Goal: Information Seeking & Learning: Learn about a topic

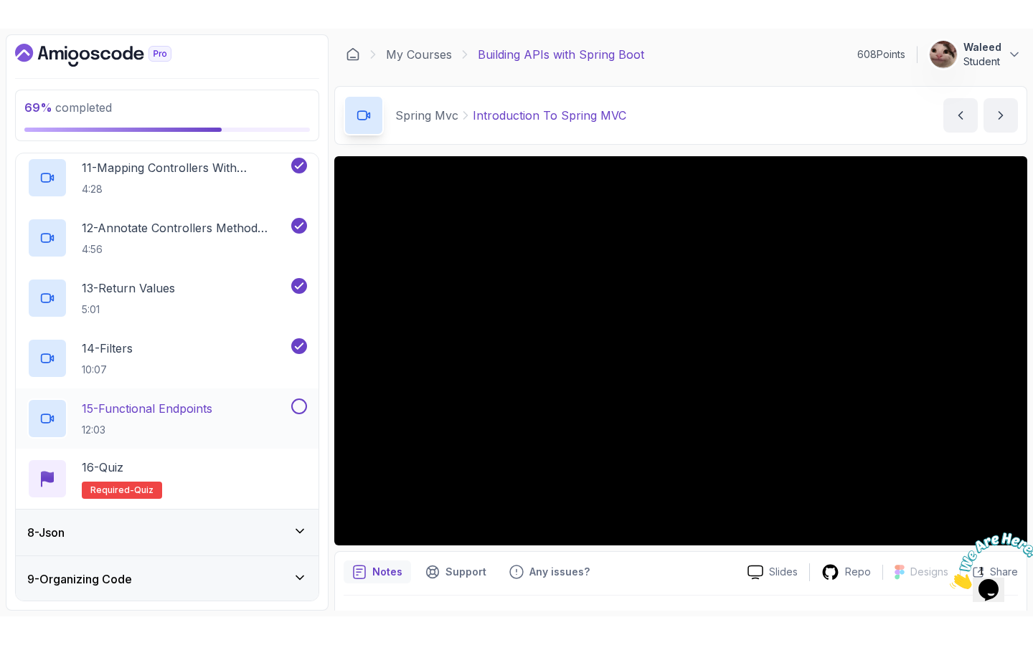
scroll to position [934, 0]
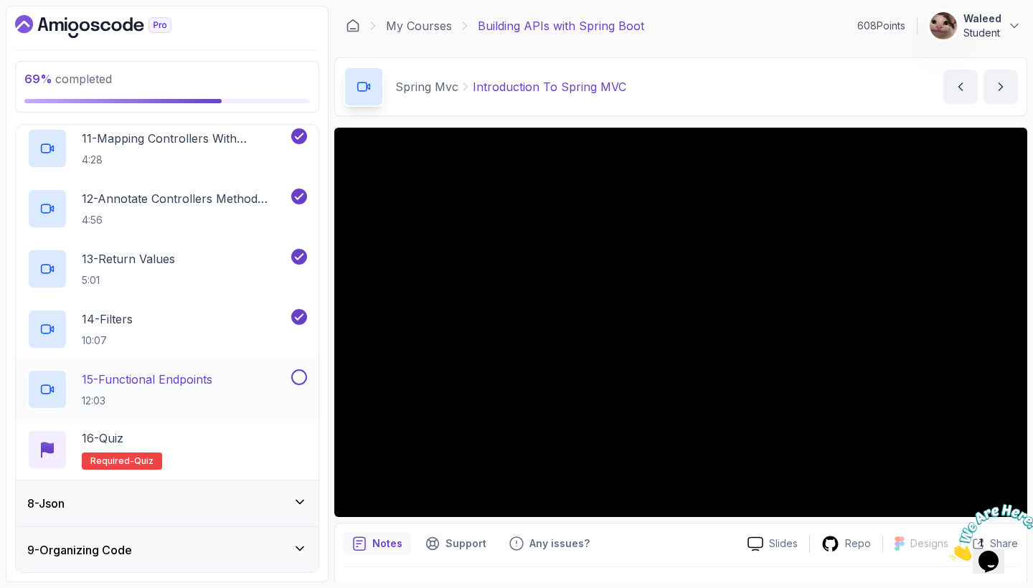
click at [226, 392] on div "15 - Functional Endpoints 12:03" at bounding box center [157, 389] width 261 height 40
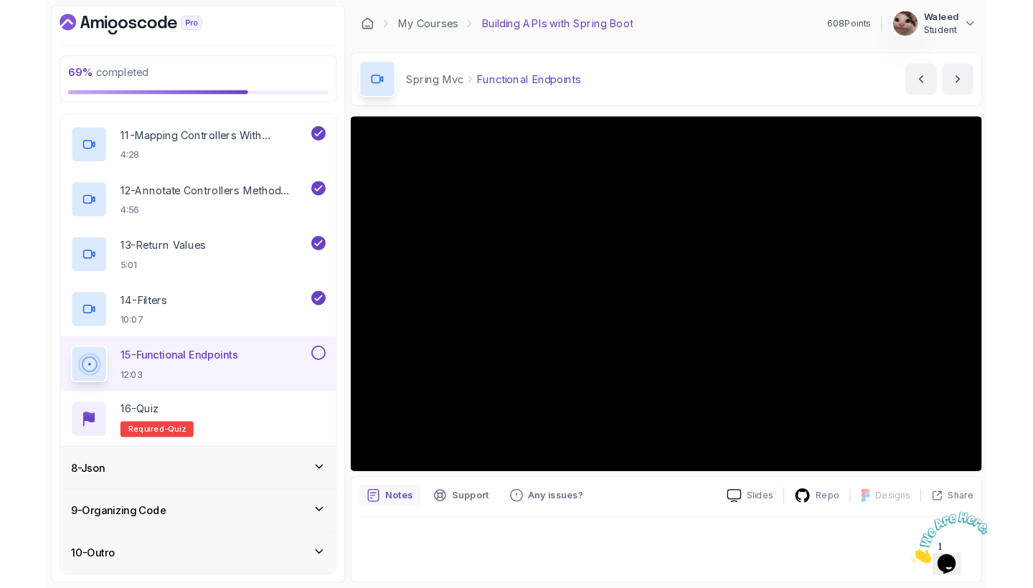
scroll to position [924, 0]
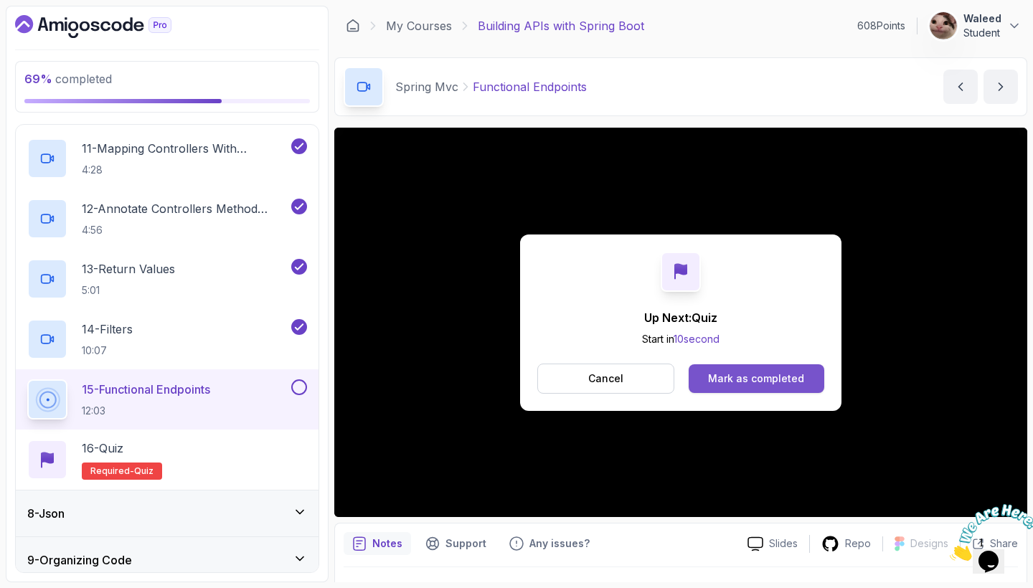
click at [777, 380] on div "Mark as completed" at bounding box center [756, 378] width 96 height 14
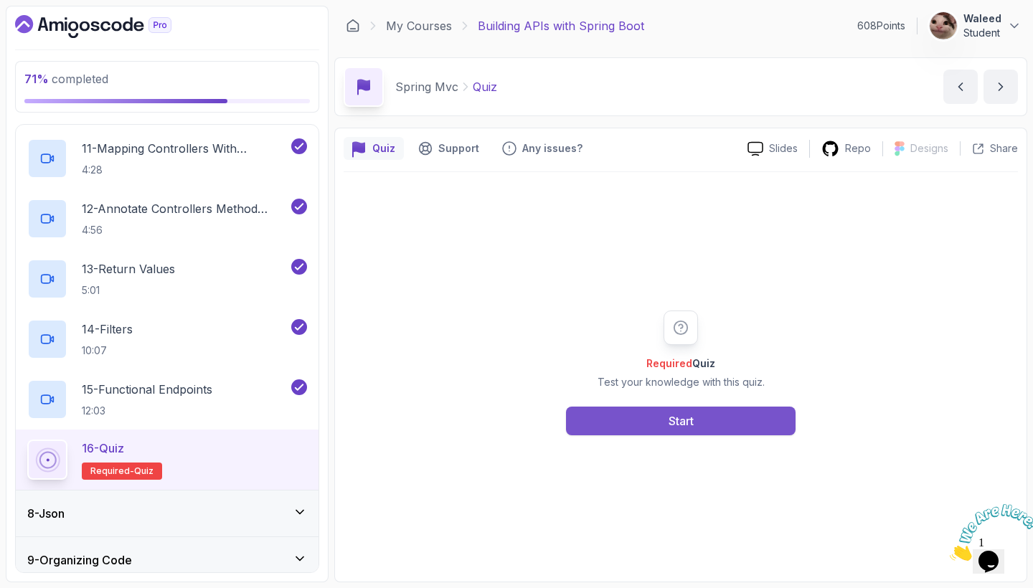
click at [741, 409] on button "Start" at bounding box center [680, 421] width 229 height 29
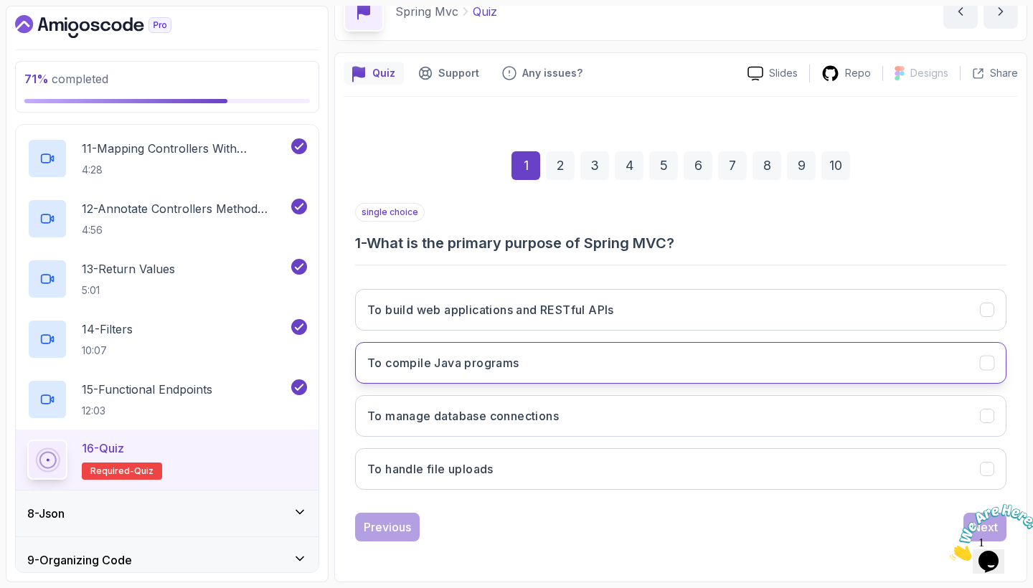
scroll to position [75, 0]
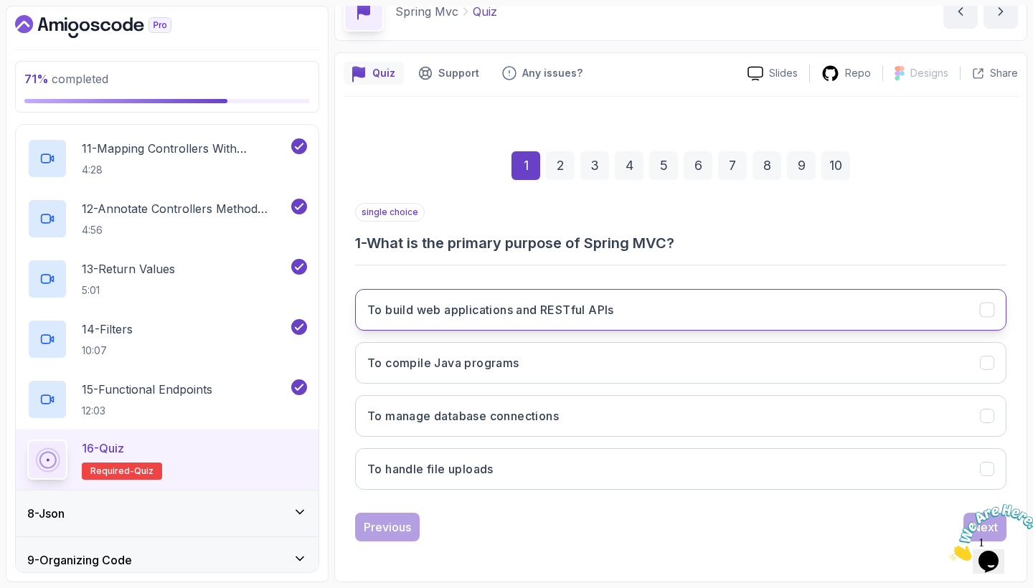
click at [584, 310] on h3 "To build web applications and RESTful APIs" at bounding box center [490, 309] width 247 height 17
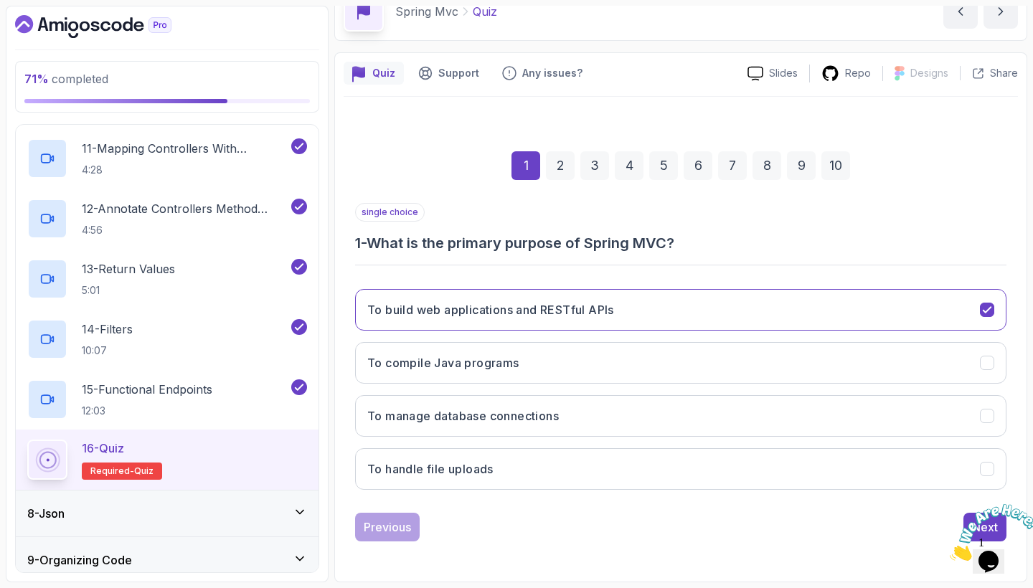
scroll to position [0, 0]
click at [949, 551] on icon "Close" at bounding box center [949, 557] width 0 height 12
click at [974, 519] on div "Next" at bounding box center [985, 526] width 26 height 17
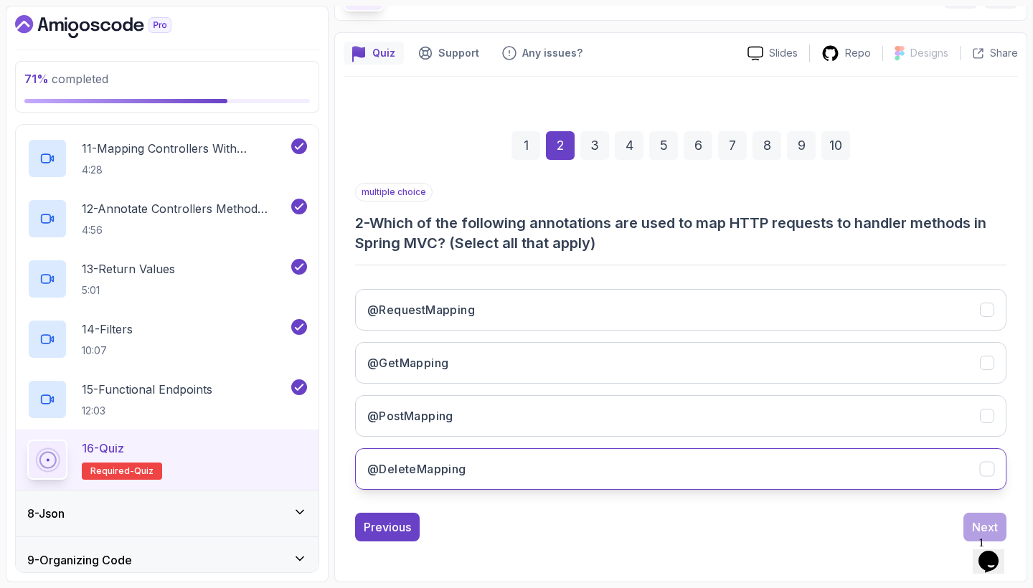
scroll to position [95, 0]
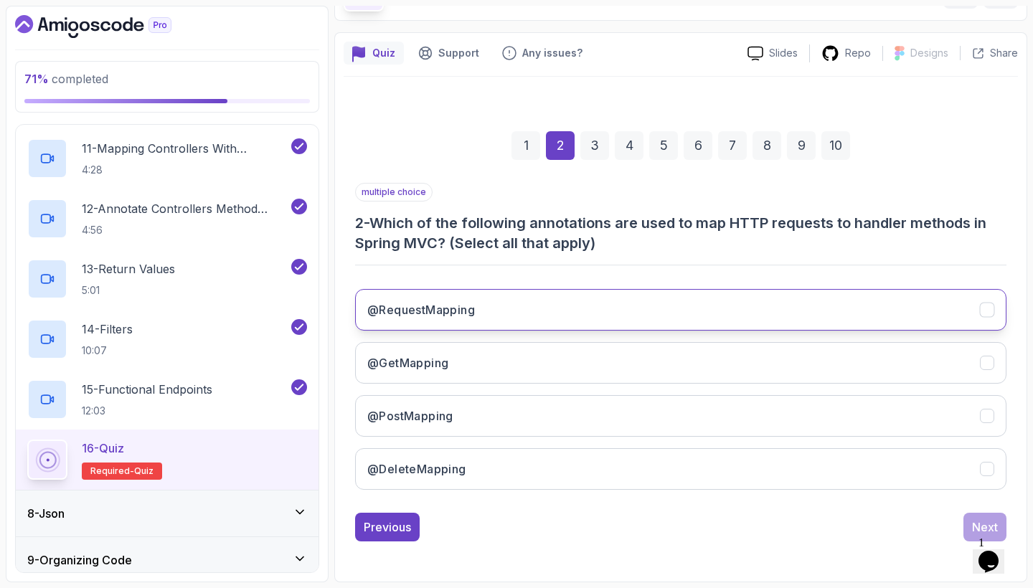
click at [739, 319] on button "@RequestMapping" at bounding box center [680, 310] width 651 height 42
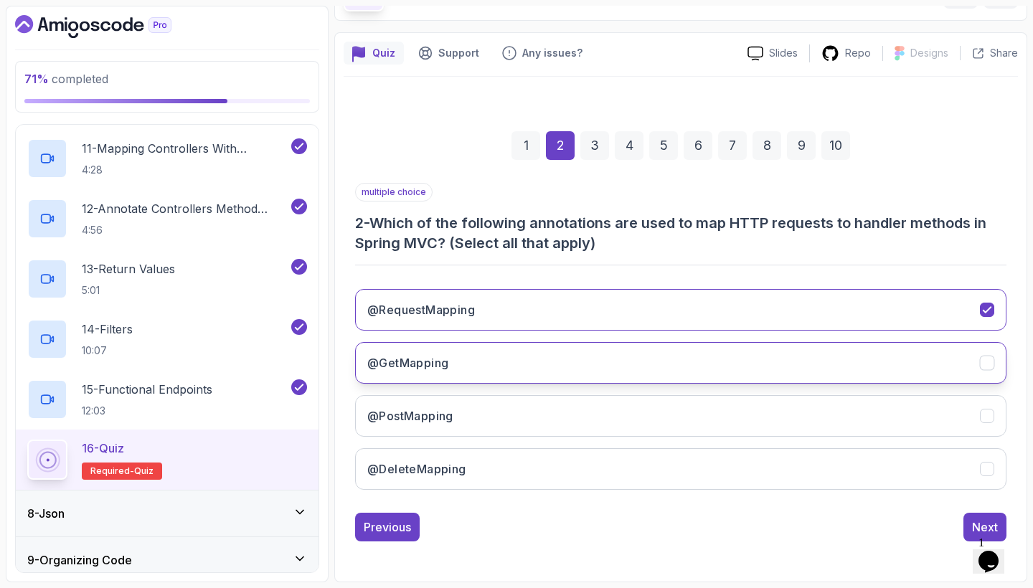
click at [686, 366] on button "@GetMapping" at bounding box center [680, 363] width 651 height 42
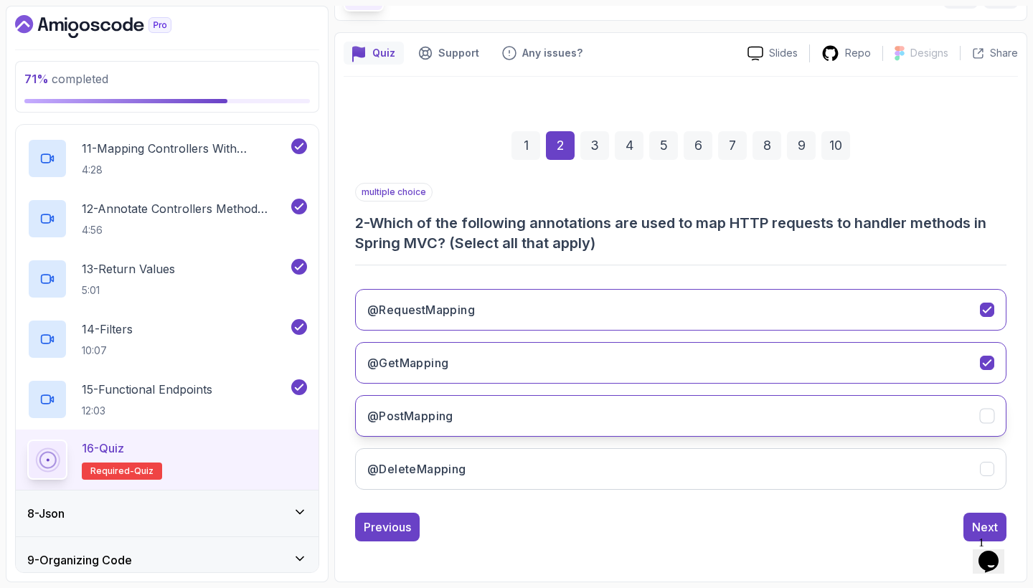
click at [670, 427] on button "@PostMapping" at bounding box center [680, 416] width 651 height 42
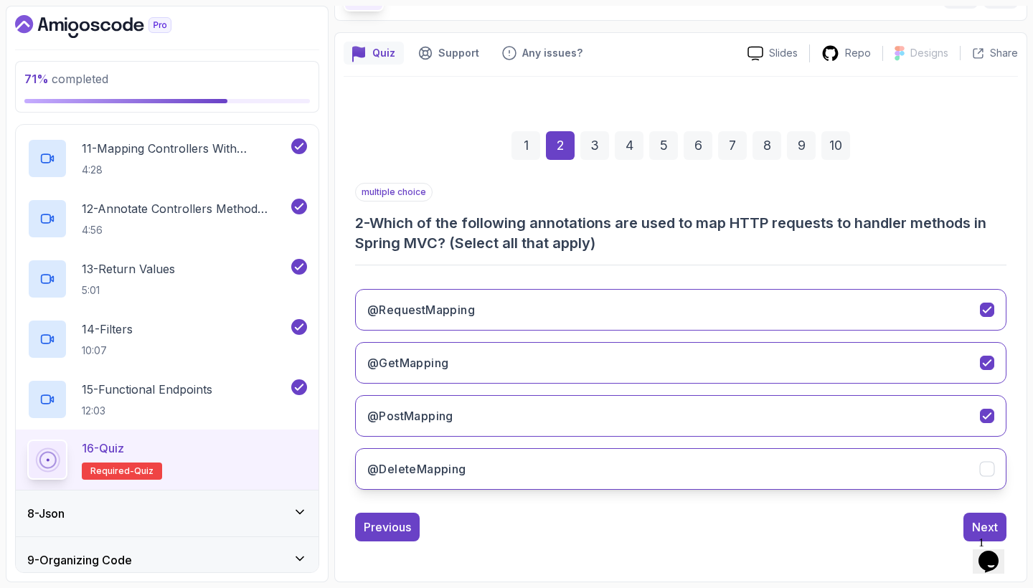
click at [672, 478] on button "@DeleteMapping" at bounding box center [680, 469] width 651 height 42
click at [975, 523] on div "Next" at bounding box center [985, 526] width 26 height 17
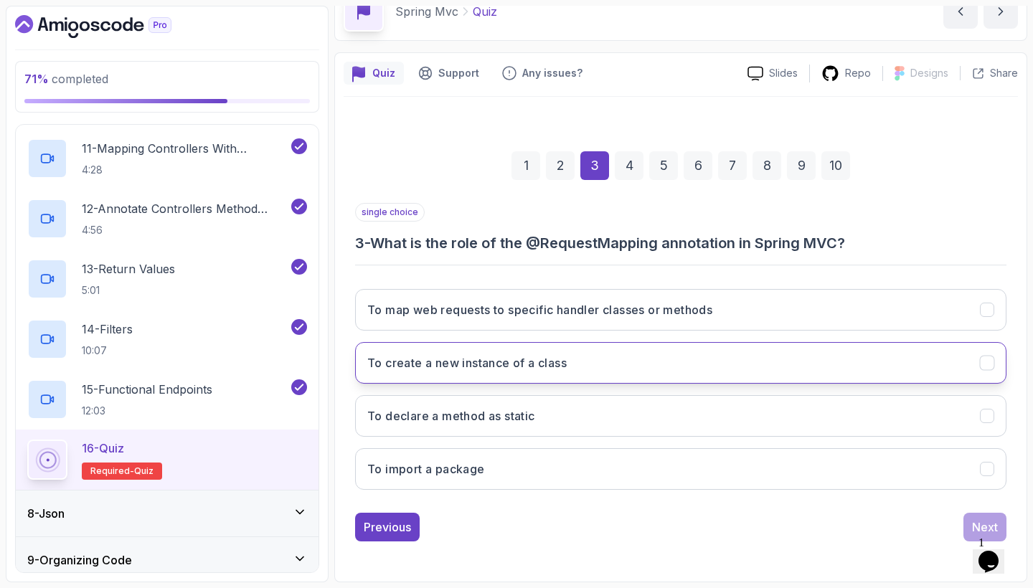
scroll to position [0, 0]
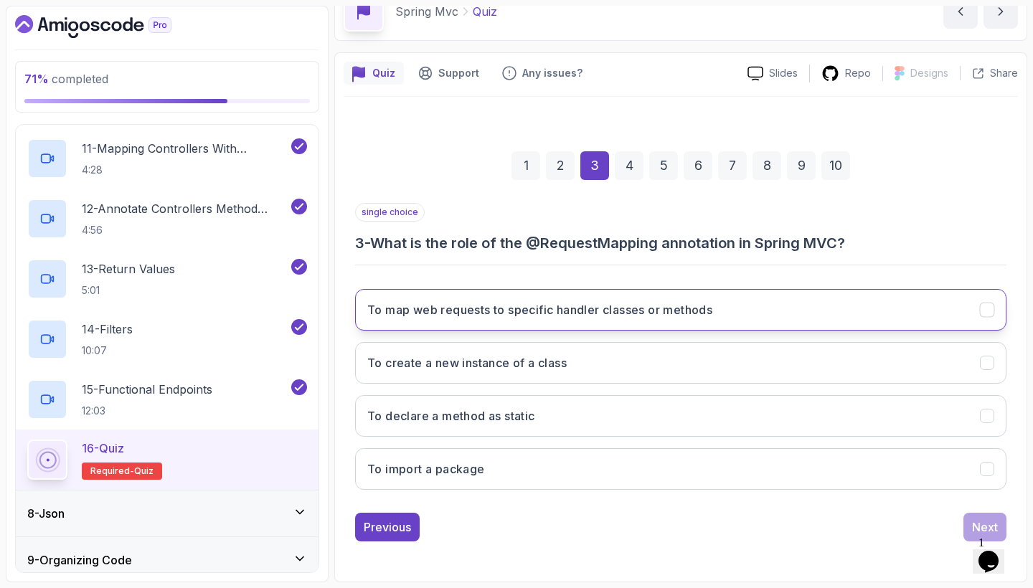
click at [731, 304] on button "To map web requests to specific handler classes or methods" at bounding box center [680, 310] width 651 height 42
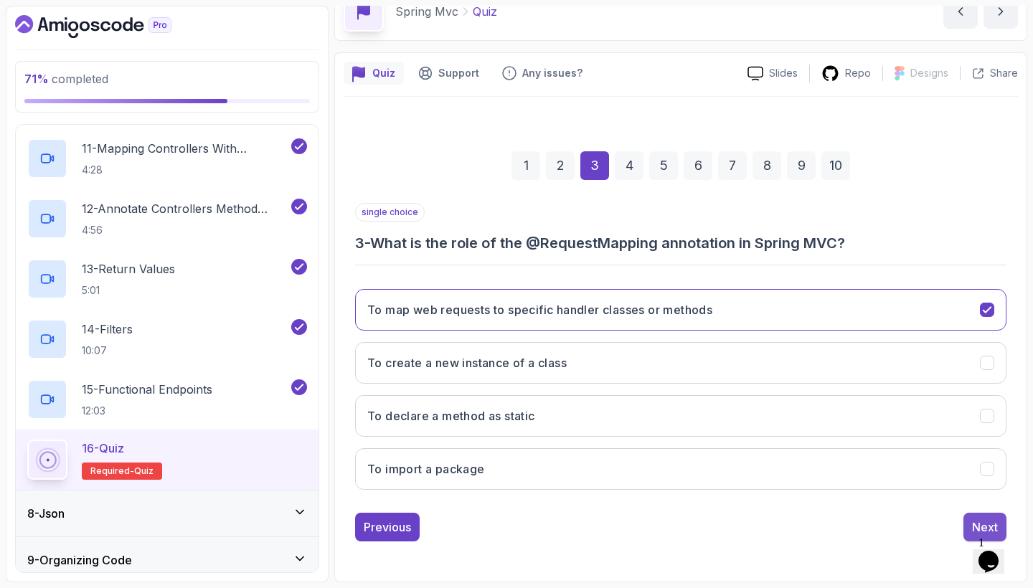
click at [978, 517] on button "Next" at bounding box center [984, 527] width 43 height 29
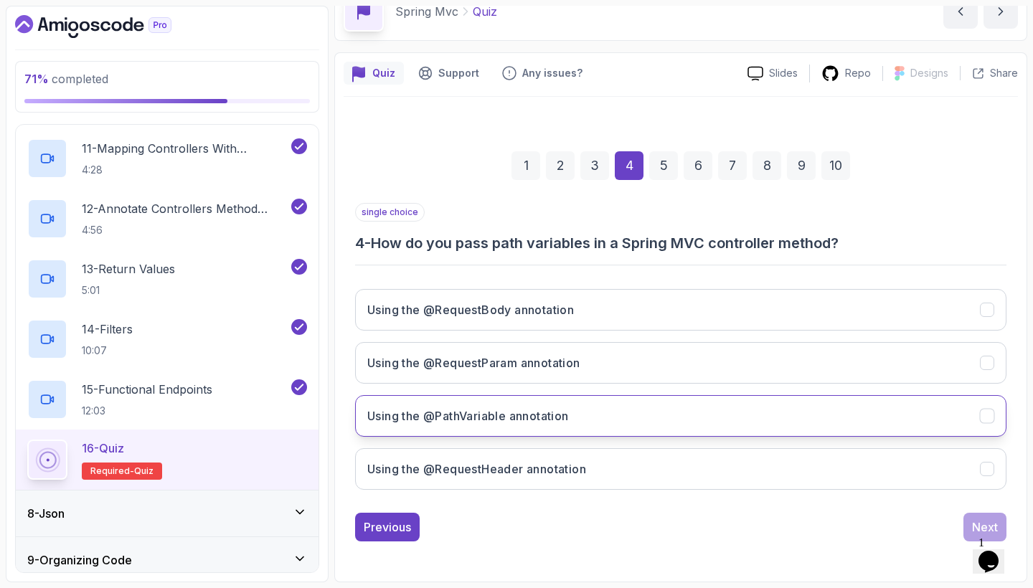
click at [849, 414] on button "Using the @PathVariable annotation" at bounding box center [680, 416] width 651 height 42
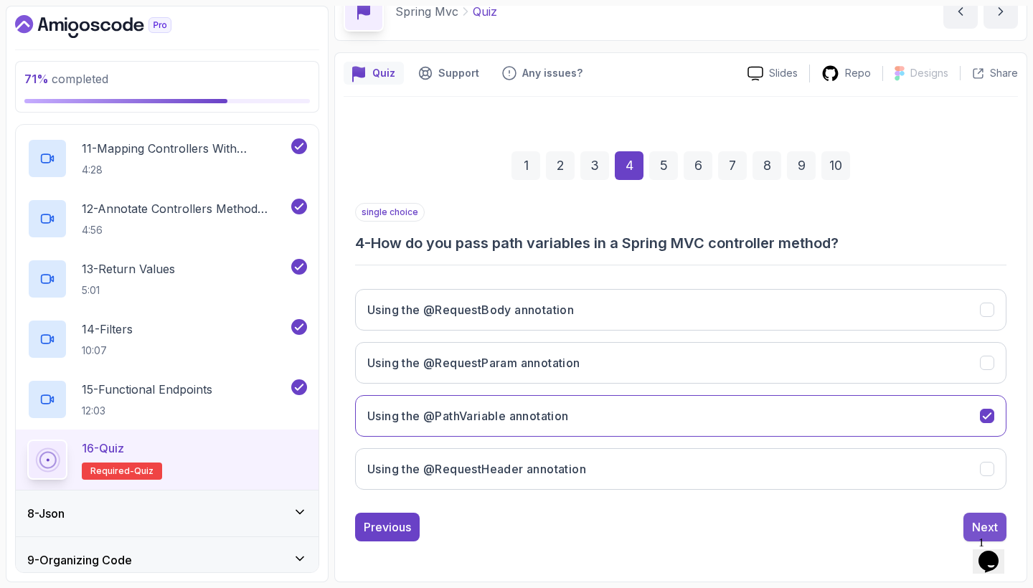
click at [966, 522] on button "Next" at bounding box center [984, 527] width 43 height 29
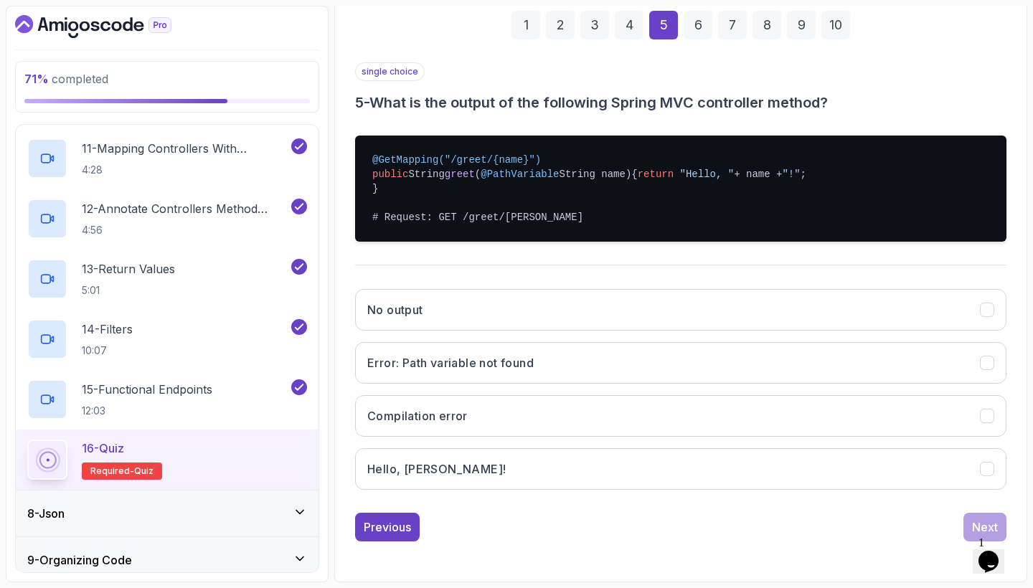
scroll to position [229, 0]
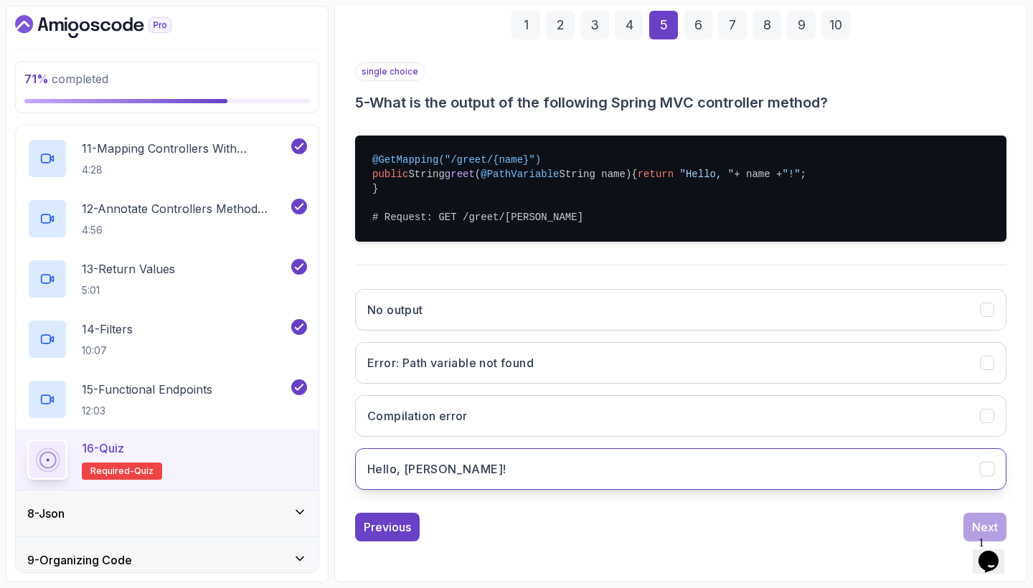
click at [432, 470] on h3 "Hello, [PERSON_NAME]!" at bounding box center [436, 468] width 138 height 17
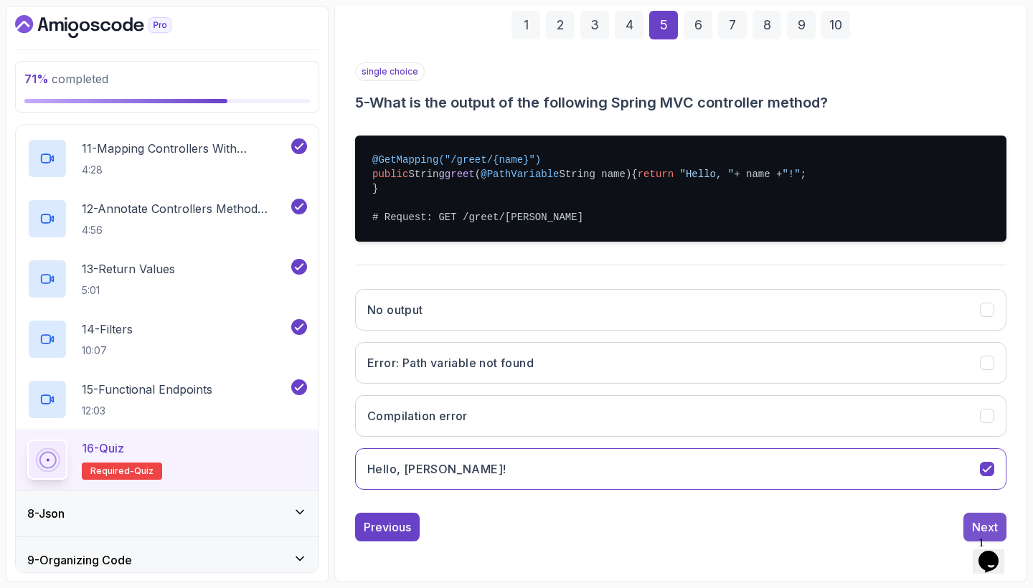
click at [971, 524] on button "Next" at bounding box center [984, 527] width 43 height 29
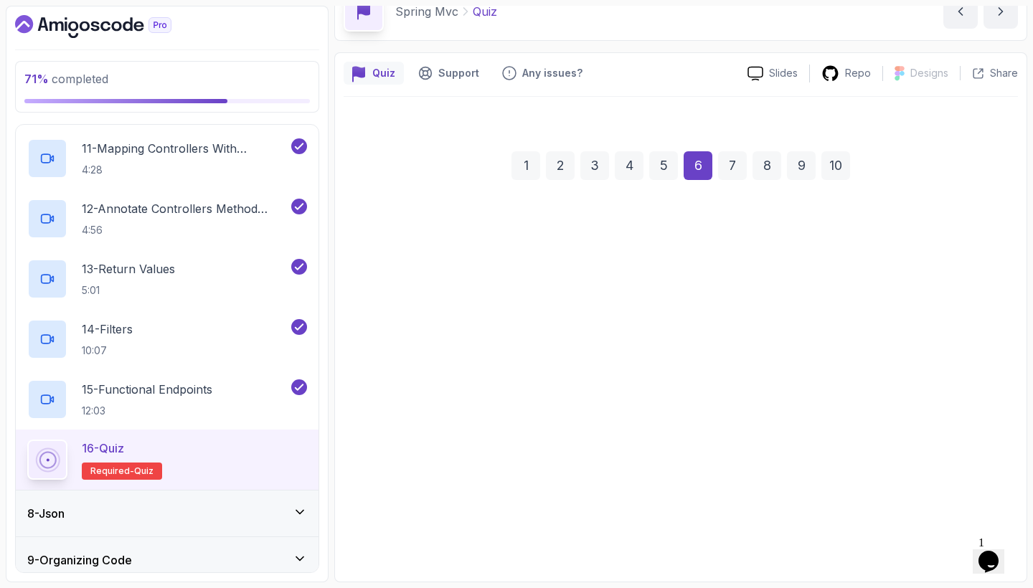
scroll to position [75, 0]
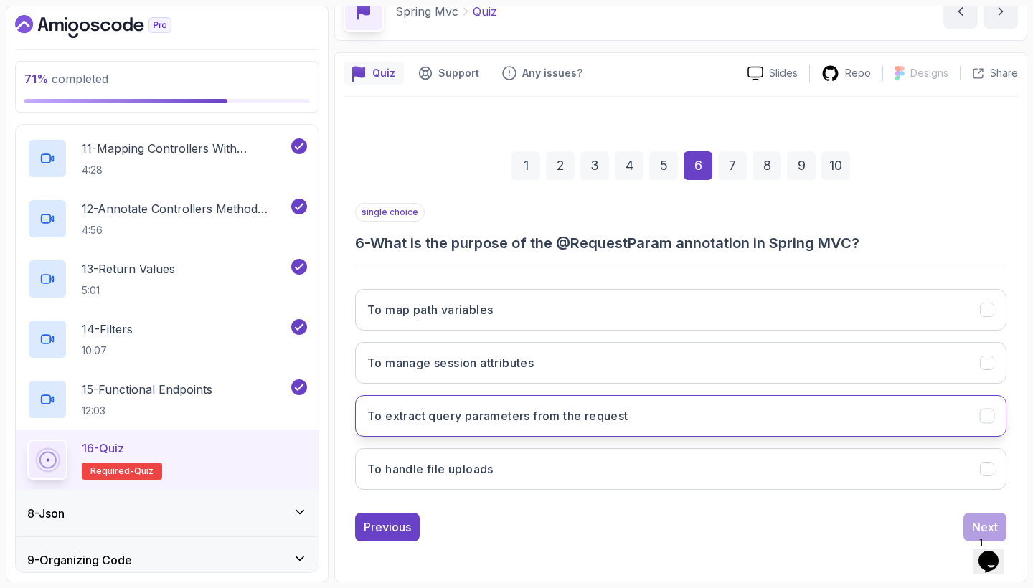
click at [678, 412] on button "To extract query parameters from the request" at bounding box center [680, 416] width 651 height 42
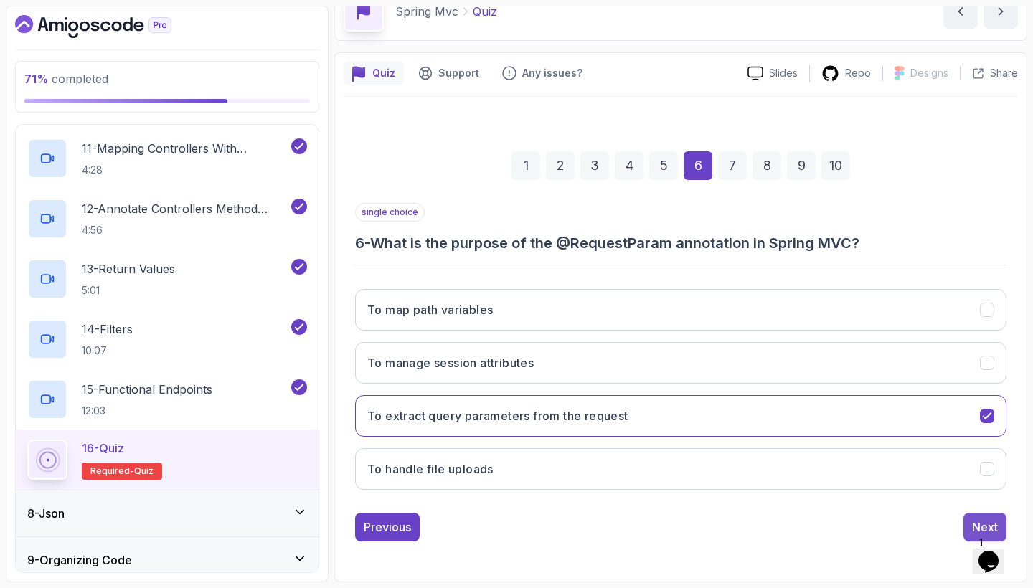
click at [975, 523] on div "Next" at bounding box center [985, 526] width 26 height 17
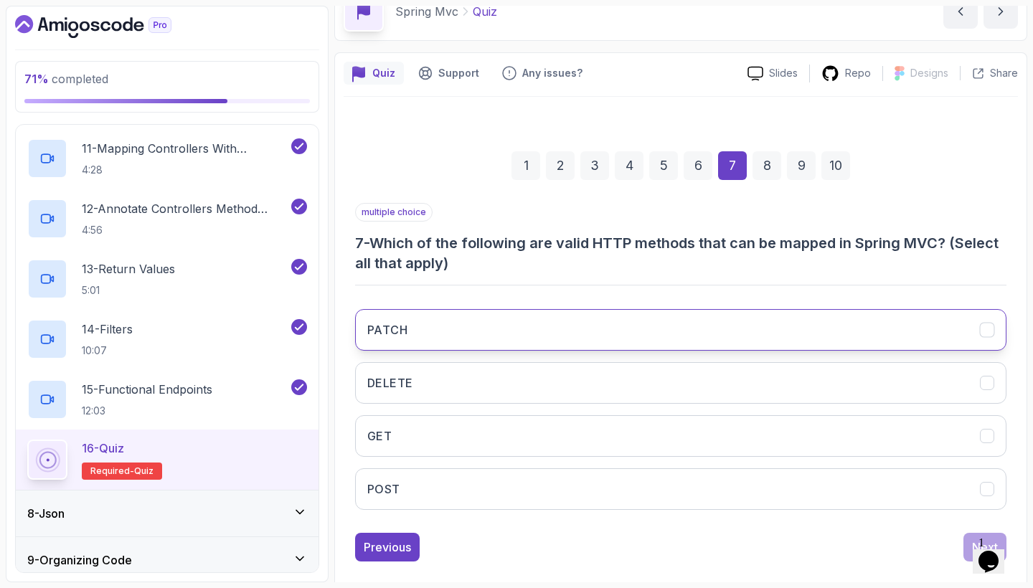
click at [665, 315] on button "PATCH" at bounding box center [680, 330] width 651 height 42
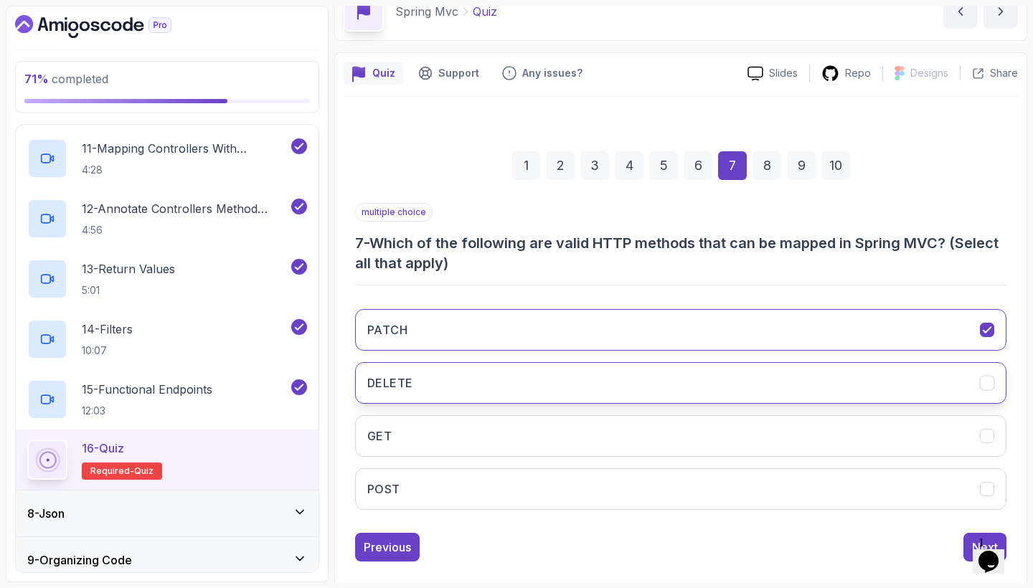
click at [624, 377] on button "DELETE" at bounding box center [680, 383] width 651 height 42
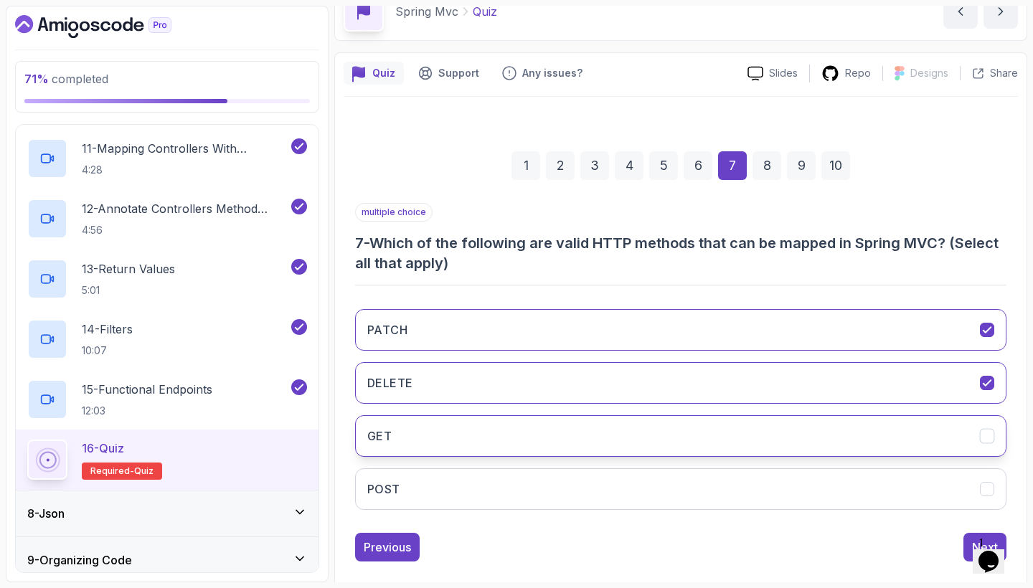
click at [624, 435] on button "GET" at bounding box center [680, 436] width 651 height 42
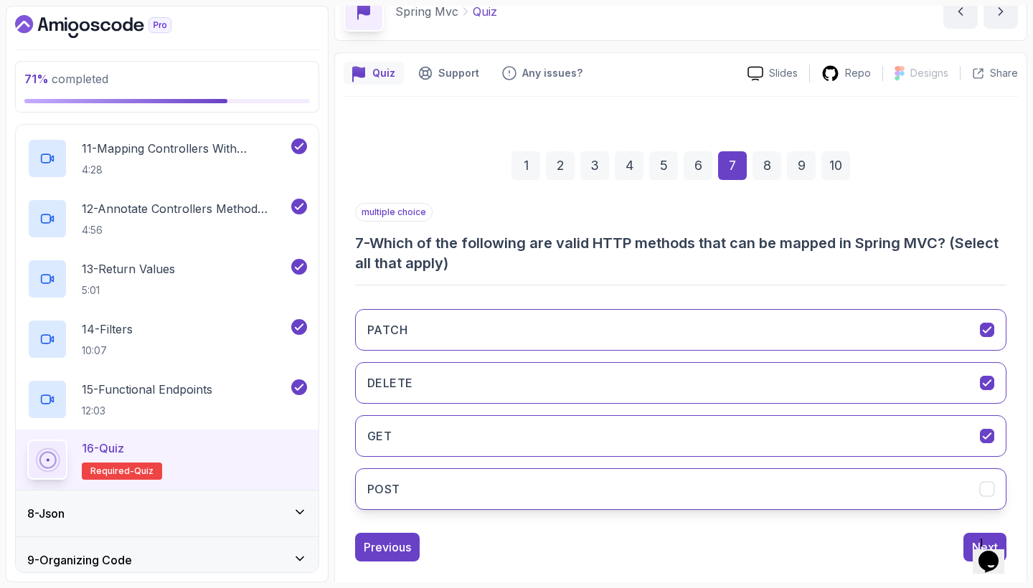
click at [632, 475] on button "POST" at bounding box center [680, 489] width 651 height 42
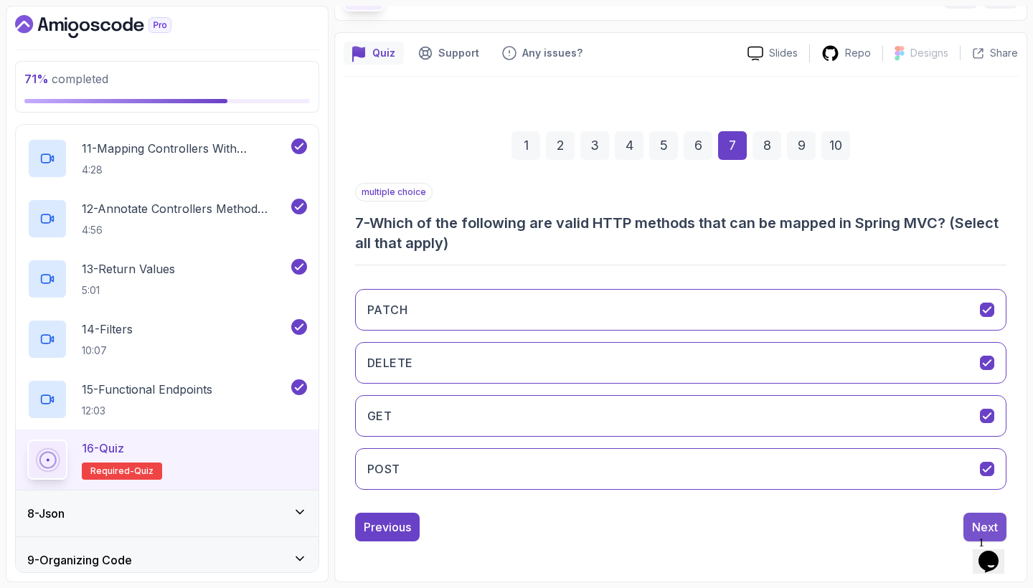
click at [975, 523] on div "Next" at bounding box center [985, 526] width 26 height 17
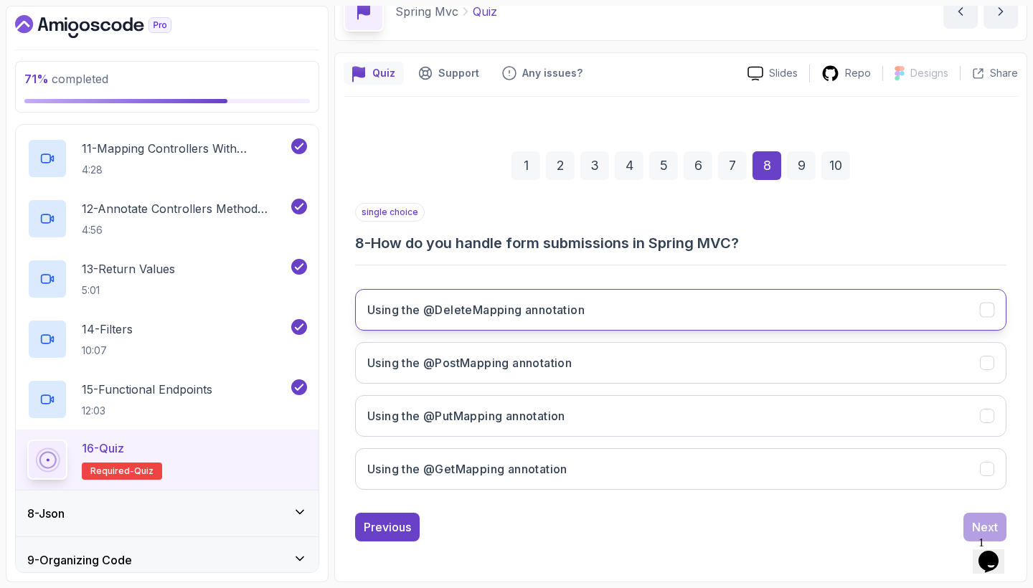
scroll to position [0, 0]
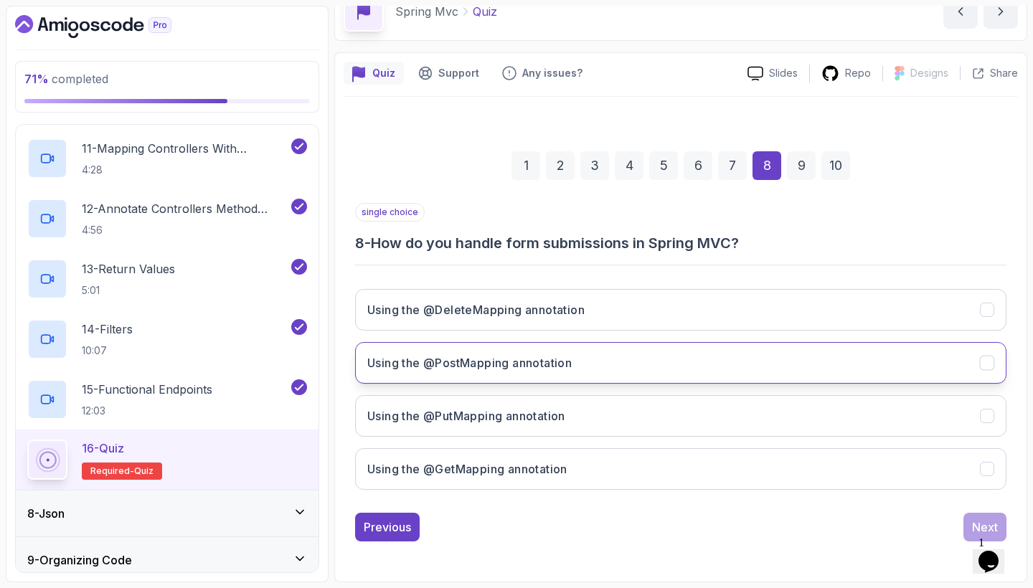
click at [680, 361] on button "Using the @PostMapping annotation" at bounding box center [680, 363] width 651 height 42
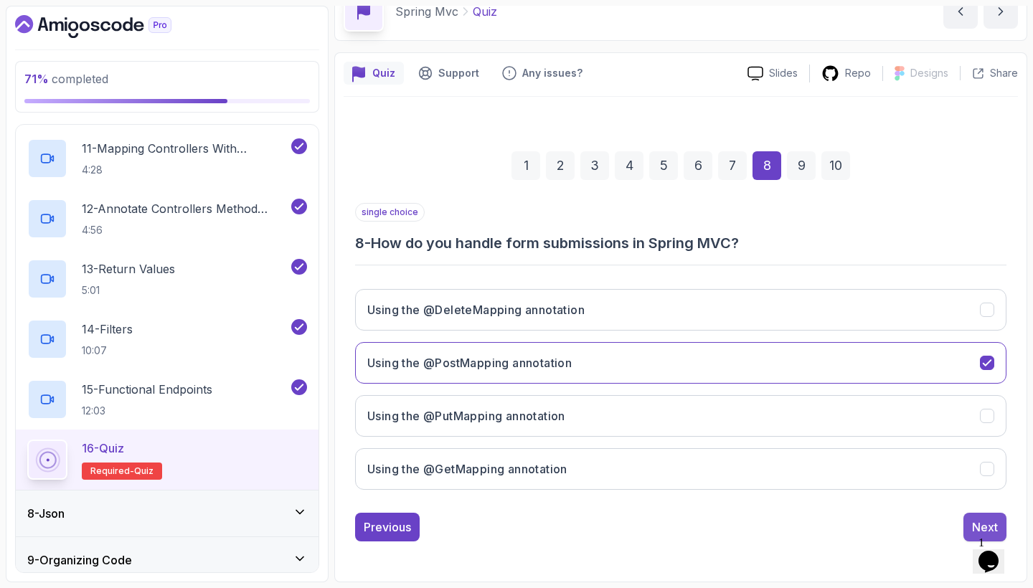
click at [970, 518] on button "Next" at bounding box center [984, 527] width 43 height 29
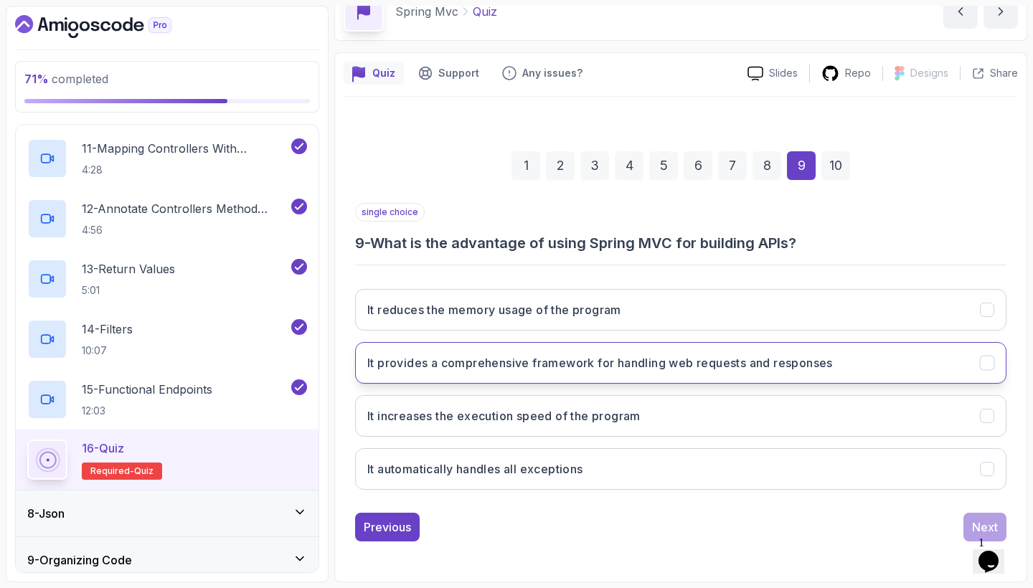
click at [759, 351] on button "It provides a comprehensive framework for handling web requests and responses" at bounding box center [680, 363] width 651 height 42
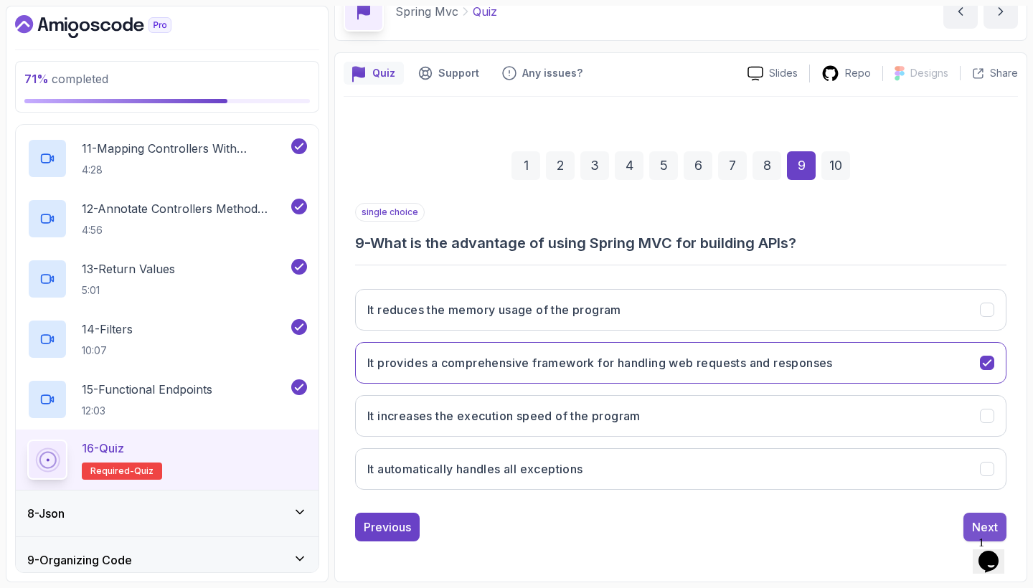
click at [973, 522] on div "Next" at bounding box center [985, 526] width 26 height 17
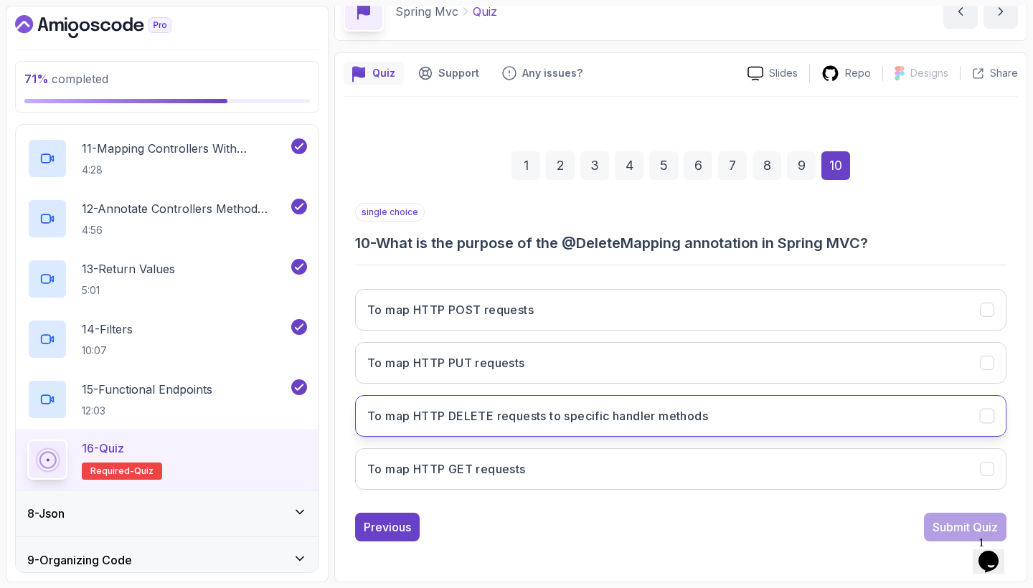
click at [793, 407] on button "To map HTTP DELETE requests to specific handler methods" at bounding box center [680, 416] width 651 height 42
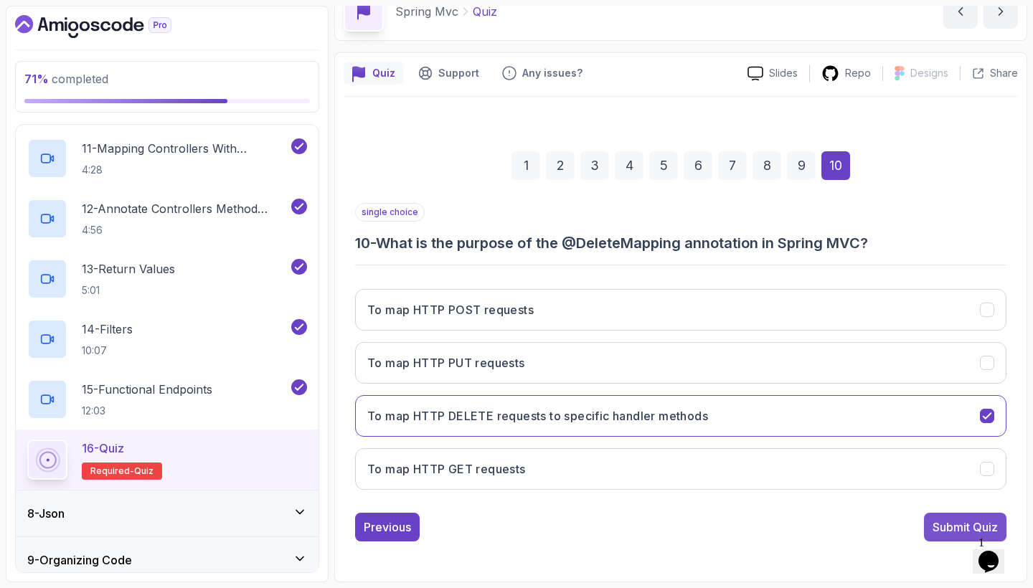
click at [929, 521] on button "Submit Quiz" at bounding box center [965, 527] width 82 height 29
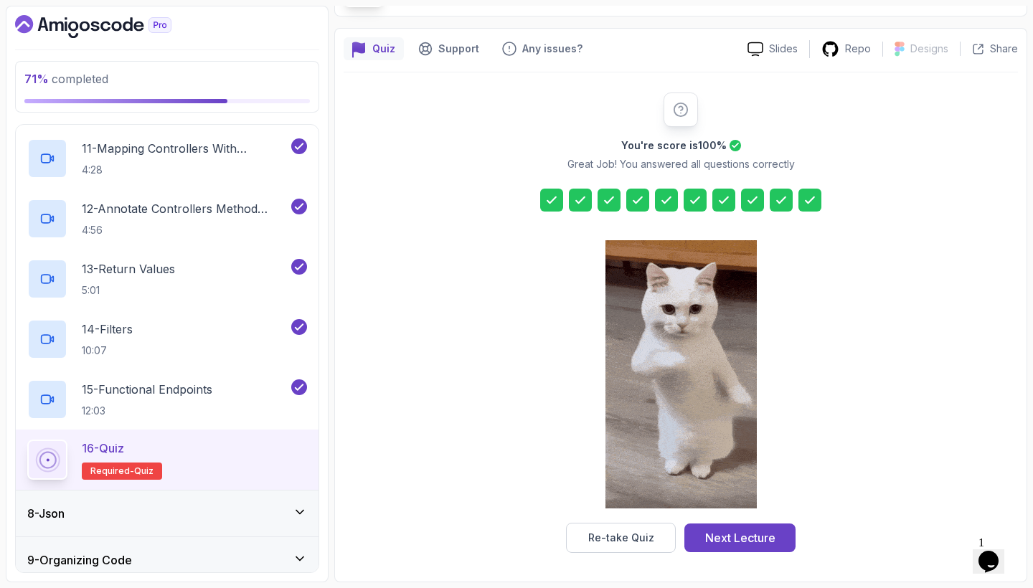
scroll to position [100, 0]
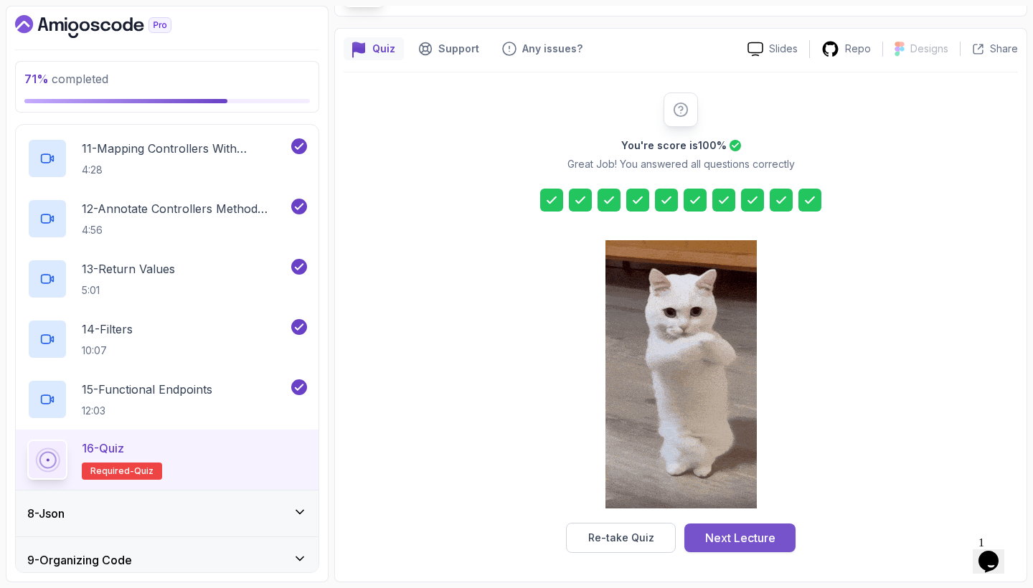
click at [754, 533] on div "Next Lecture" at bounding box center [740, 537] width 70 height 17
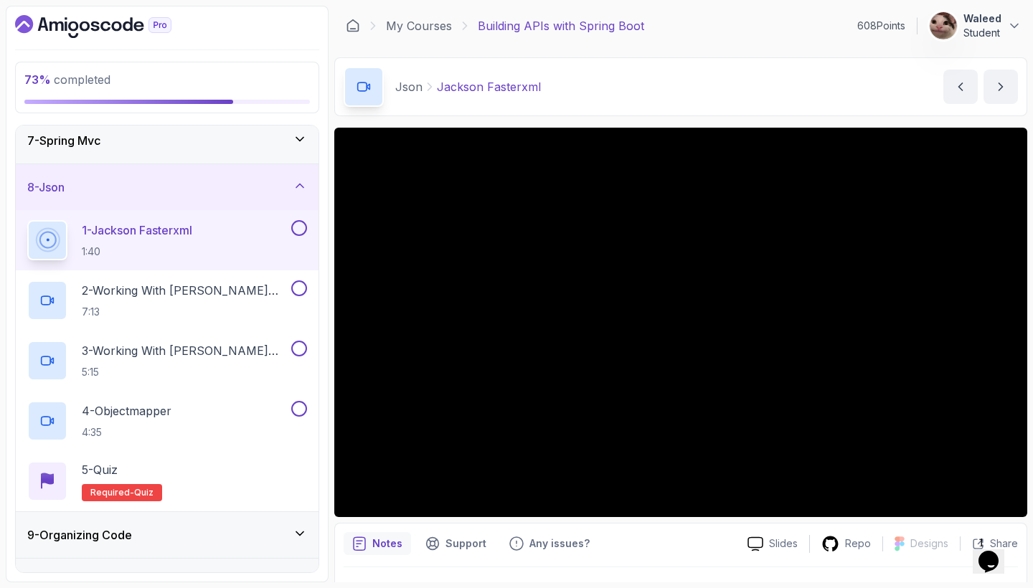
scroll to position [295, 0]
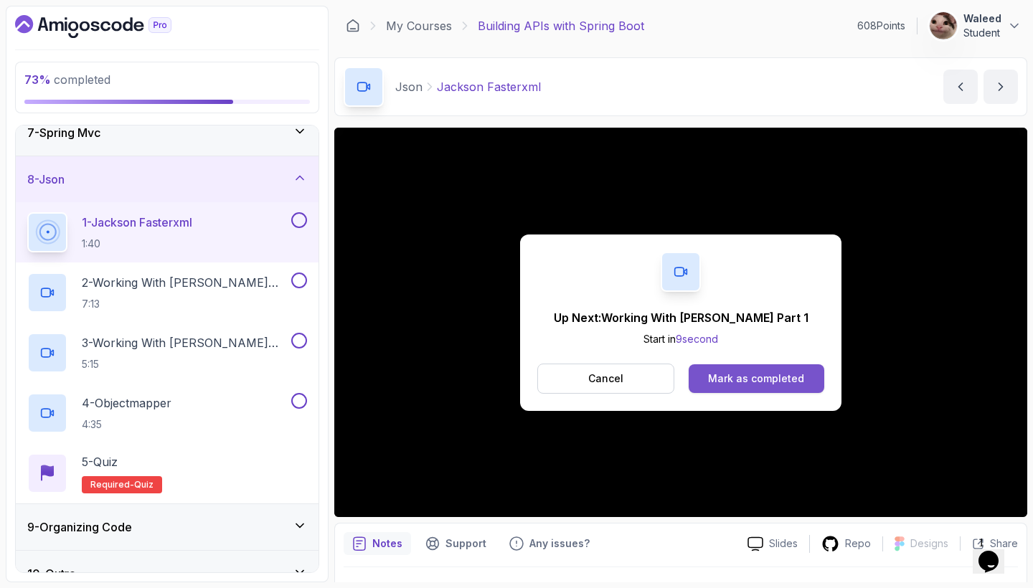
click at [754, 372] on div "Mark as completed" at bounding box center [756, 378] width 96 height 14
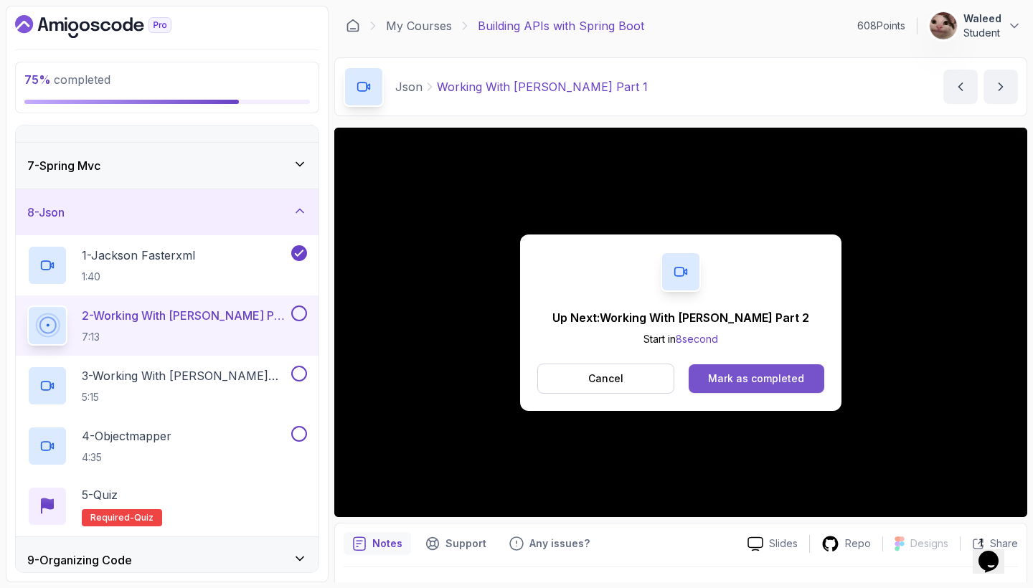
click at [802, 371] on div "Mark as completed" at bounding box center [756, 378] width 96 height 14
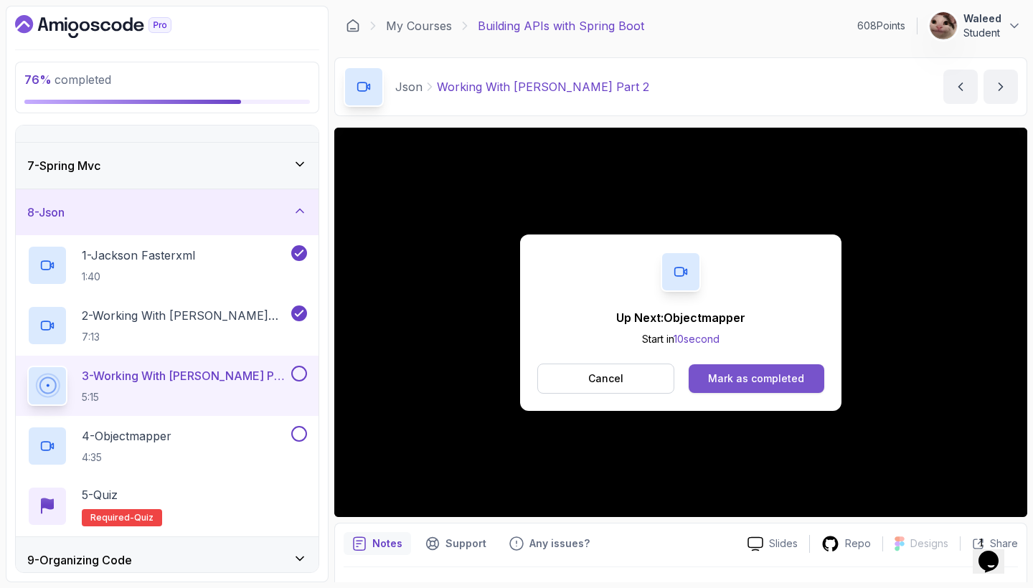
click at [769, 375] on div "Mark as completed" at bounding box center [756, 378] width 96 height 14
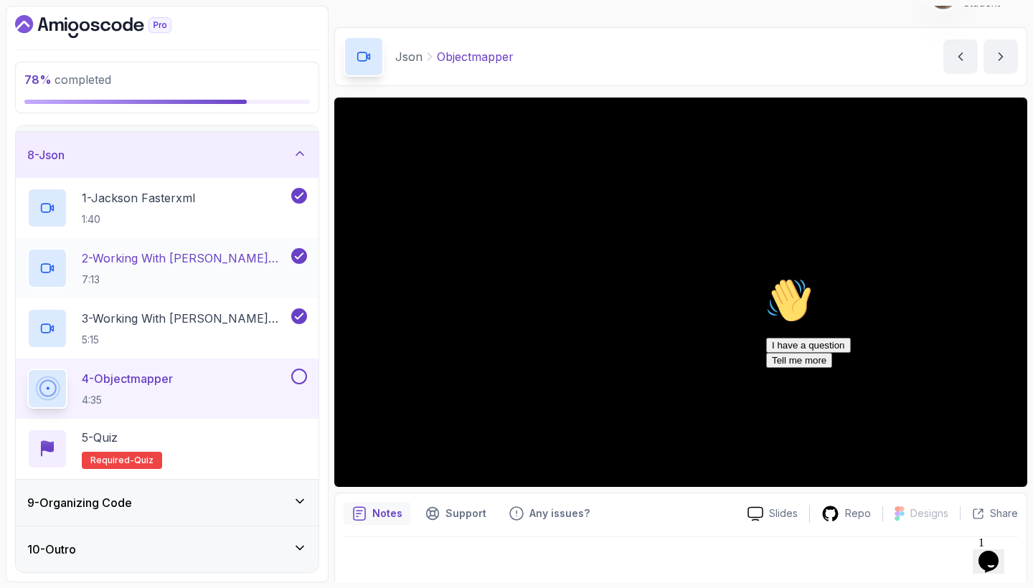
scroll to position [320, 0]
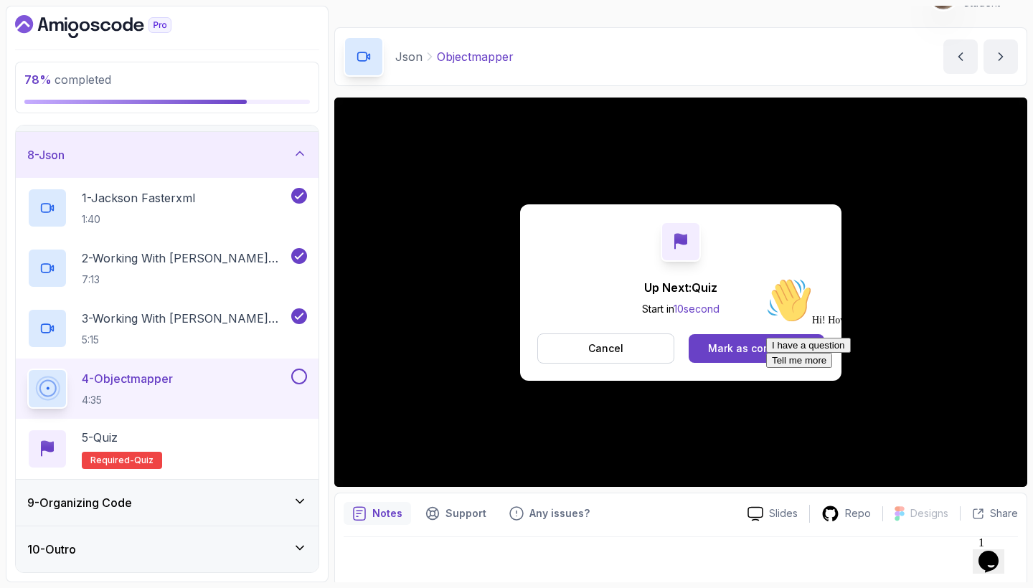
click at [774, 338] on div "Hi! How can we help? I have a question Tell me more" at bounding box center [895, 322] width 258 height 90
click at [766, 346] on div "Hi! How can we help? I have a question Tell me more" at bounding box center [895, 322] width 258 height 90
click at [293, 374] on button at bounding box center [299, 377] width 16 height 16
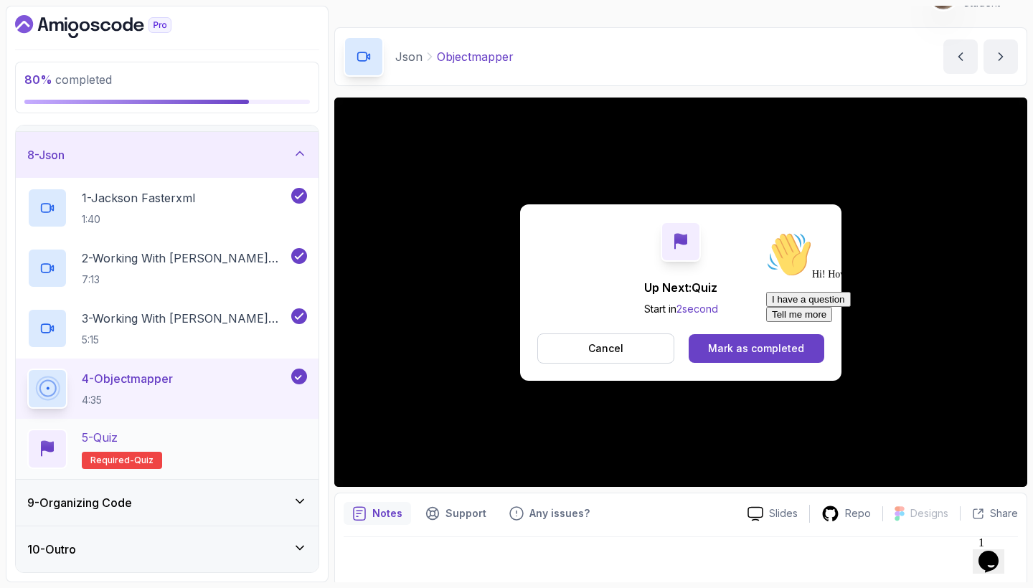
click at [255, 435] on div "5 - Quiz Required- quiz" at bounding box center [167, 449] width 280 height 40
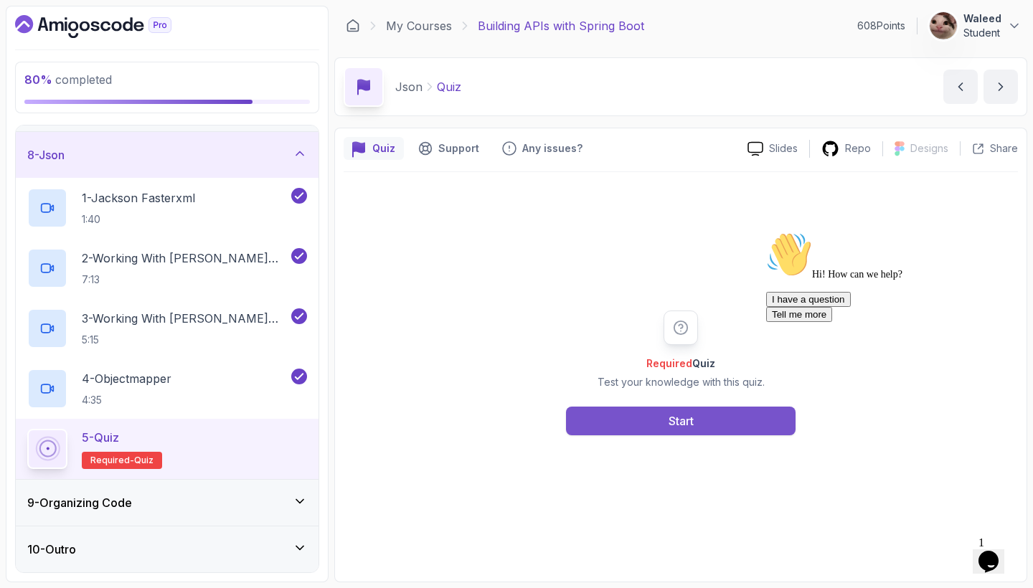
click at [643, 417] on button "Start" at bounding box center [680, 421] width 229 height 29
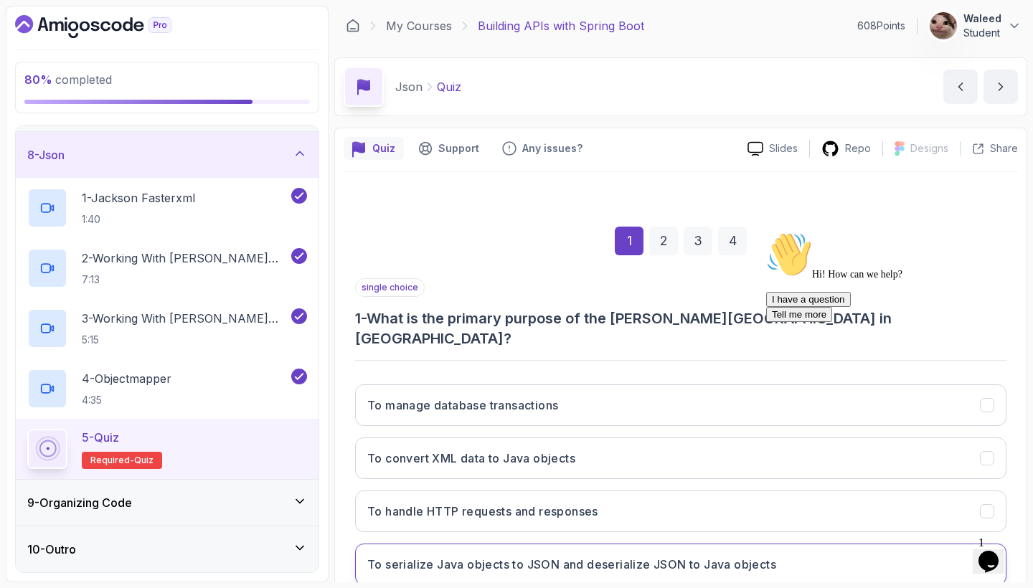
click at [663, 544] on button "To serialize Java objects to JSON and deserialize JSON to Java objects" at bounding box center [680, 565] width 651 height 42
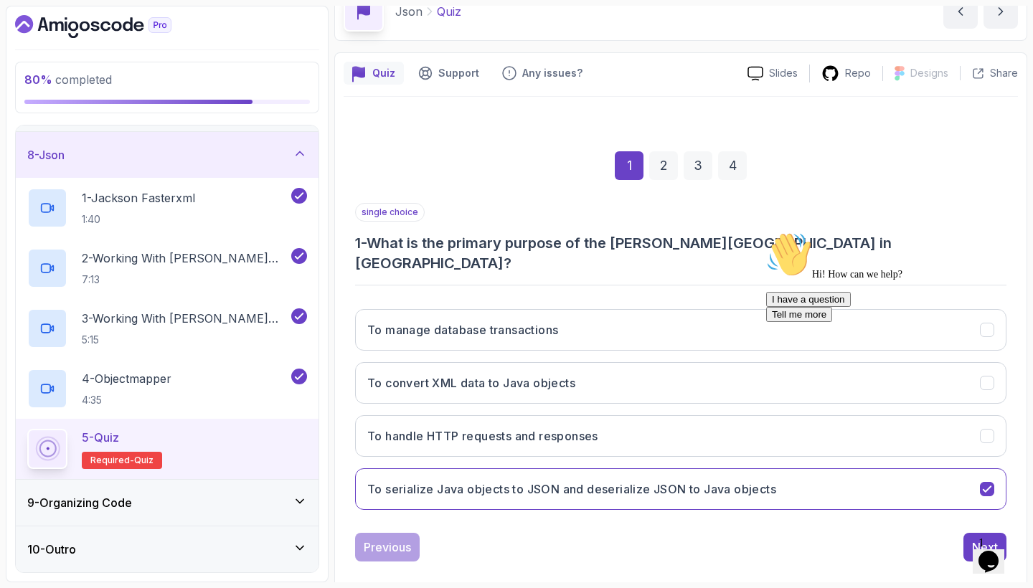
click at [766, 232] on icon "Chat attention grabber" at bounding box center [766, 232] width 0 height 0
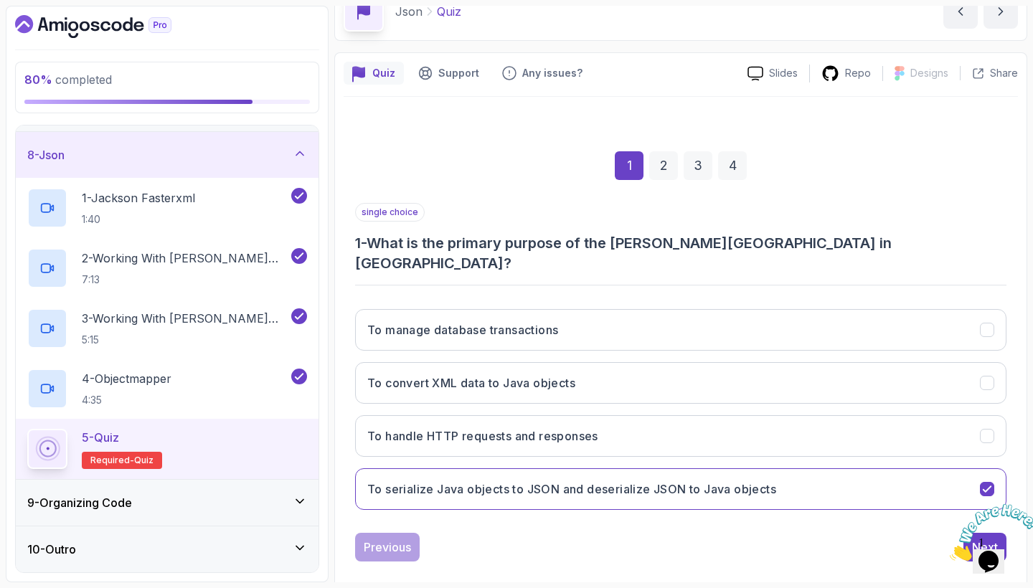
click at [949, 551] on icon "Close" at bounding box center [949, 557] width 0 height 12
click at [971, 533] on button "Next" at bounding box center [984, 547] width 43 height 29
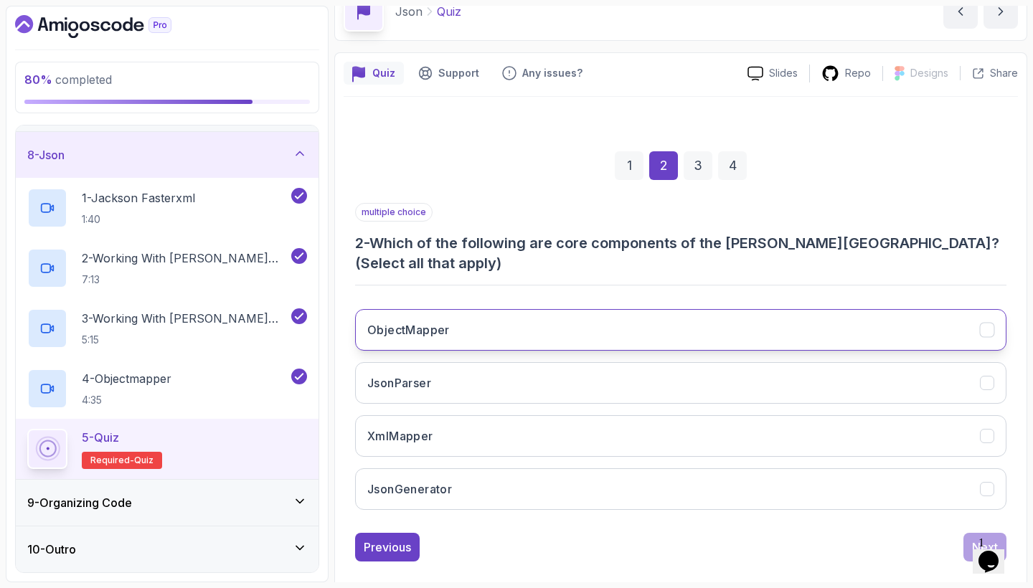
click at [729, 321] on button "ObjectMapper" at bounding box center [680, 330] width 651 height 42
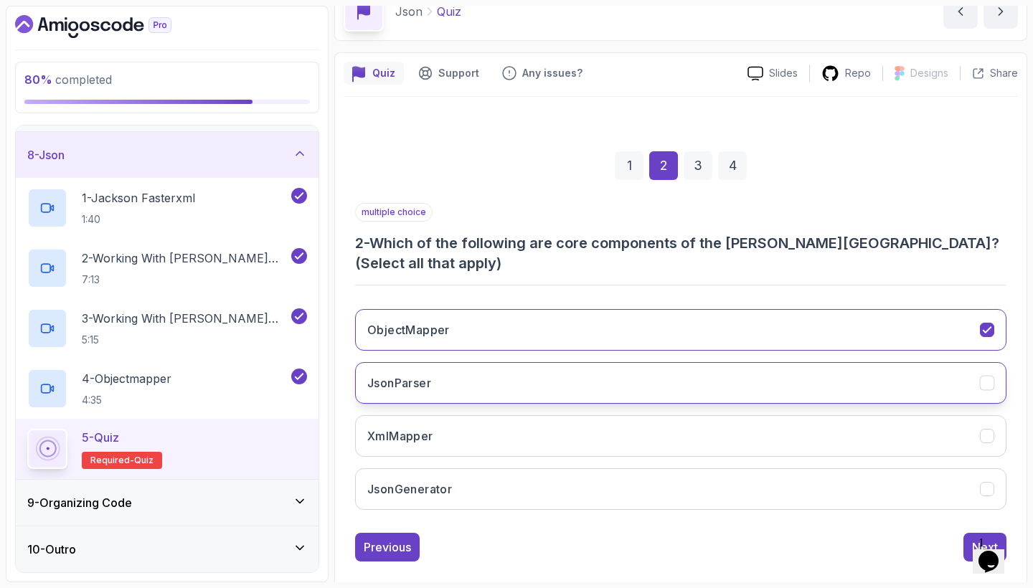
click at [748, 362] on button "JsonParser" at bounding box center [680, 383] width 651 height 42
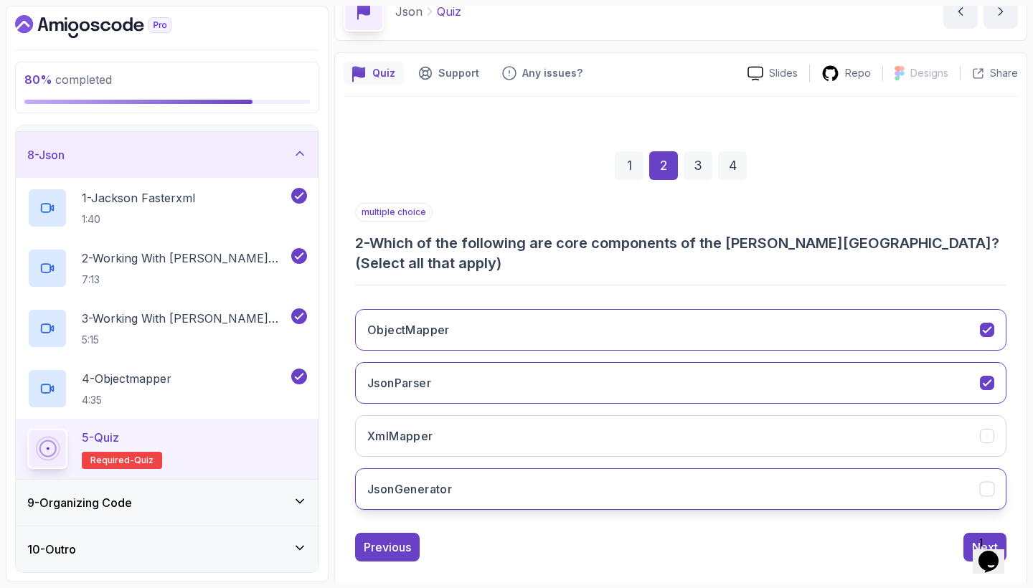
click at [784, 468] on button "JsonGenerator" at bounding box center [680, 489] width 651 height 42
click at [971, 533] on button "Next" at bounding box center [984, 547] width 43 height 29
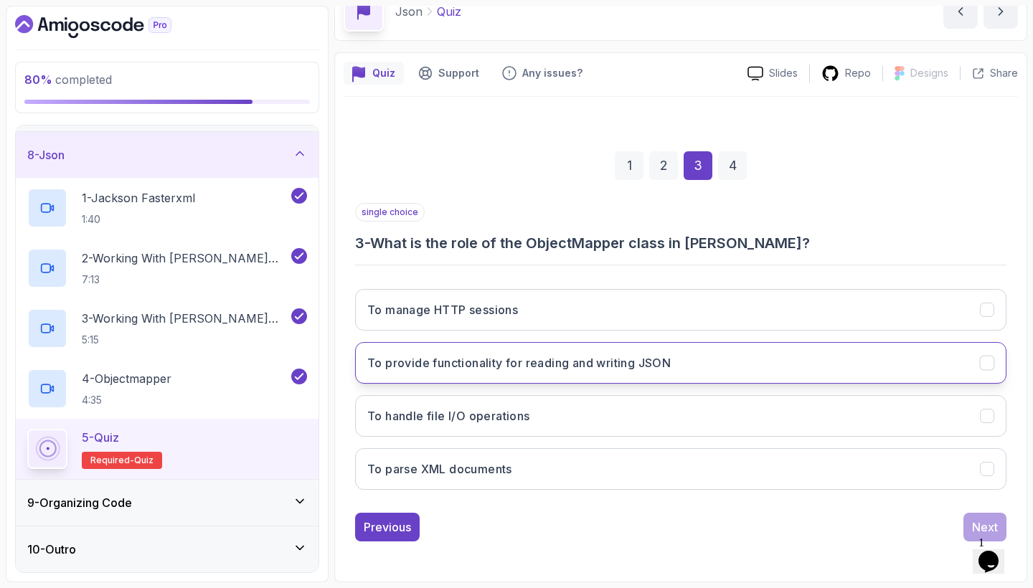
click at [637, 376] on button "To provide functionality for reading and writing JSON" at bounding box center [680, 363] width 651 height 42
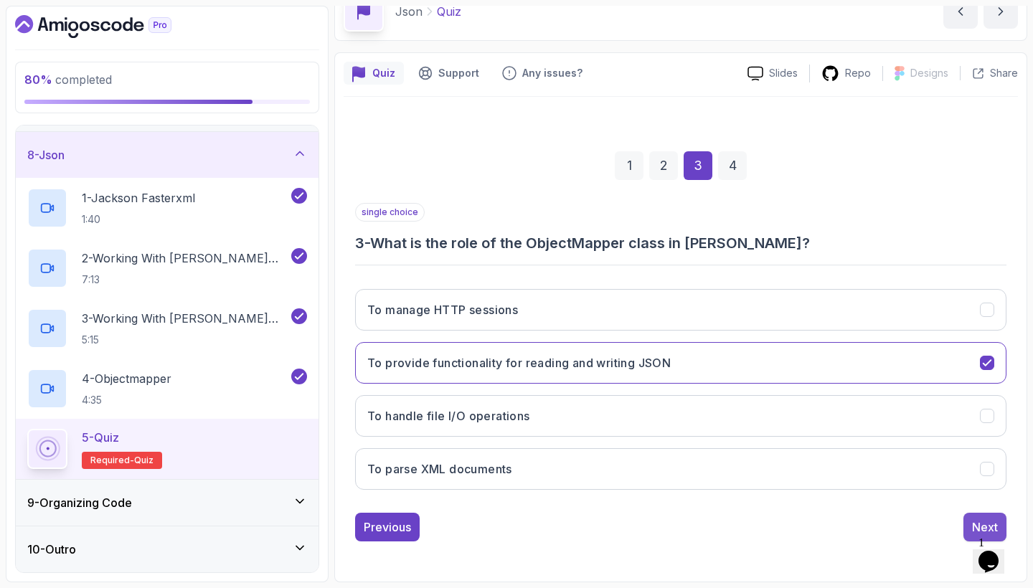
click at [976, 520] on div "Next" at bounding box center [985, 526] width 26 height 17
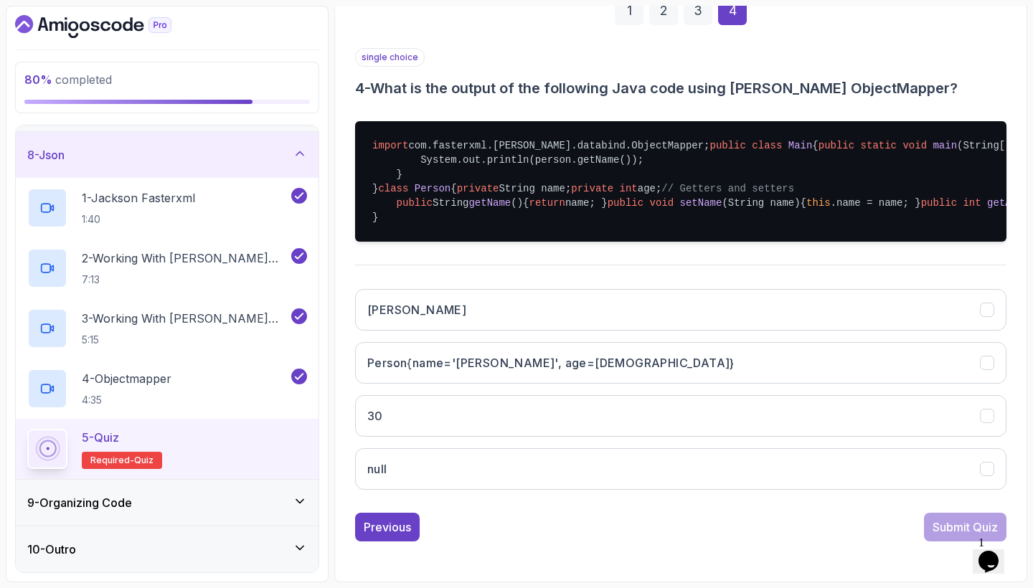
scroll to position [312, 0]
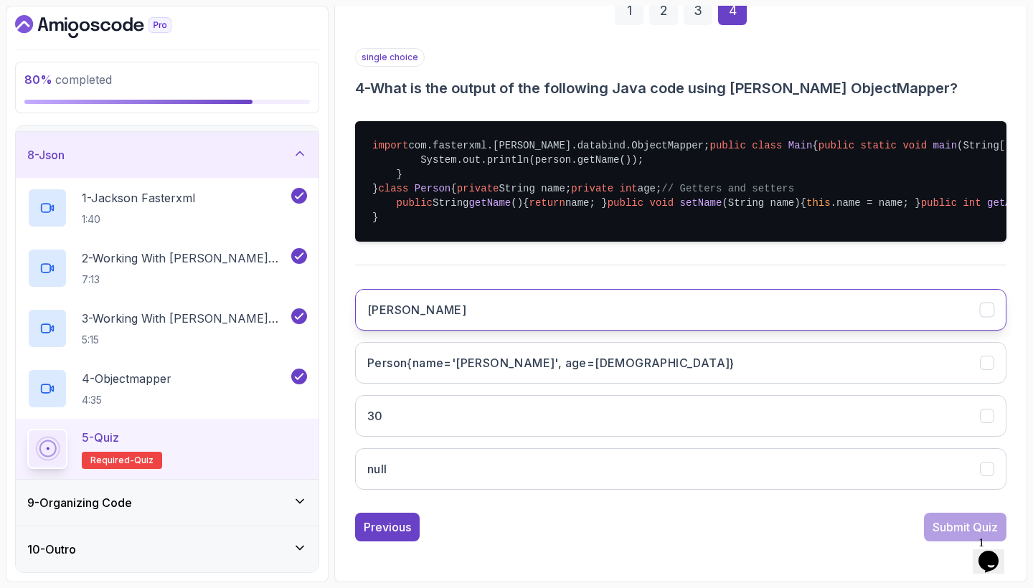
click at [554, 331] on button "[PERSON_NAME]" at bounding box center [680, 310] width 651 height 42
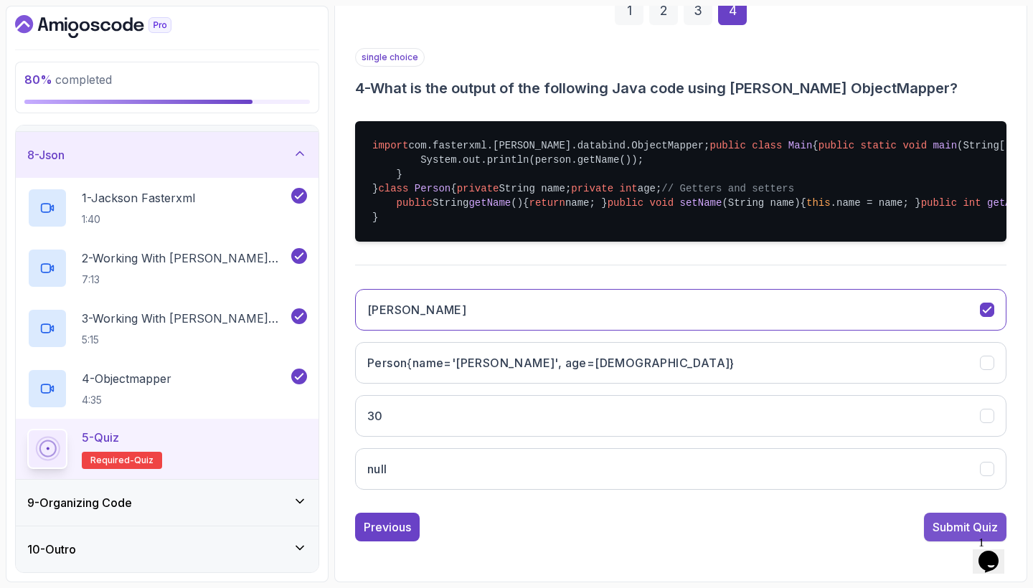
click at [953, 527] on div "Submit Quiz" at bounding box center [964, 526] width 65 height 17
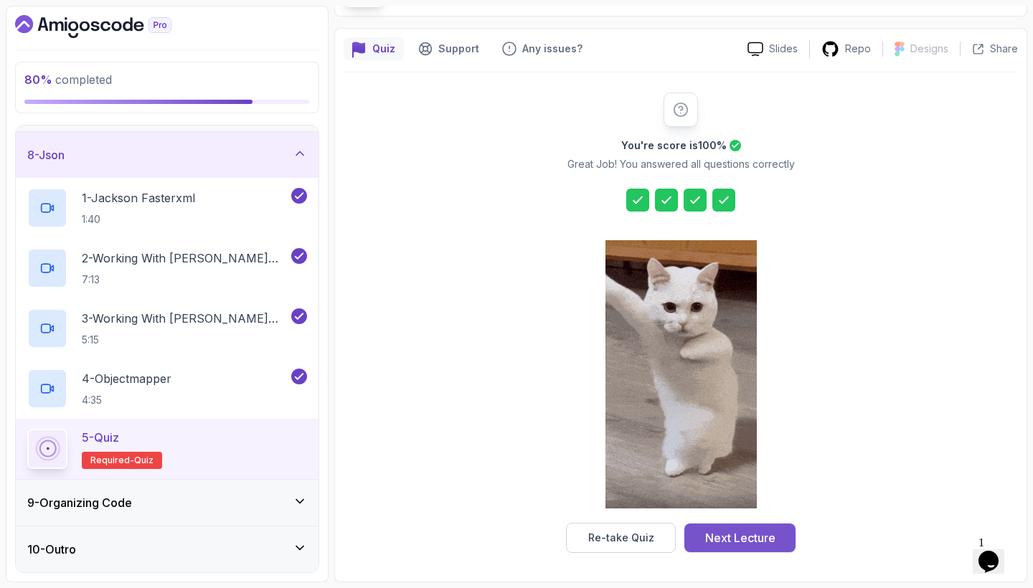
click at [740, 533] on div "Next Lecture" at bounding box center [740, 537] width 70 height 17
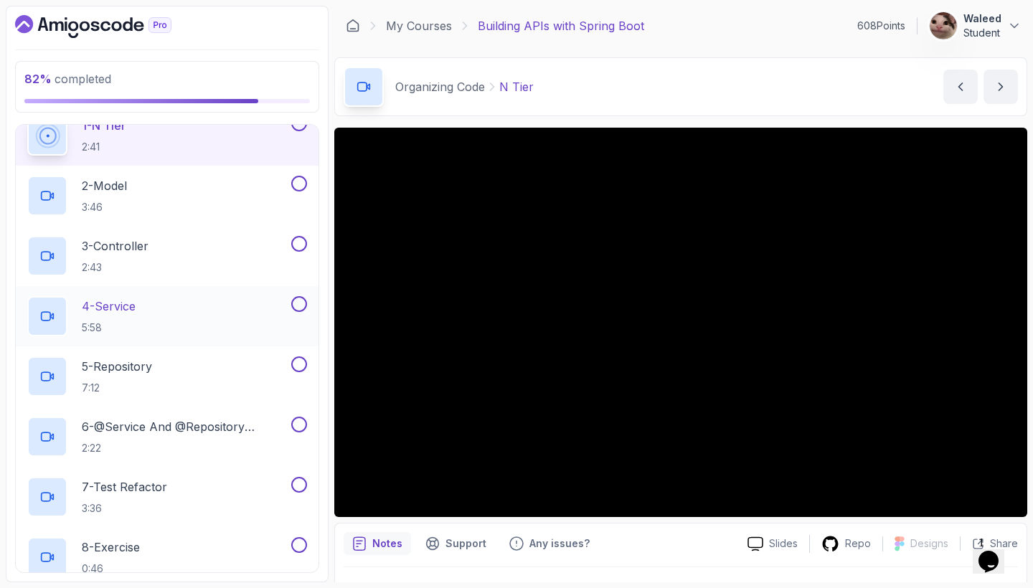
scroll to position [392, 0]
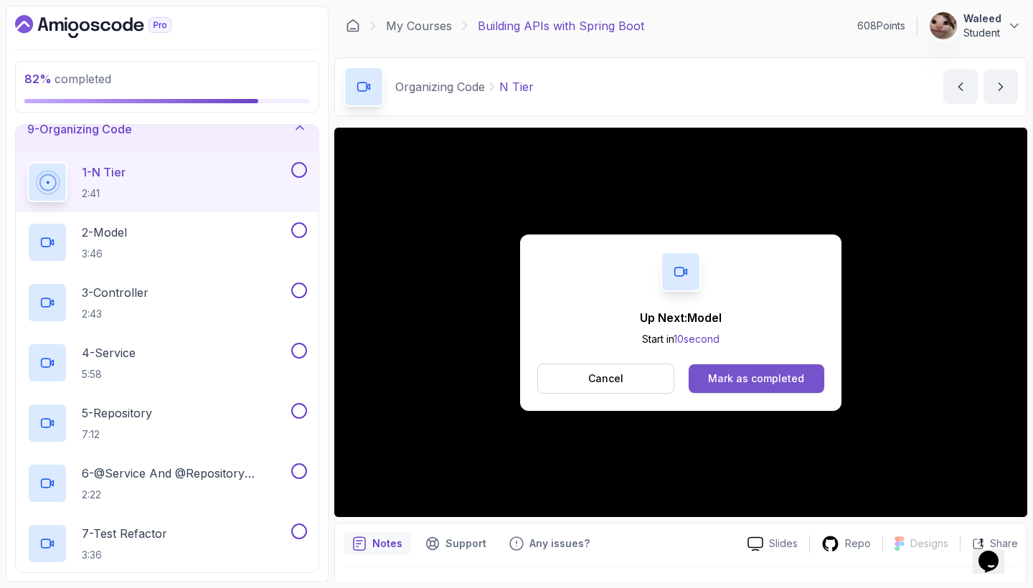
click at [790, 375] on div "Mark as completed" at bounding box center [756, 378] width 96 height 14
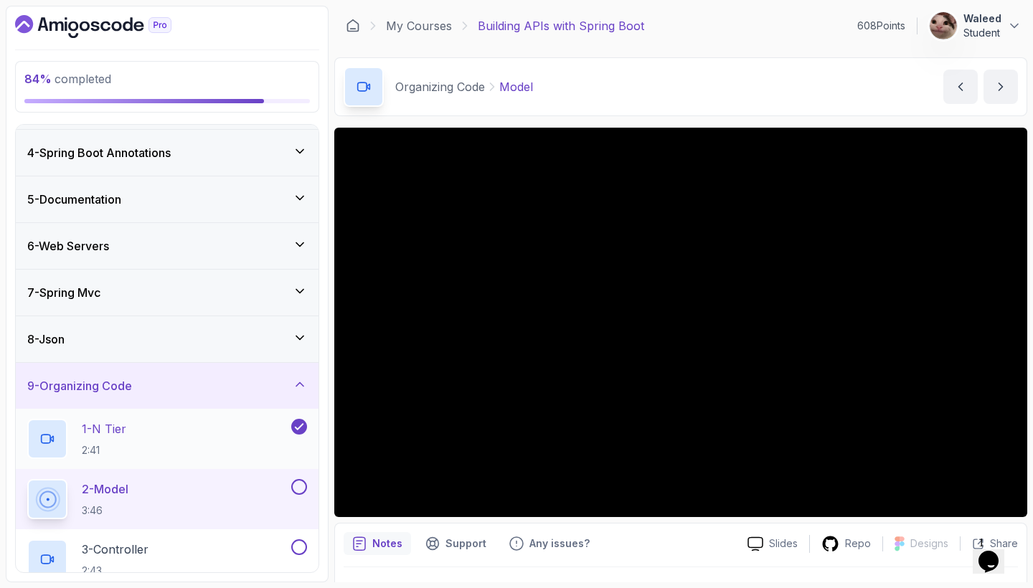
scroll to position [139, 0]
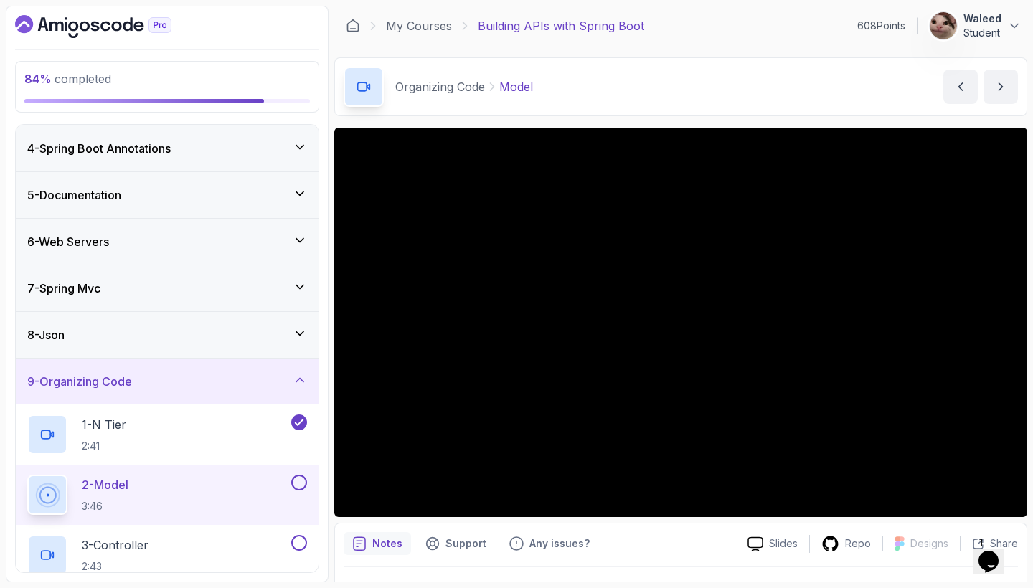
click at [298, 483] on button at bounding box center [299, 483] width 16 height 16
click at [237, 556] on div "3 - Controller 2:43" at bounding box center [157, 555] width 261 height 40
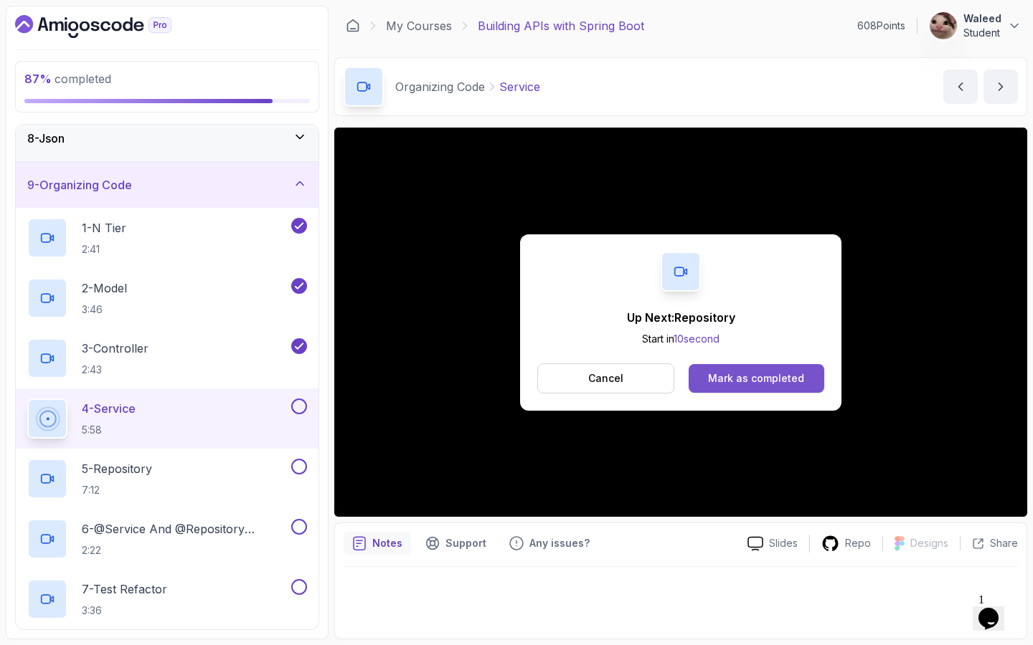
click at [778, 374] on div "Mark as completed" at bounding box center [756, 378] width 96 height 14
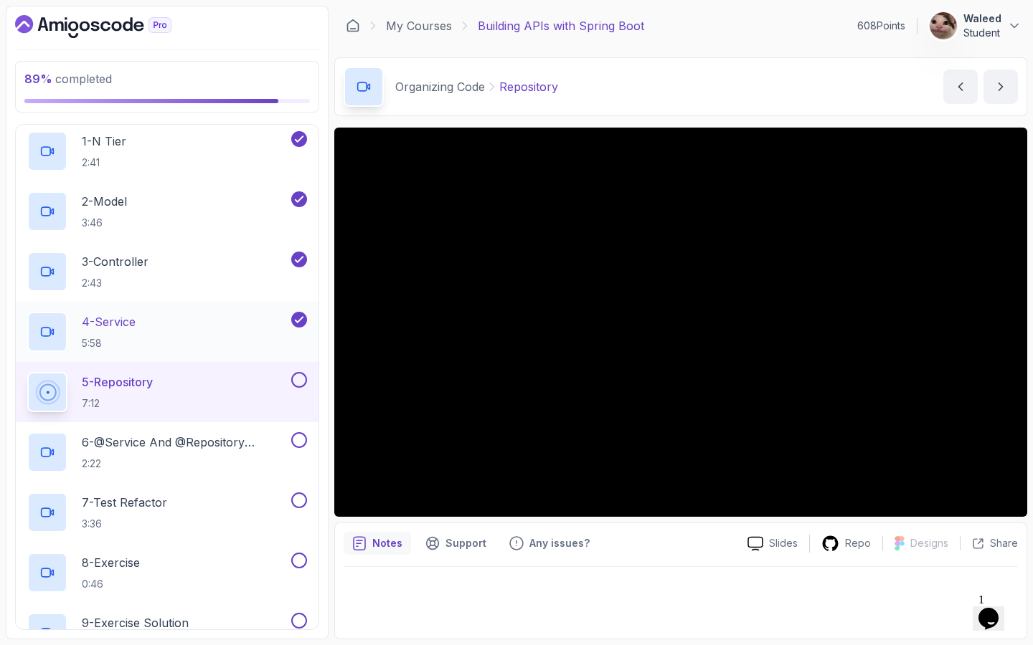
scroll to position [425, 0]
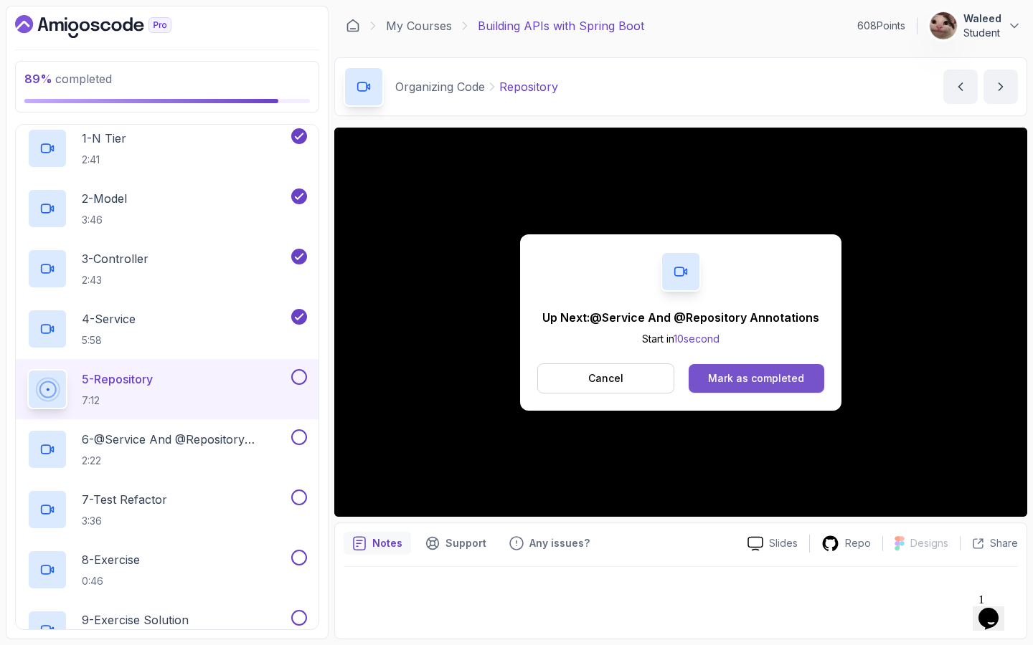
click at [746, 371] on div "Mark as completed" at bounding box center [756, 378] width 96 height 14
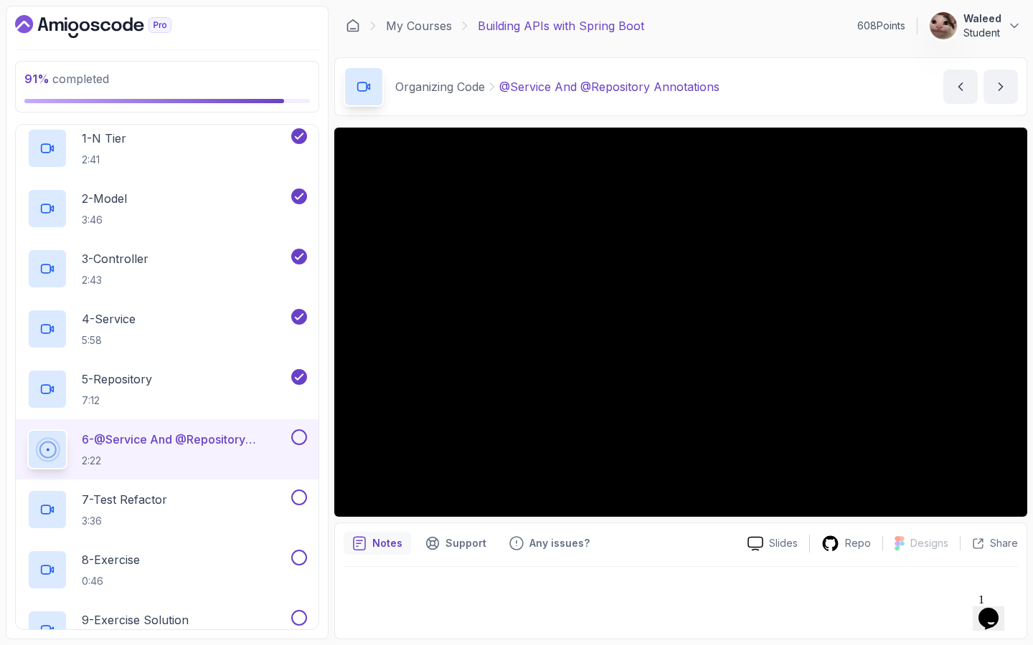
click at [304, 437] on button at bounding box center [299, 438] width 16 height 16
click at [190, 497] on div "7 - Test Refactor 3:36" at bounding box center [157, 510] width 261 height 40
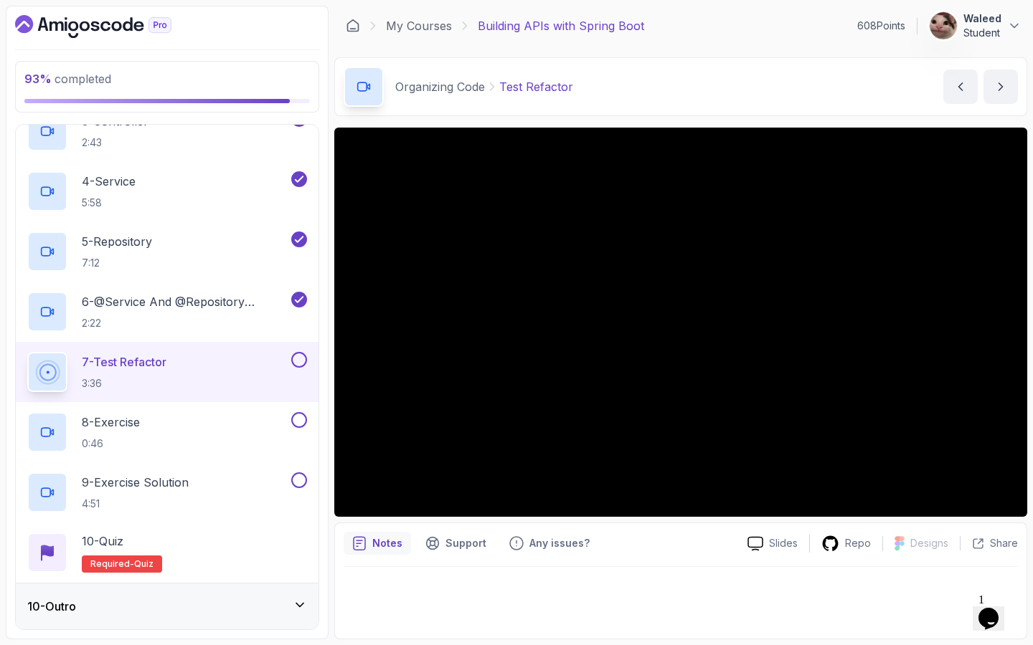
scroll to position [563, 0]
click at [300, 357] on button at bounding box center [299, 360] width 16 height 16
click at [207, 422] on div "8 - Exercise 0:46" at bounding box center [157, 432] width 261 height 40
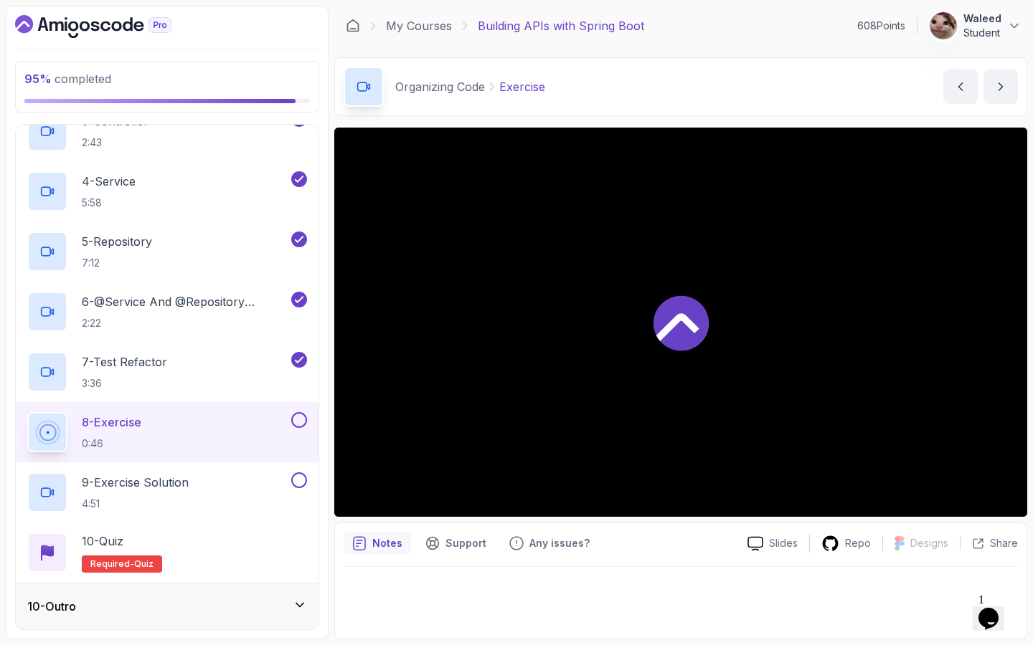
click at [297, 419] on button at bounding box center [299, 420] width 16 height 16
click at [300, 480] on button at bounding box center [299, 481] width 16 height 16
click at [237, 538] on div "10 - Quiz Required- quiz" at bounding box center [167, 553] width 280 height 40
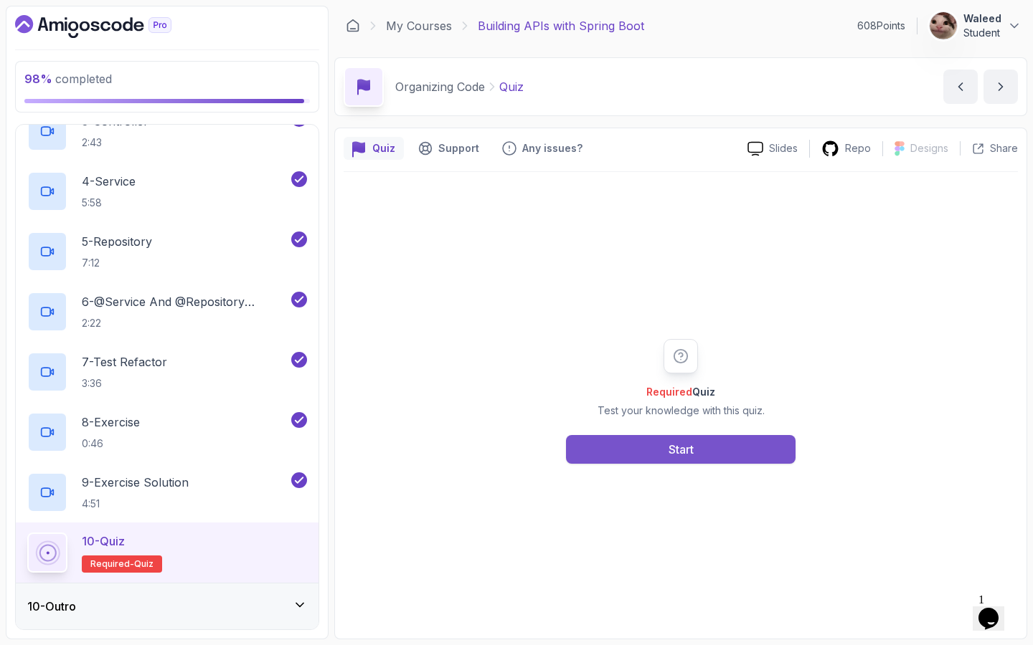
click at [685, 442] on div "Start" at bounding box center [680, 449] width 25 height 17
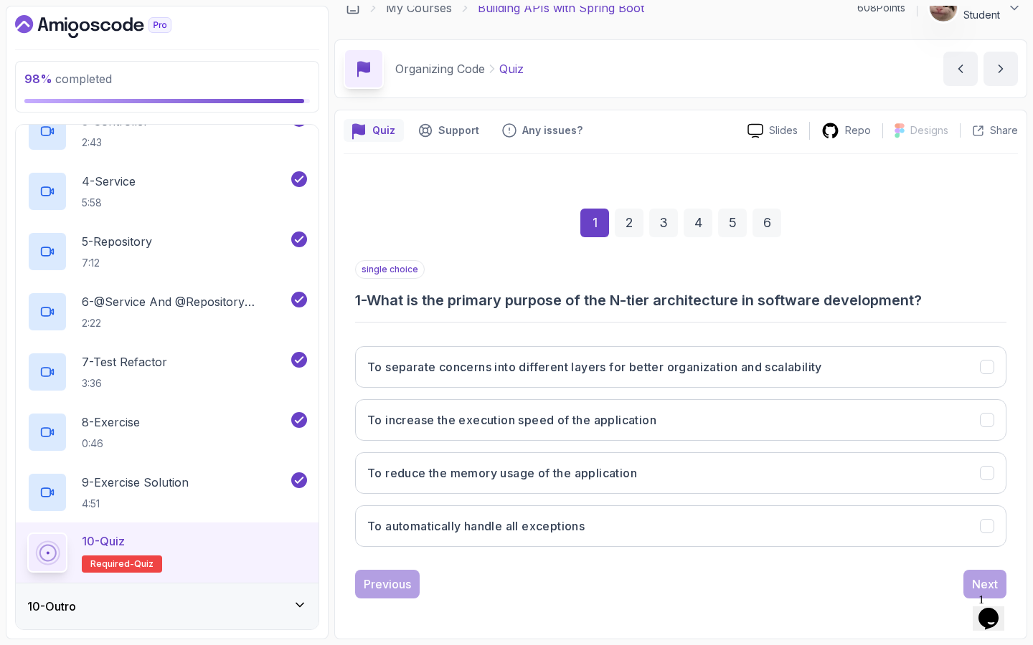
scroll to position [18, 0]
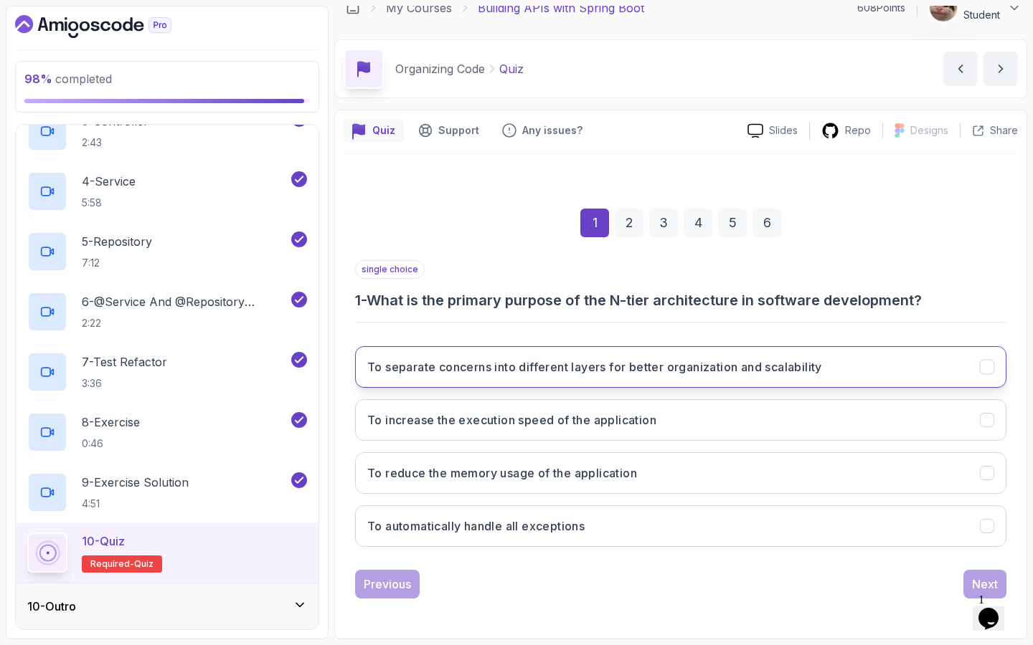
click at [681, 371] on h3 "To separate concerns into different layers for better organization and scalabil…" at bounding box center [594, 367] width 455 height 17
click at [978, 582] on div "Next" at bounding box center [985, 584] width 26 height 17
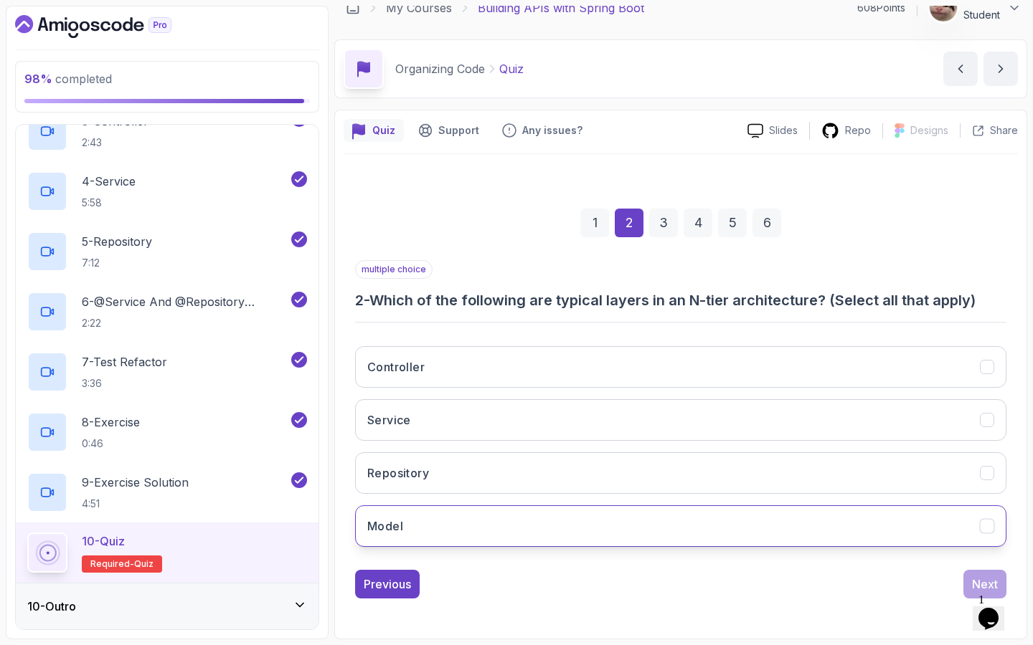
click at [579, 514] on button "Model" at bounding box center [680, 527] width 651 height 42
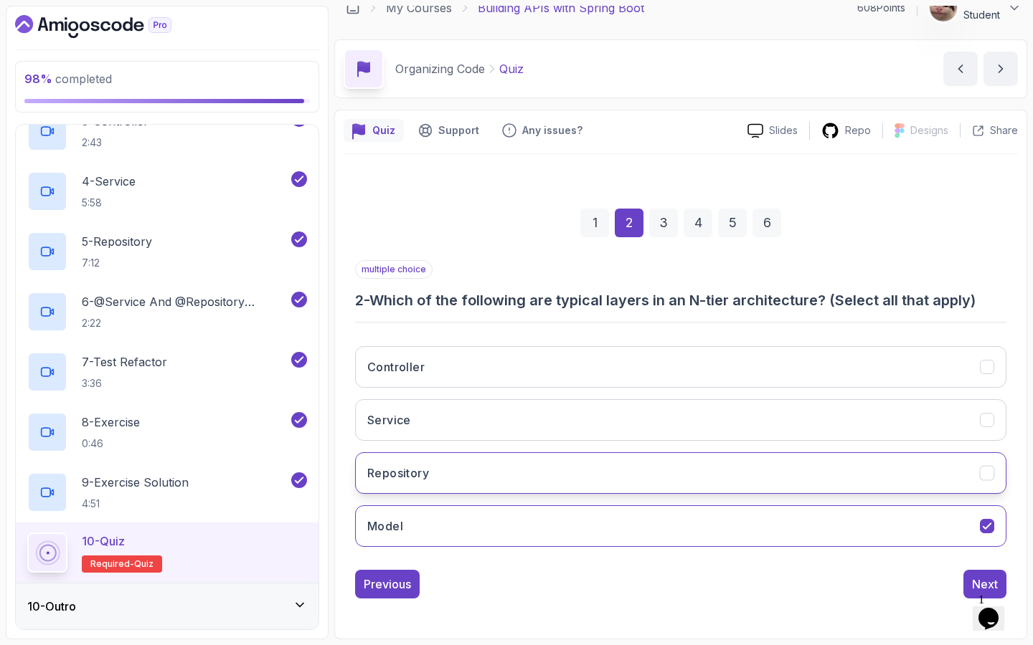
click at [609, 473] on button "Repository" at bounding box center [680, 473] width 651 height 42
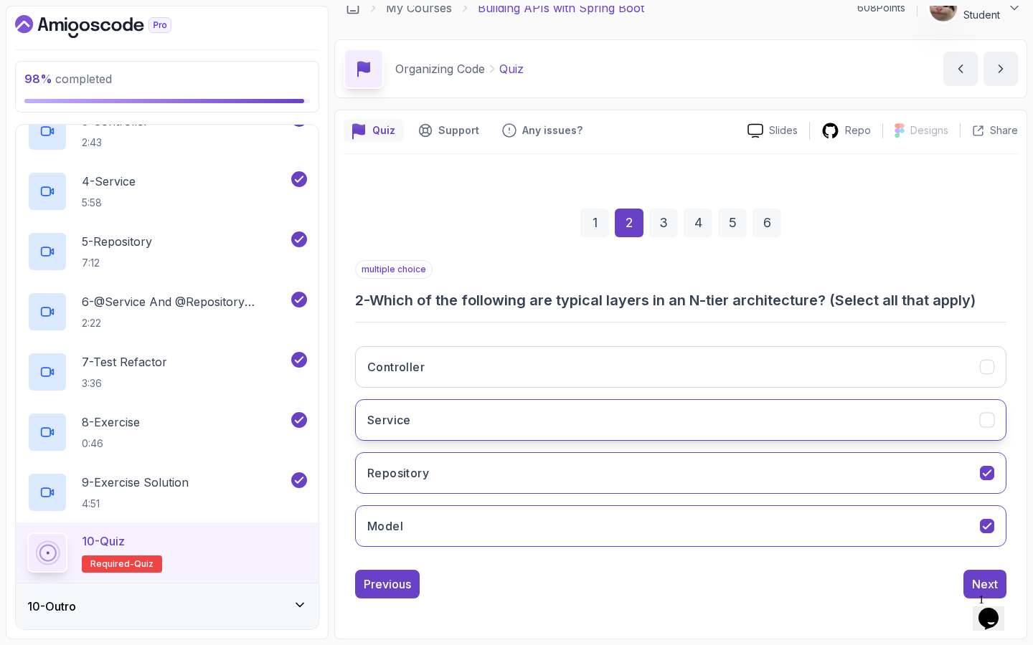
click at [644, 433] on button "Service" at bounding box center [680, 420] width 651 height 42
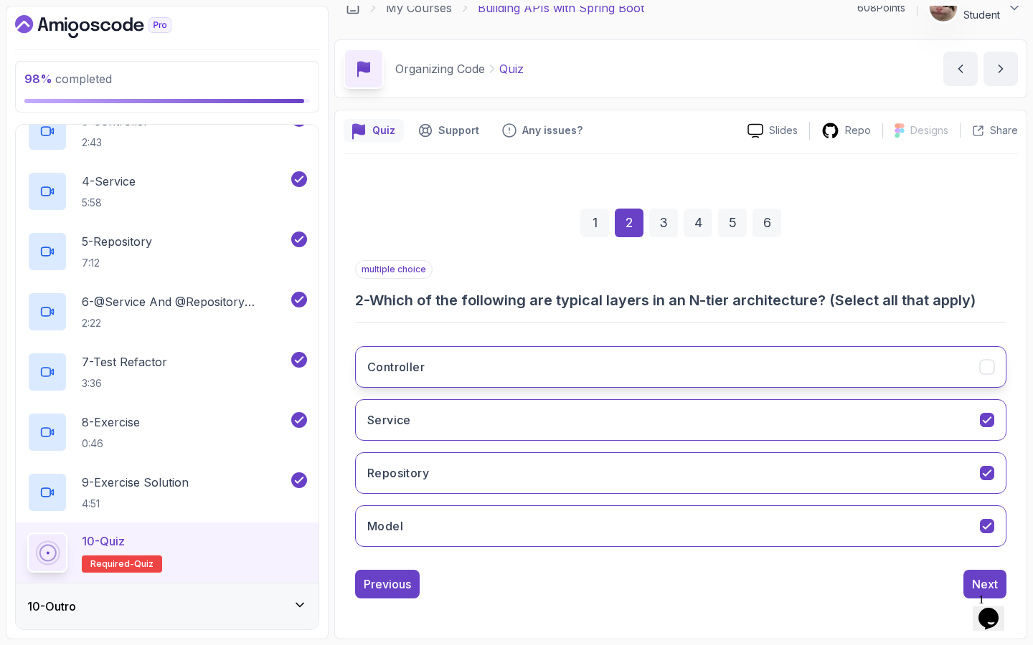
click at [696, 376] on button "Controller" at bounding box center [680, 367] width 651 height 42
click at [972, 572] on button "Next" at bounding box center [984, 584] width 43 height 29
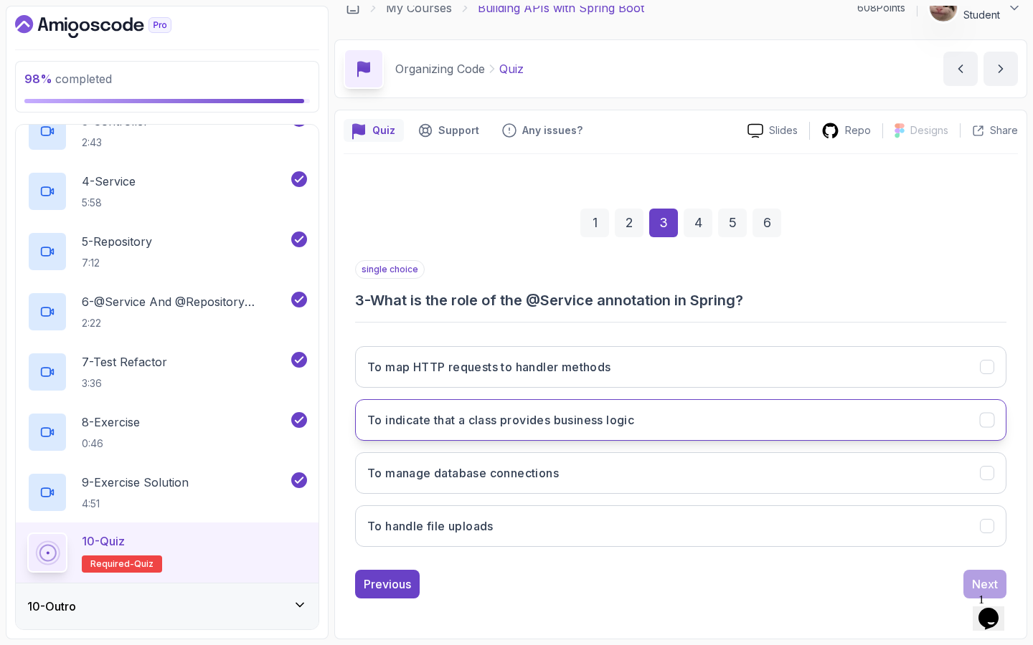
click at [742, 430] on button "To indicate that a class provides business logic" at bounding box center [680, 420] width 651 height 42
click at [970, 576] on button "Next" at bounding box center [984, 584] width 43 height 29
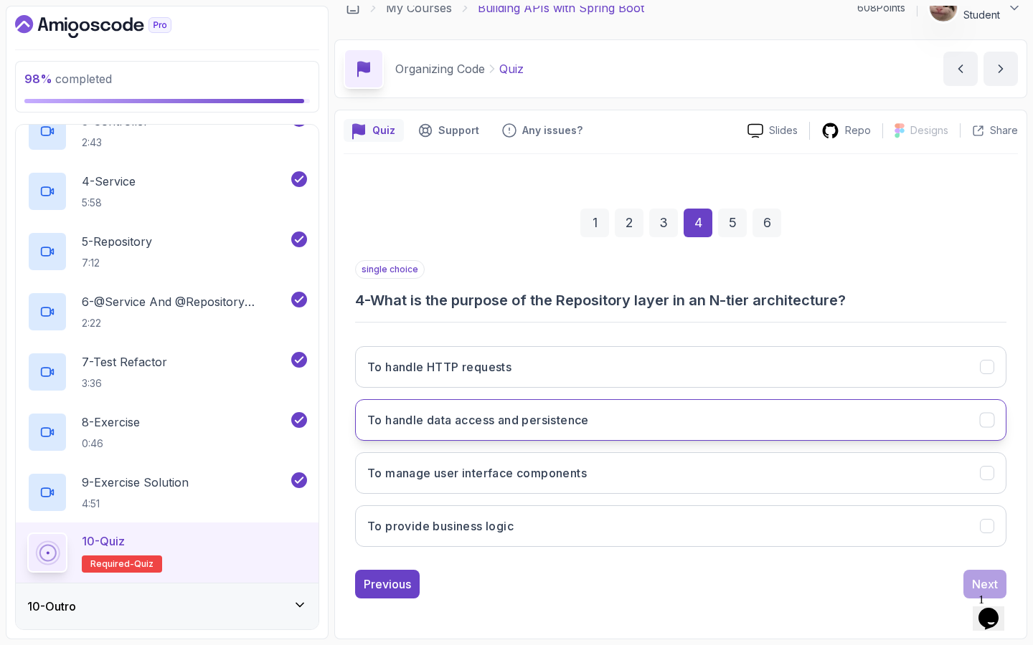
click at [791, 432] on button "To handle data access and persistence" at bounding box center [680, 420] width 651 height 42
click at [970, 578] on button "Next" at bounding box center [984, 584] width 43 height 29
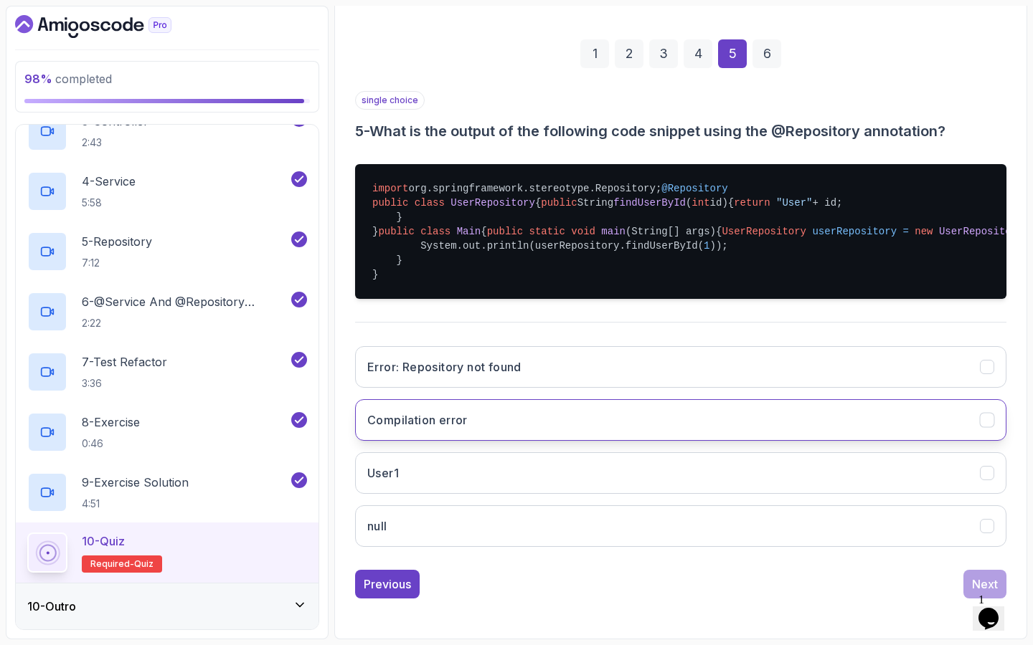
scroll to position [267, 0]
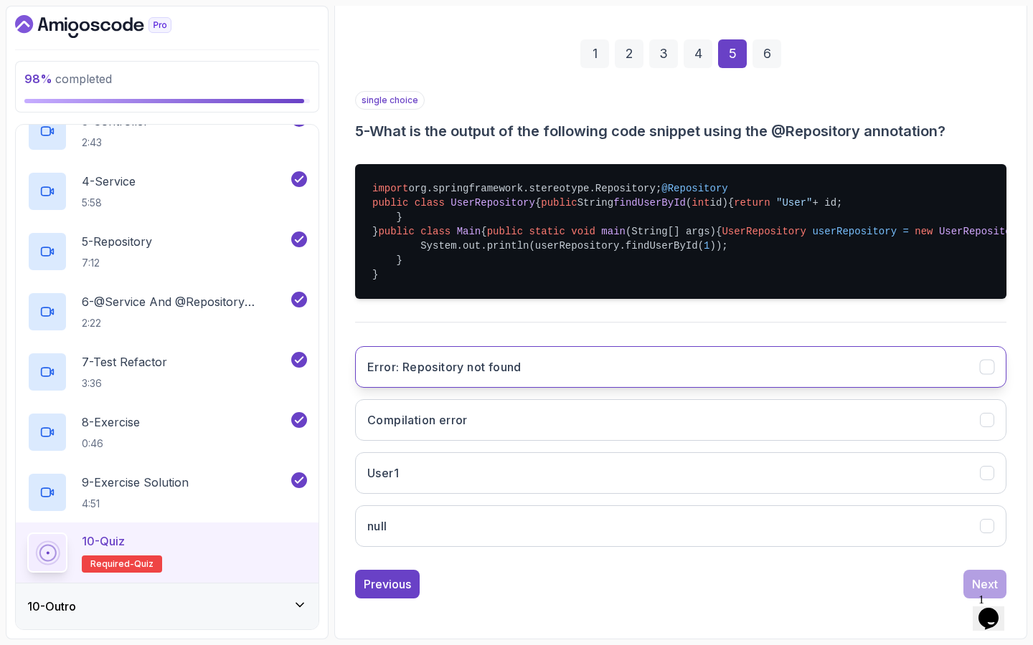
click at [861, 388] on button "Error: Repository not found" at bounding box center [680, 367] width 651 height 42
click at [980, 575] on button "Next" at bounding box center [984, 584] width 43 height 29
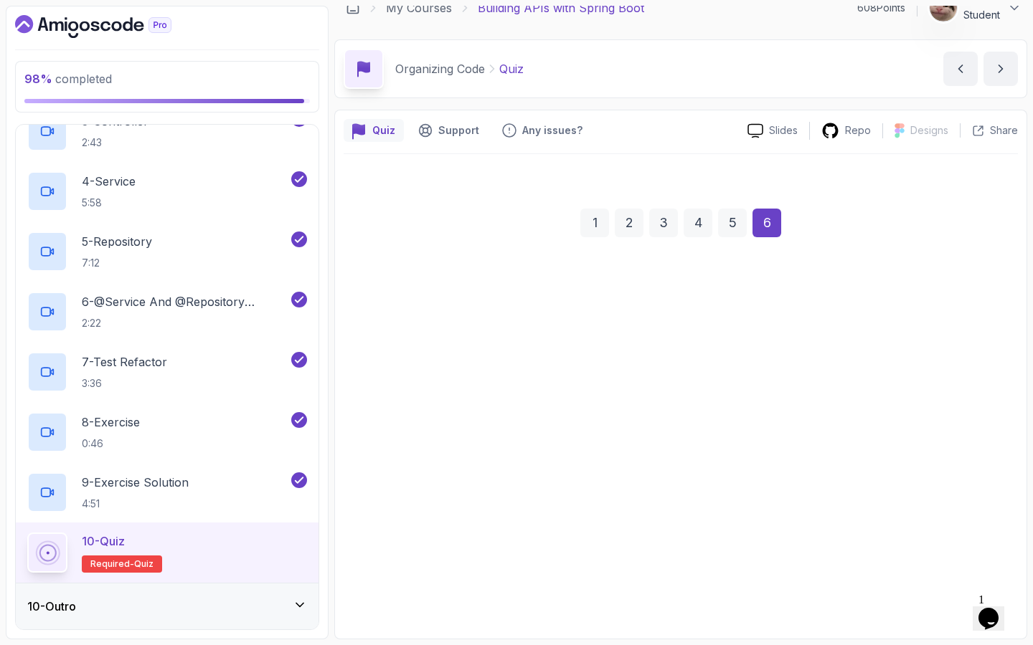
scroll to position [18, 0]
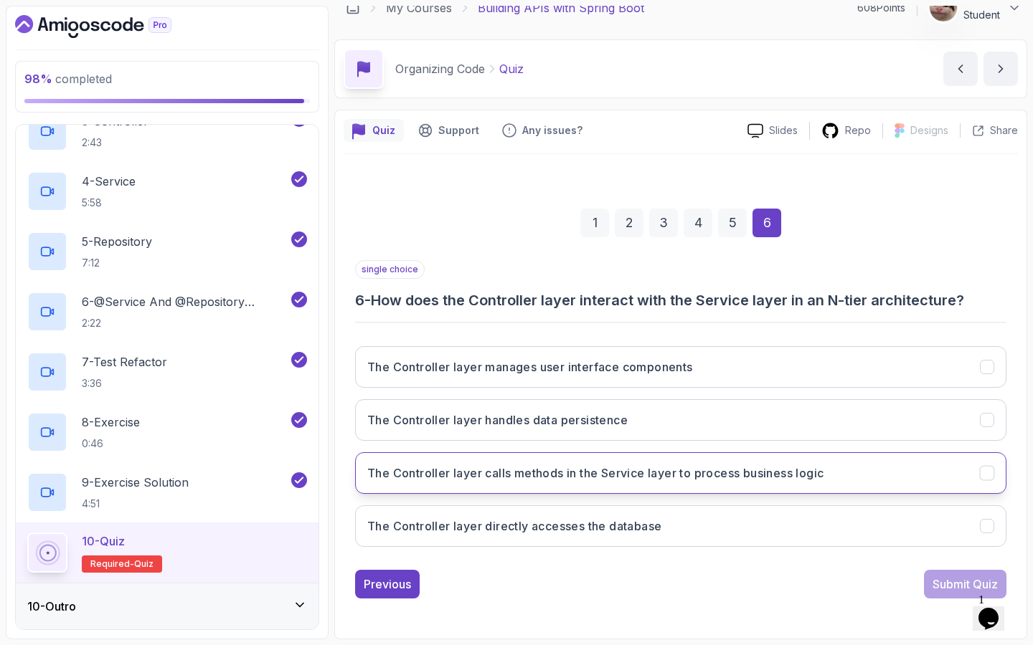
click at [746, 481] on h3 "The Controller layer calls methods in the Service layer to process business log…" at bounding box center [595, 473] width 456 height 17
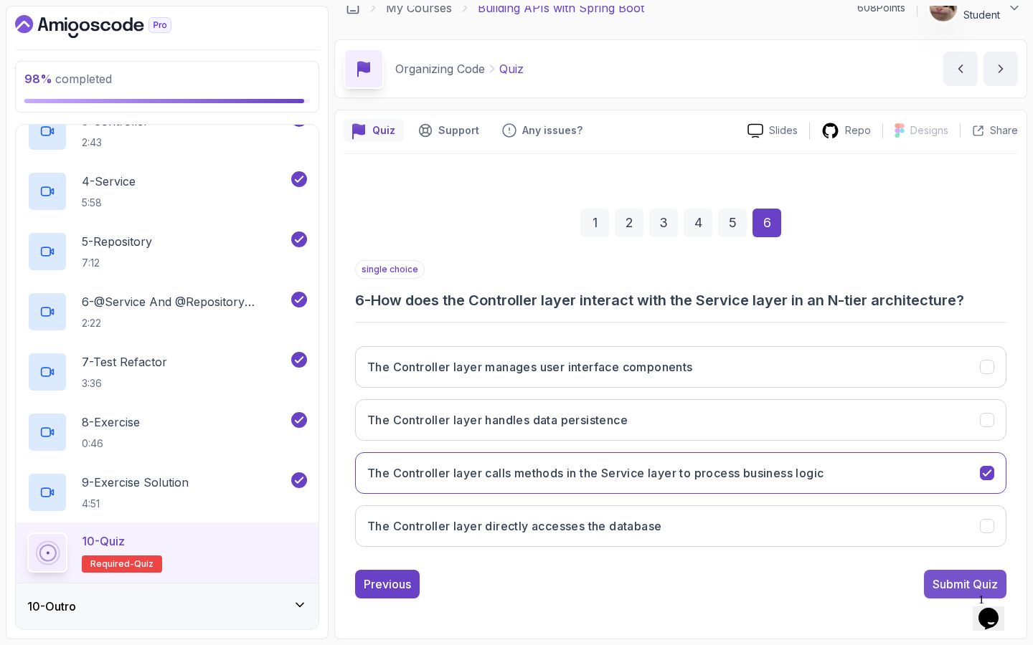
click at [932, 580] on div "Submit Quiz" at bounding box center [964, 584] width 65 height 17
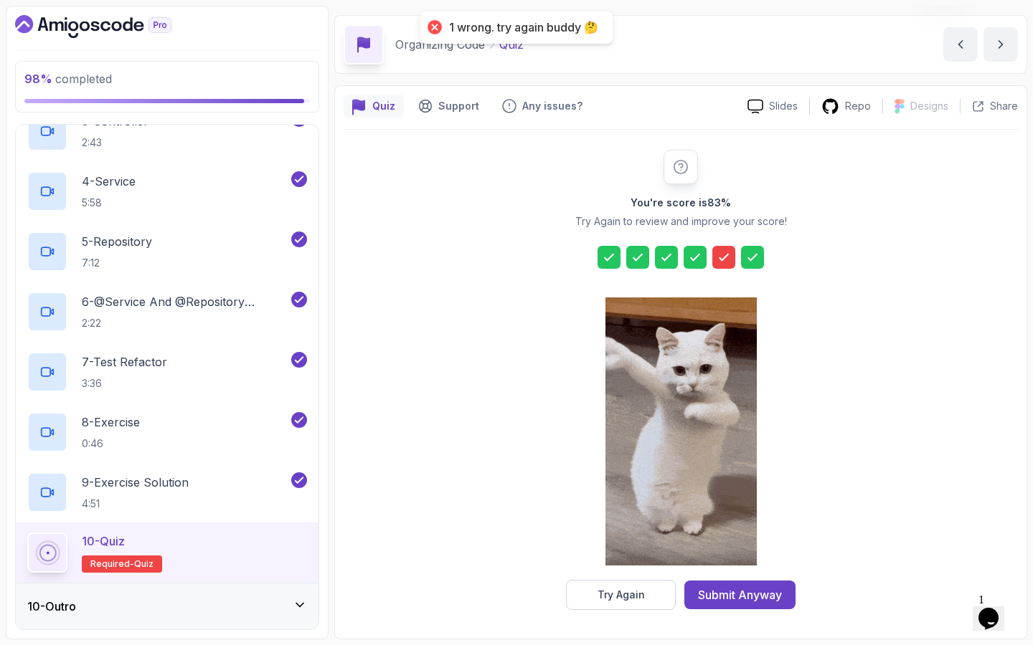
scroll to position [42, 0]
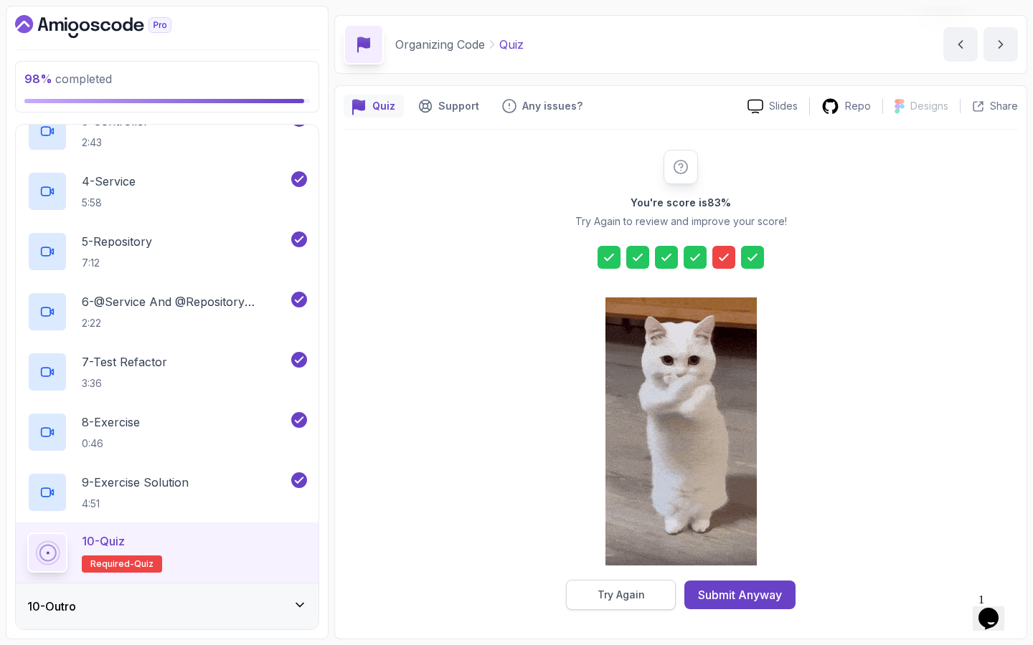
click at [642, 587] on div "Try Again" at bounding box center [620, 595] width 47 height 14
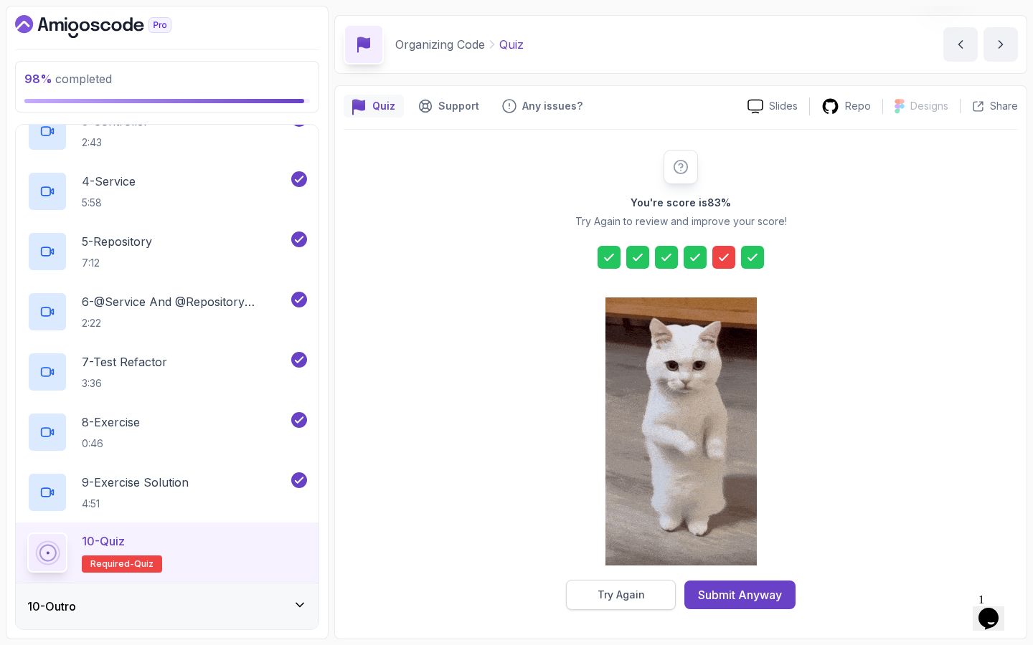
scroll to position [18, 0]
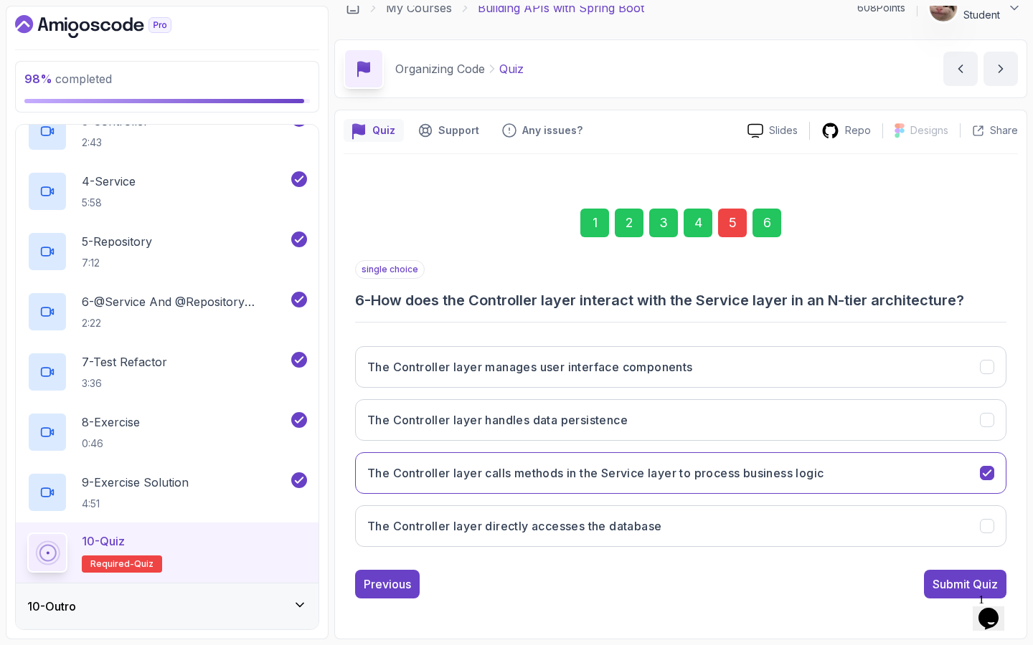
click at [731, 230] on div "5" at bounding box center [732, 223] width 29 height 29
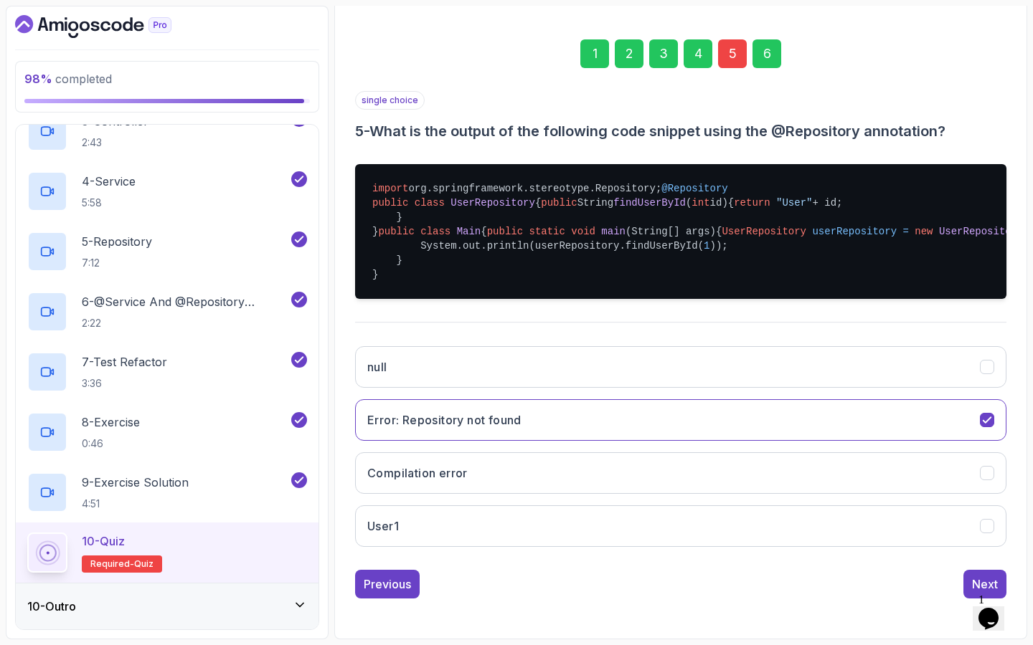
scroll to position [297, 0]
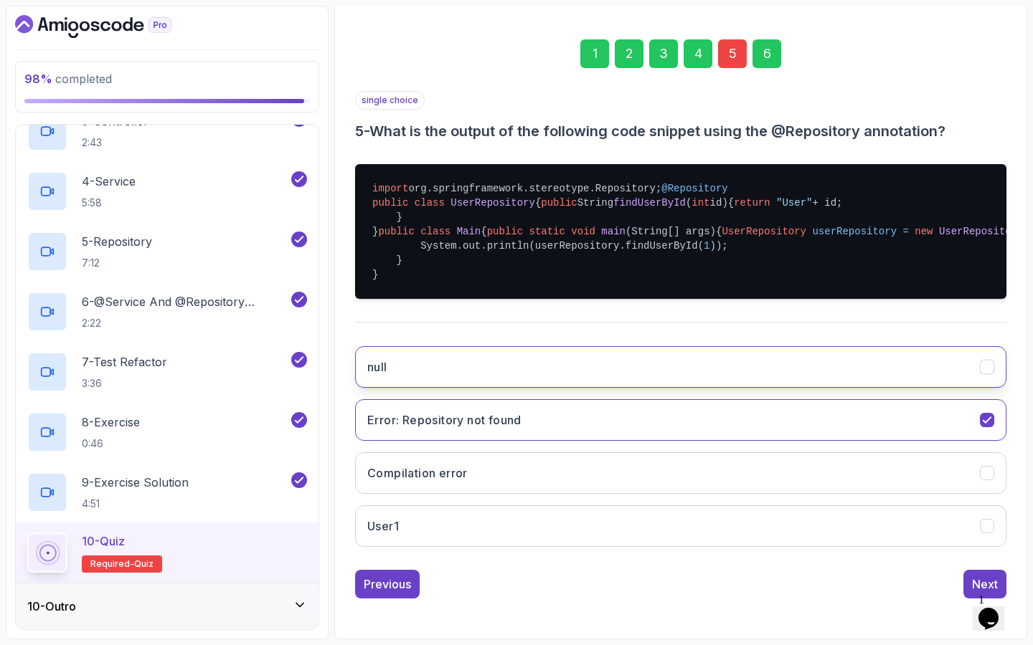
click at [739, 369] on button "null" at bounding box center [680, 367] width 651 height 42
click at [967, 581] on button "Next" at bounding box center [984, 584] width 43 height 29
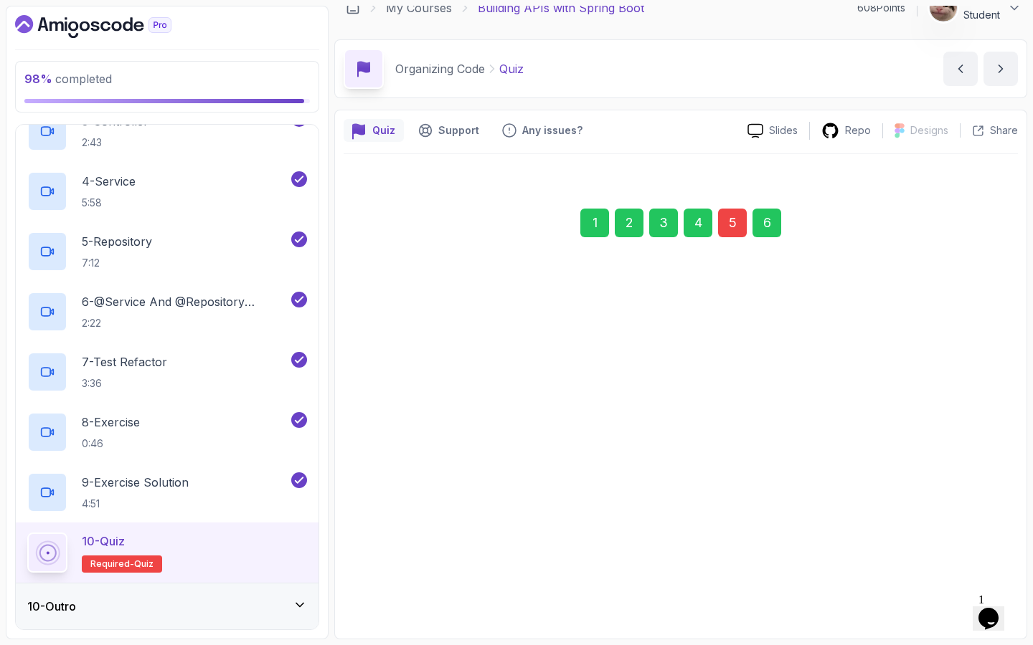
scroll to position [18, 0]
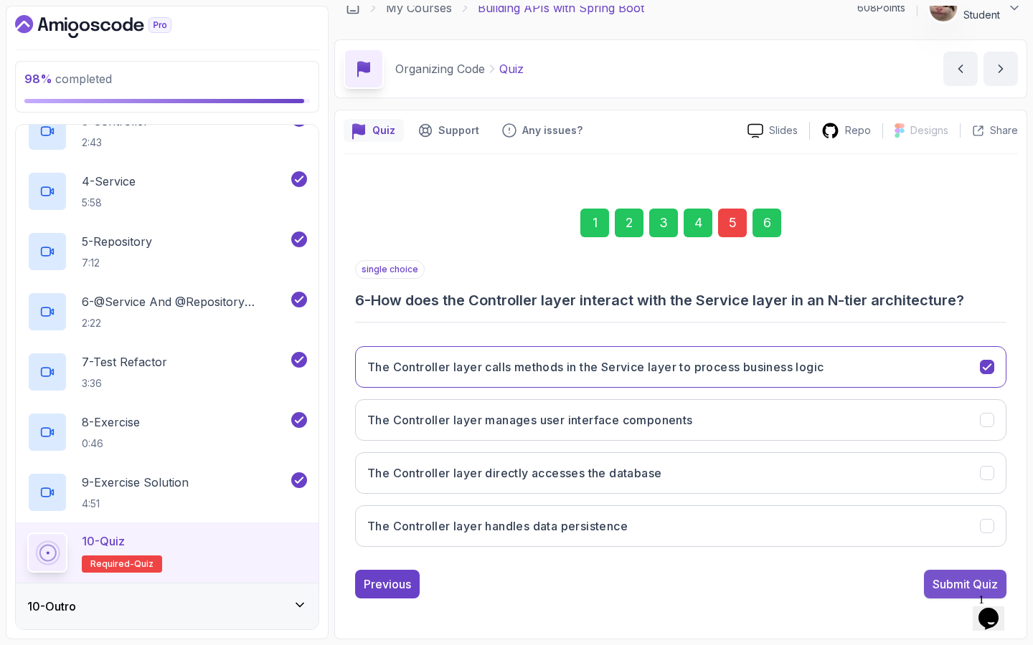
click at [957, 582] on div "Submit Quiz" at bounding box center [964, 584] width 65 height 17
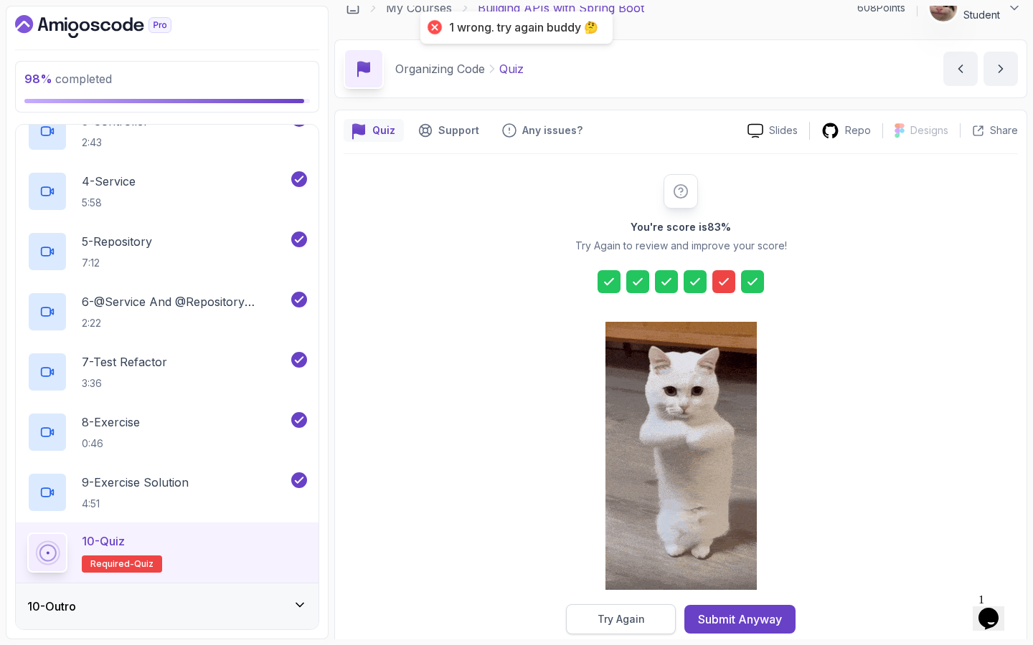
click at [631, 587] on div "Try Again" at bounding box center [620, 619] width 47 height 14
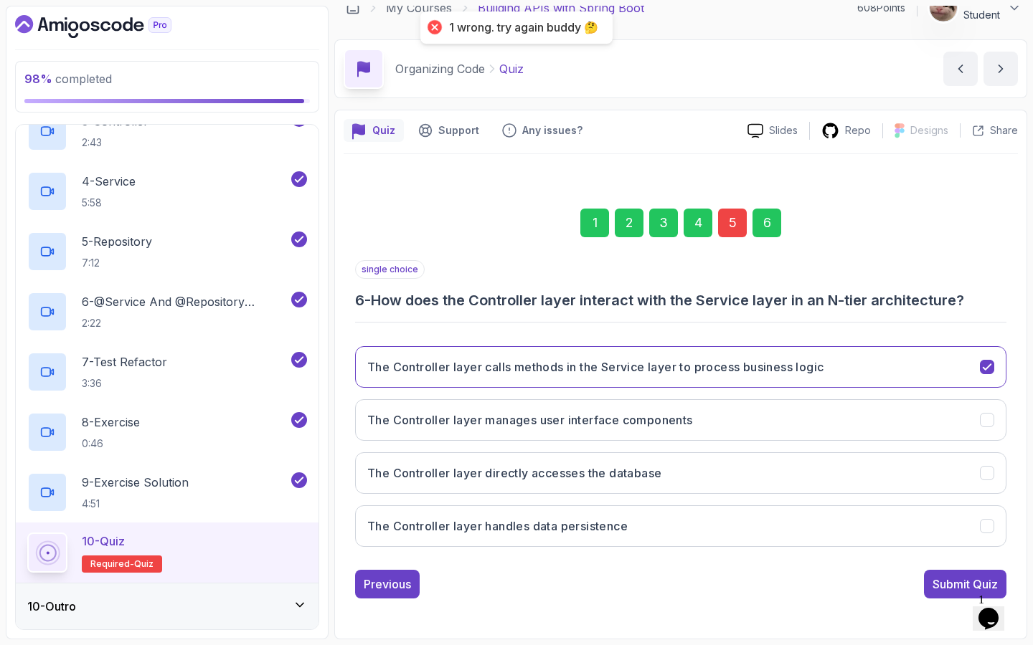
click at [734, 212] on div "5" at bounding box center [732, 223] width 29 height 29
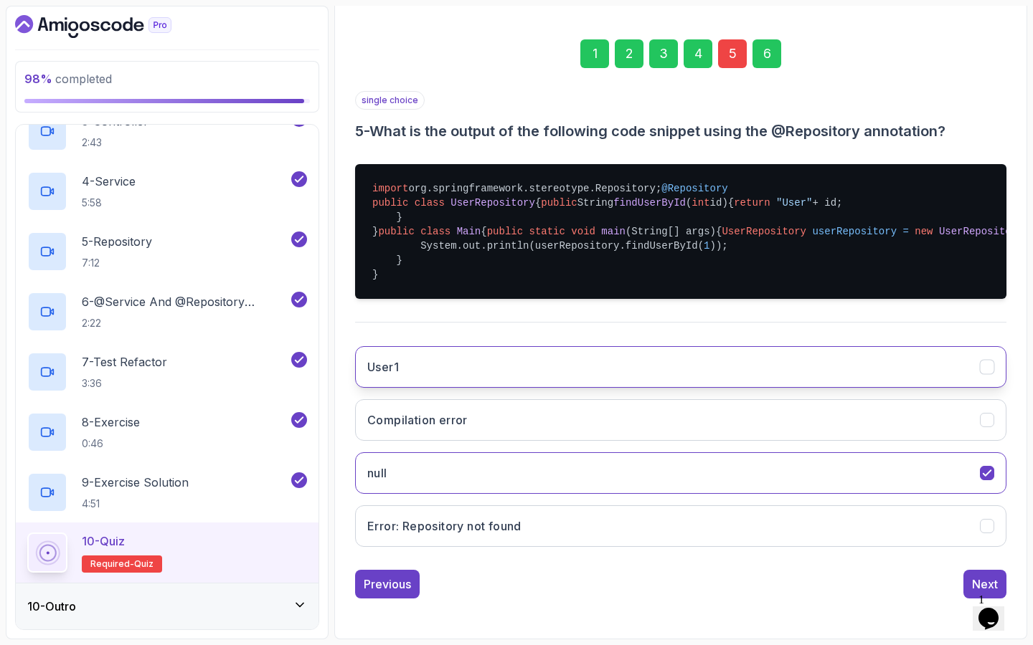
scroll to position [302, 0]
click at [694, 370] on button "User1" at bounding box center [680, 367] width 651 height 42
click at [979, 577] on div "Next" at bounding box center [985, 584] width 26 height 17
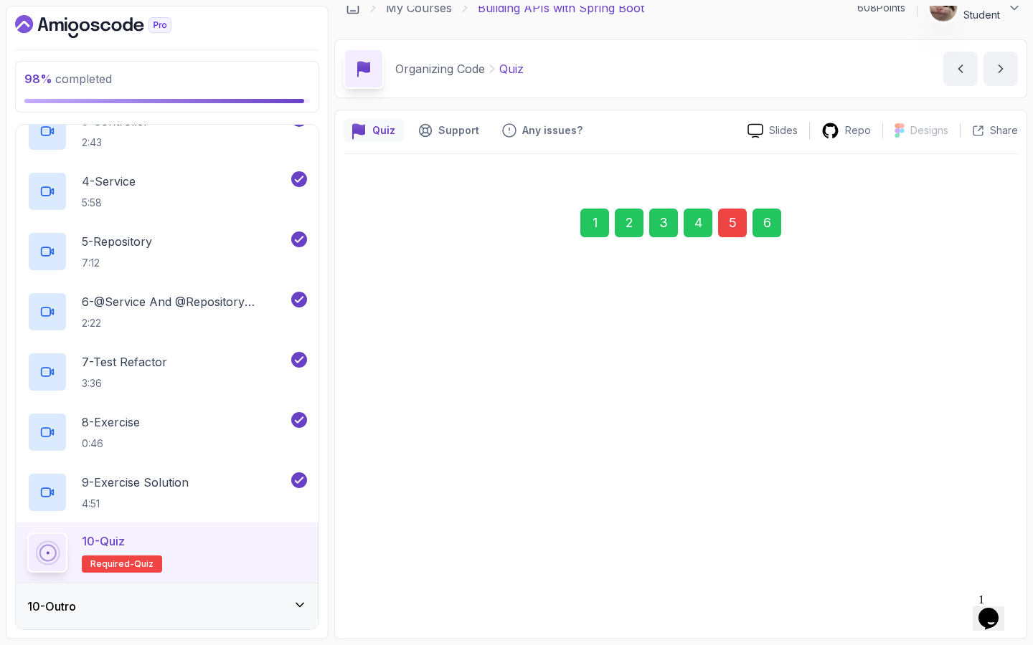
scroll to position [18, 0]
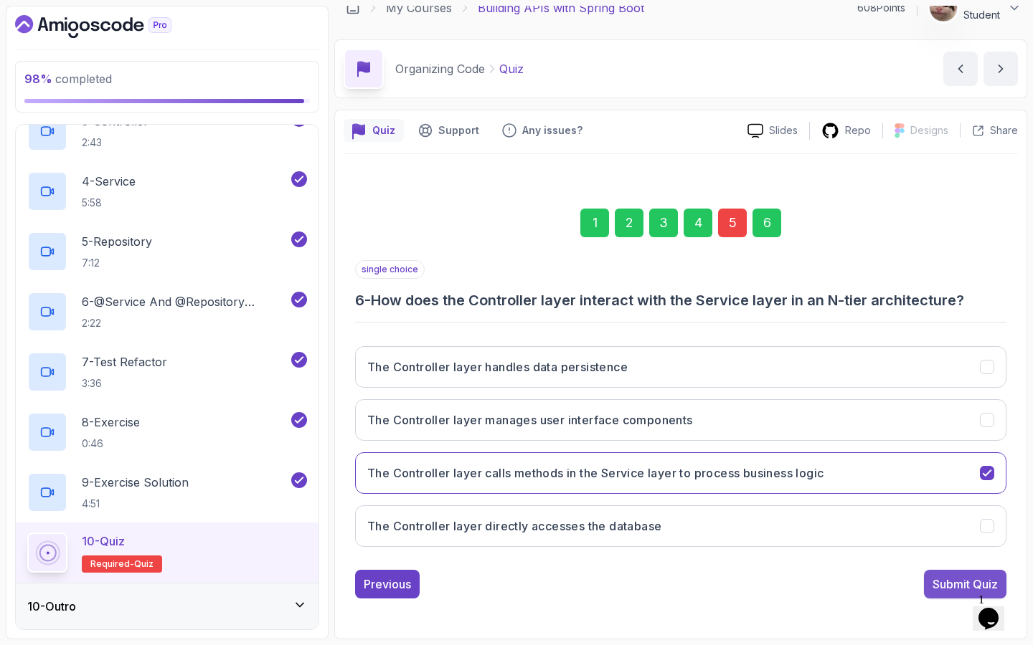
click at [961, 576] on div "Submit Quiz" at bounding box center [964, 584] width 65 height 17
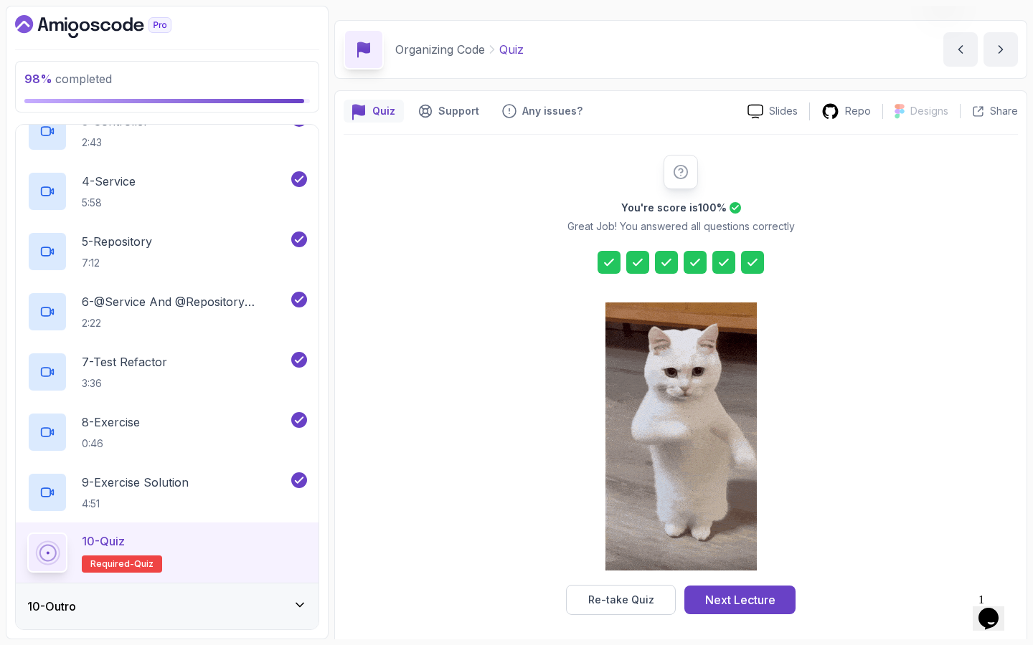
scroll to position [39, 0]
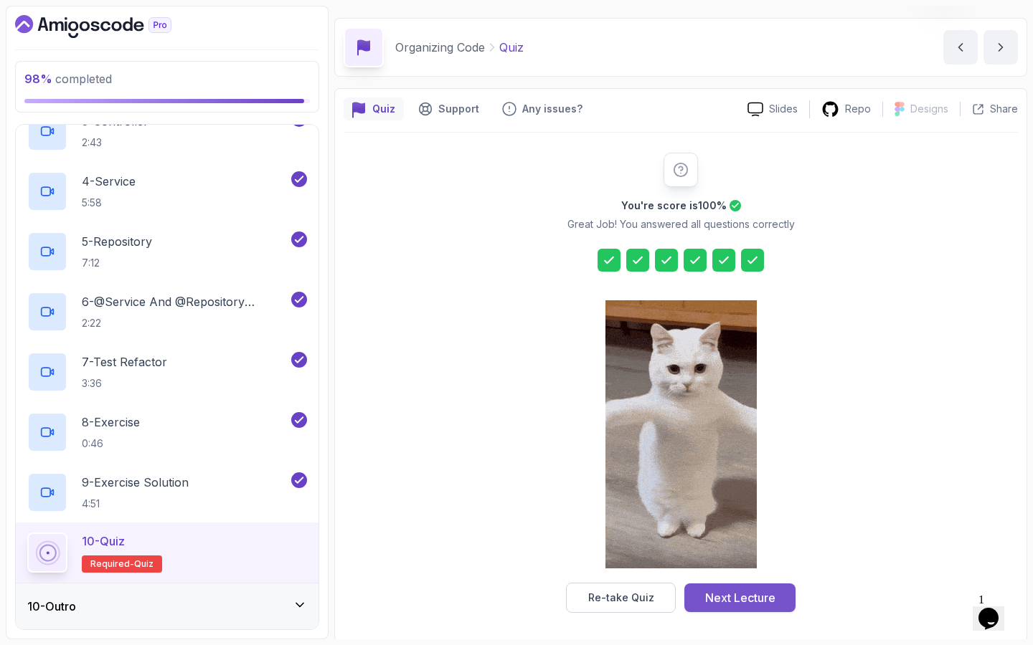
click at [772, 587] on div "Next Lecture" at bounding box center [740, 597] width 70 height 17
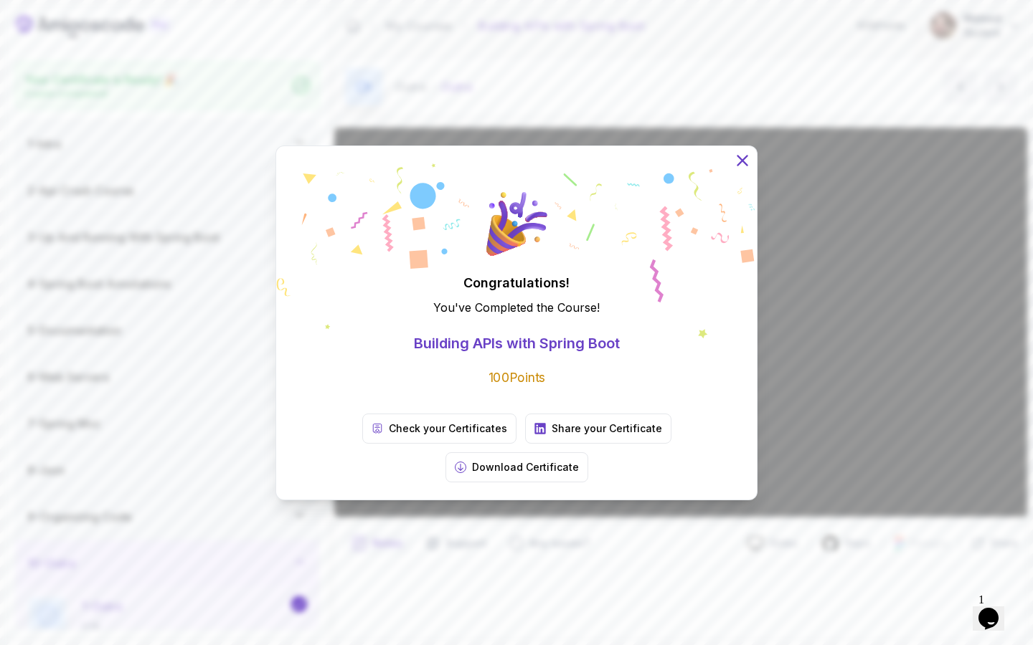
click at [741, 169] on icon at bounding box center [742, 160] width 19 height 19
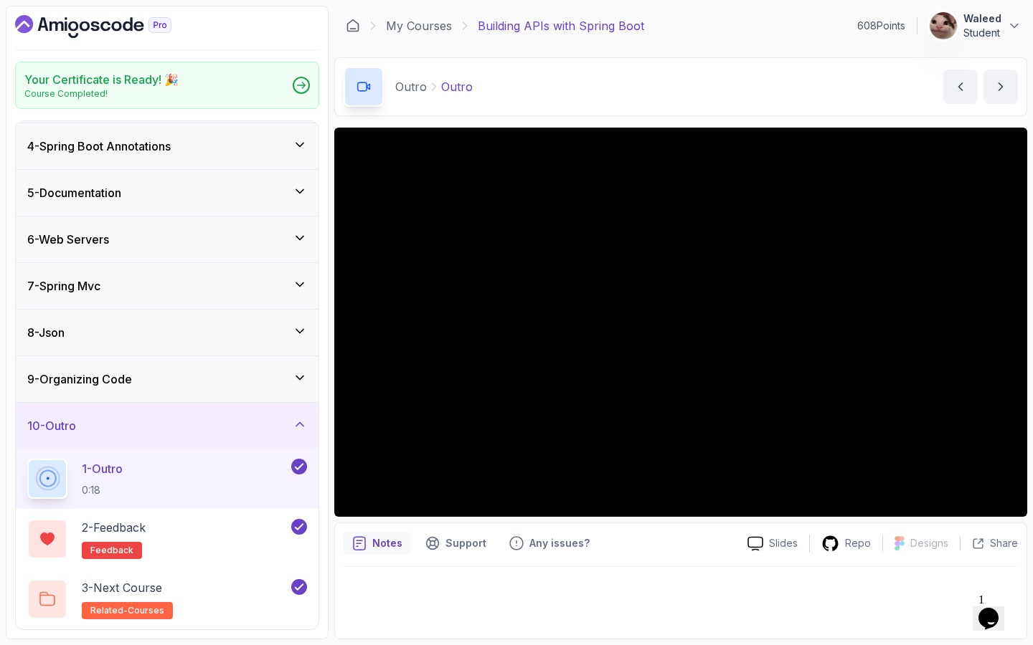
scroll to position [138, 0]
click at [268, 587] on div "3 - Next Course related-courses" at bounding box center [157, 599] width 261 height 40
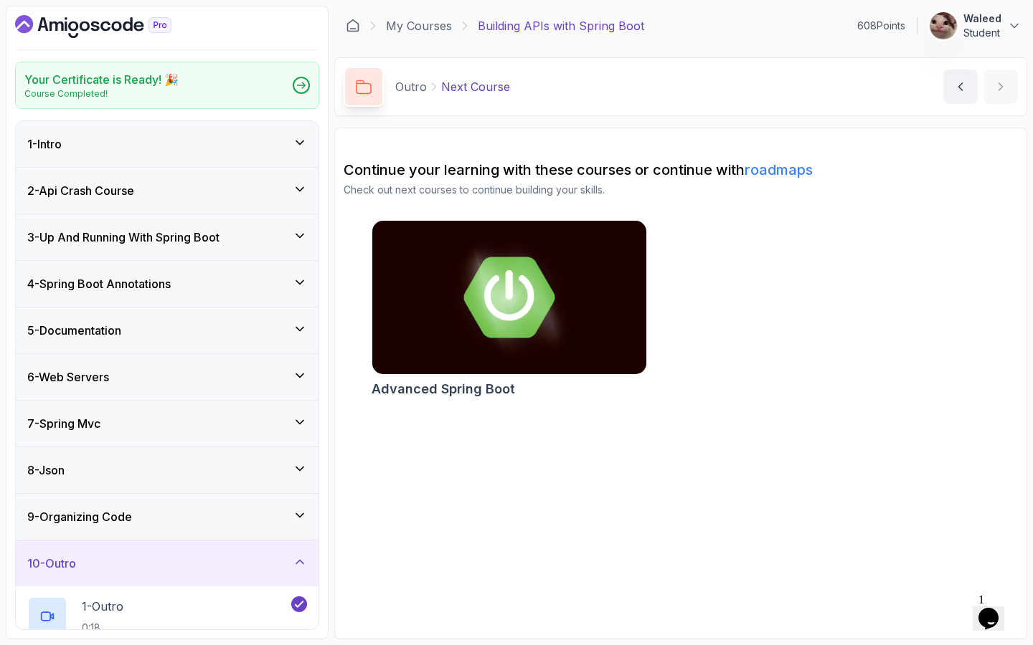
click at [88, 21] on icon "Dashboard" at bounding box center [93, 26] width 156 height 23
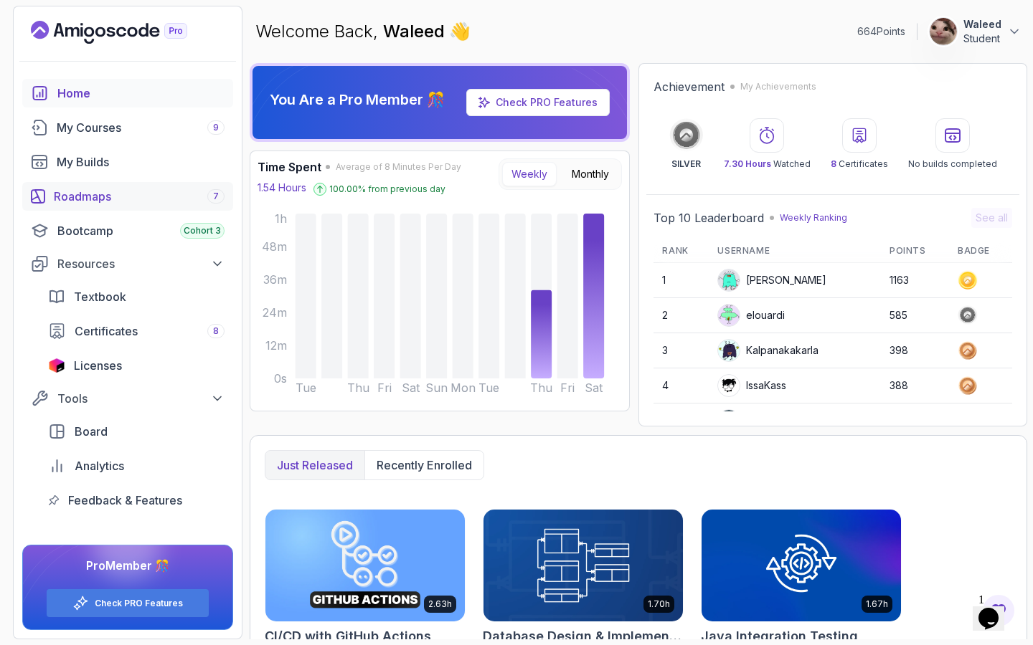
click at [101, 194] on div "Roadmaps 7" at bounding box center [139, 196] width 171 height 17
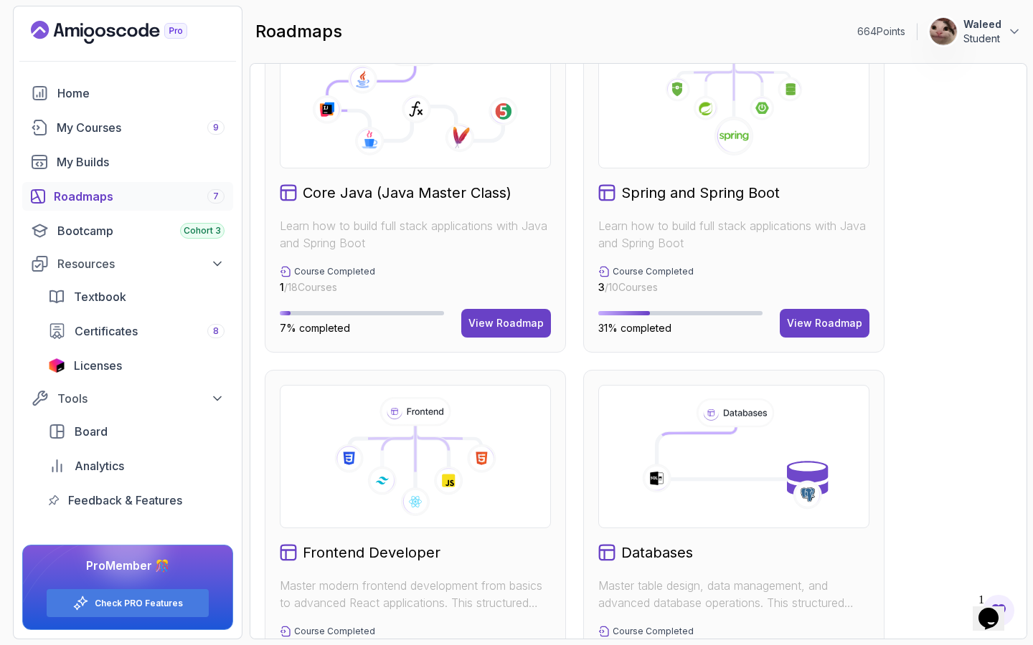
scroll to position [323, 0]
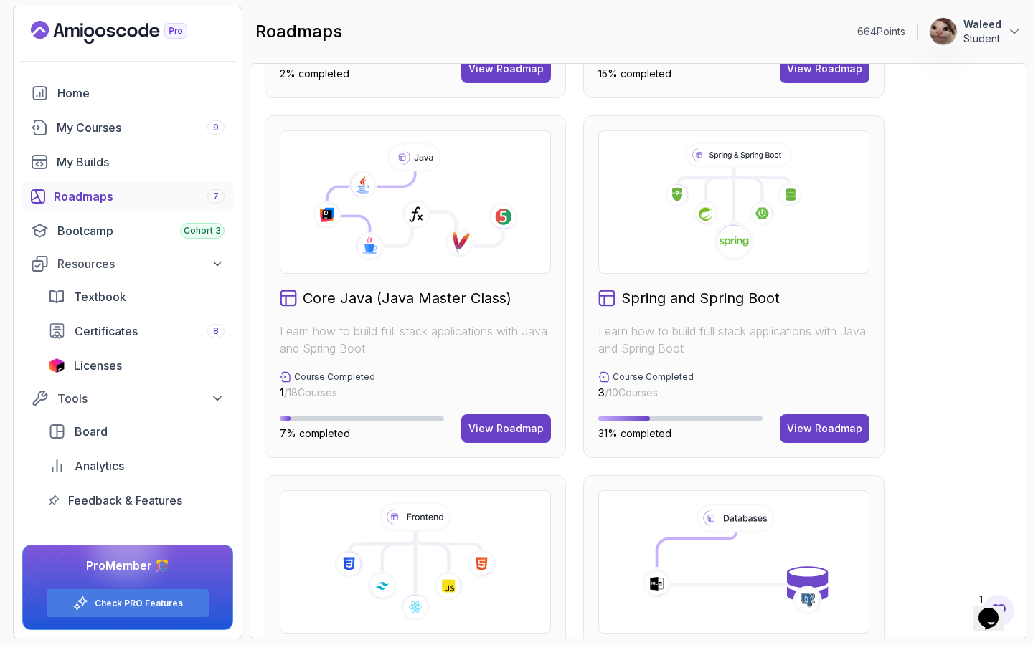
click at [744, 300] on h2 "Spring and Spring Boot" at bounding box center [700, 298] width 158 height 20
click at [815, 437] on button "View Roadmap" at bounding box center [824, 428] width 90 height 29
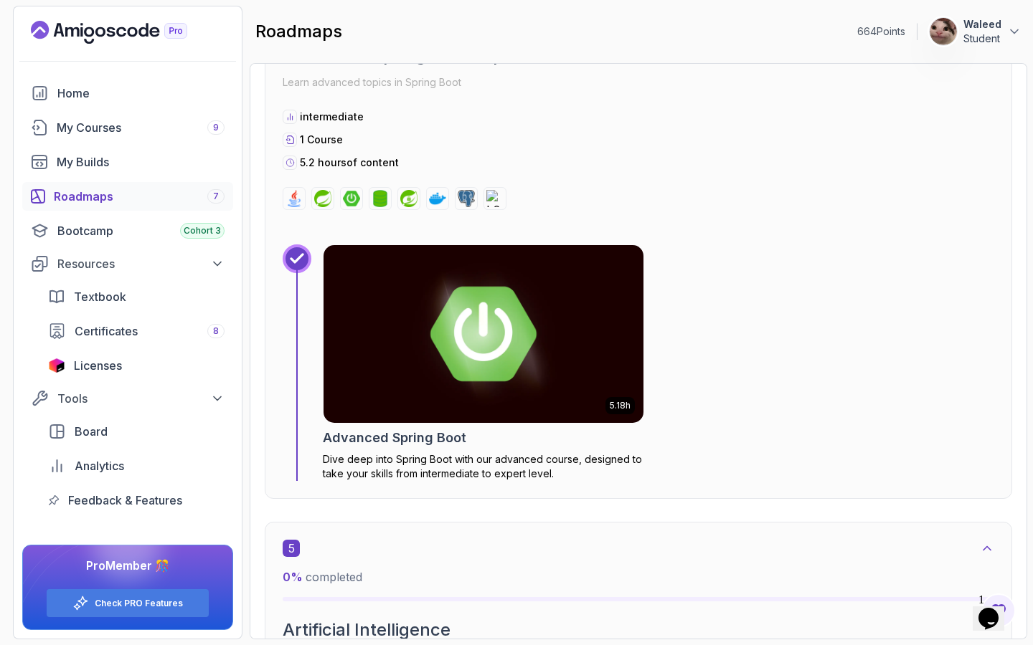
scroll to position [2215, 0]
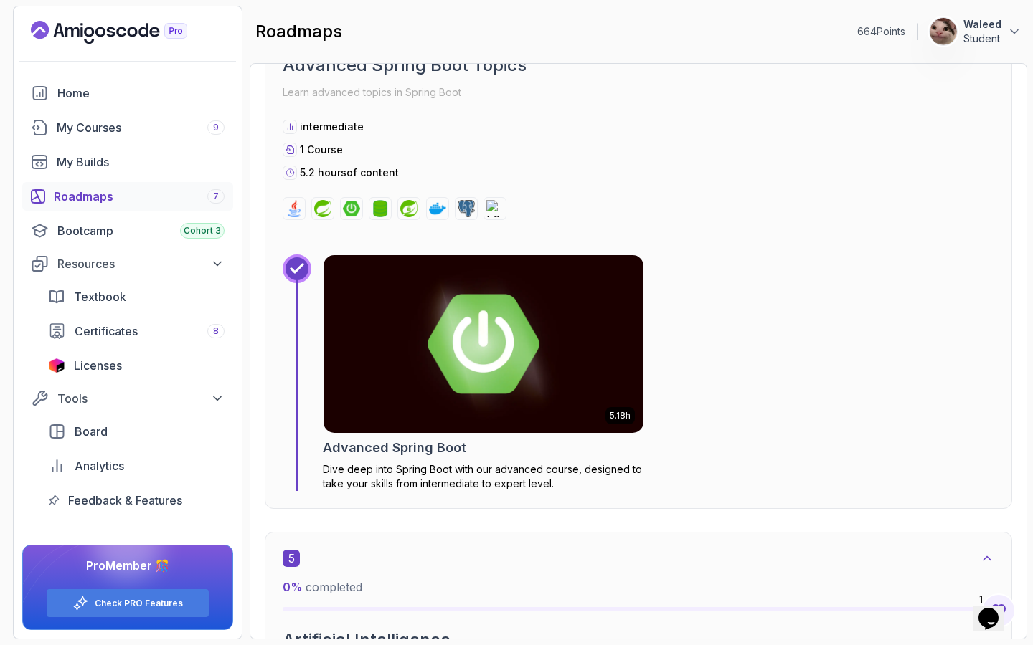
click at [581, 359] on img at bounding box center [483, 344] width 336 height 186
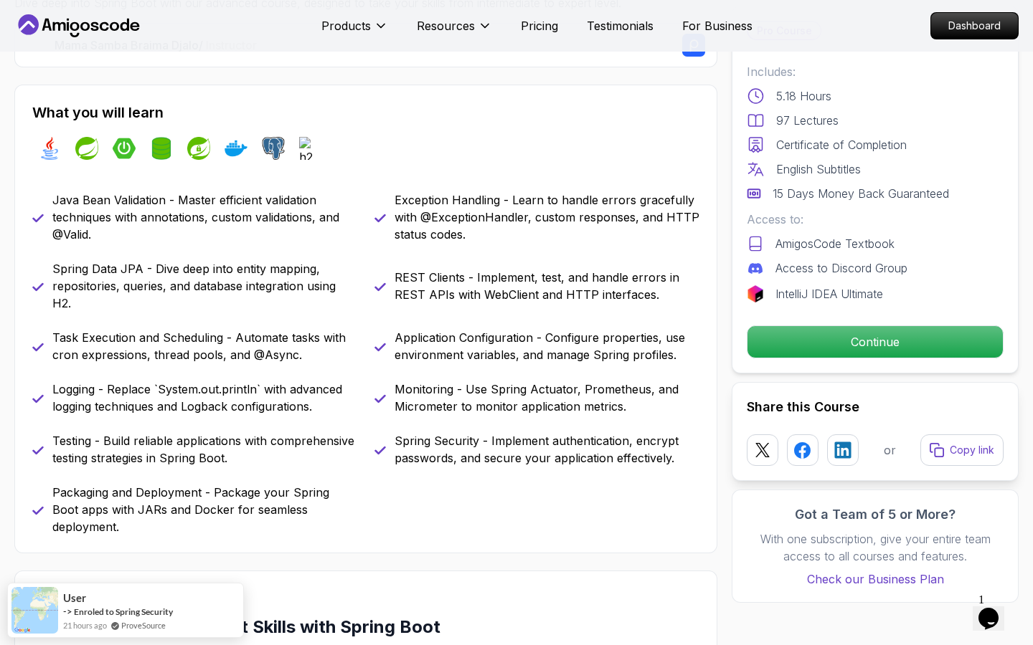
scroll to position [542, 0]
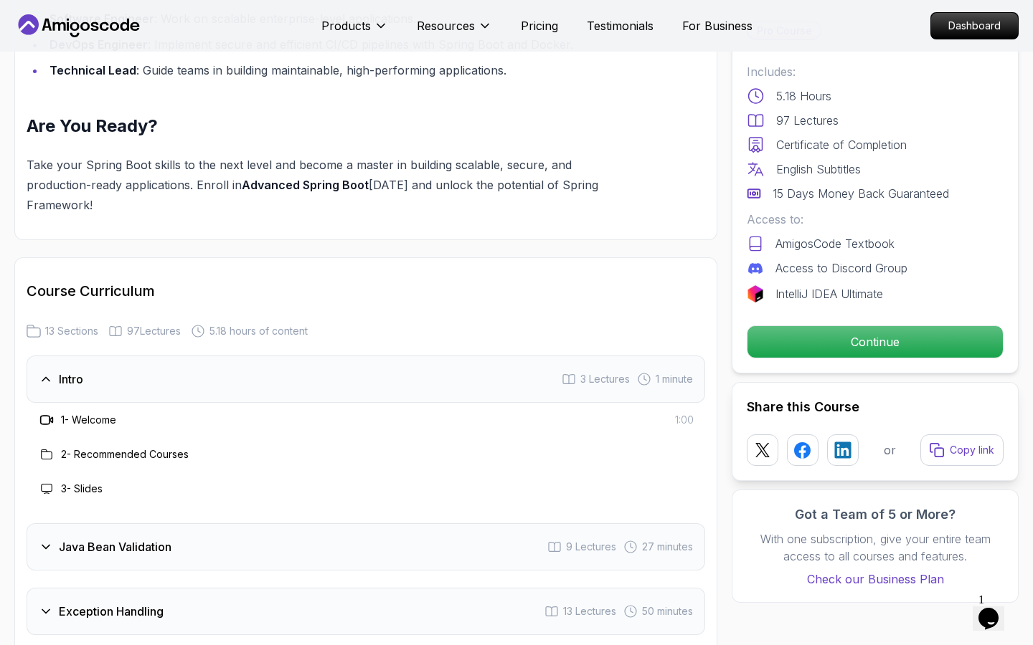
scroll to position [1721, 0]
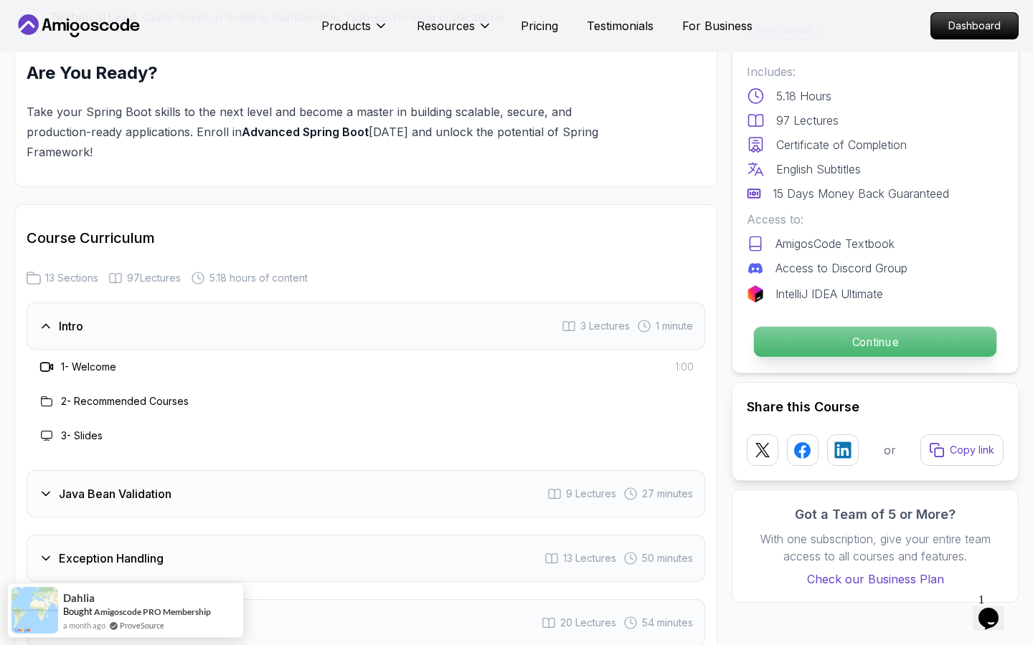
click at [819, 334] on p "Continue" at bounding box center [875, 342] width 242 height 30
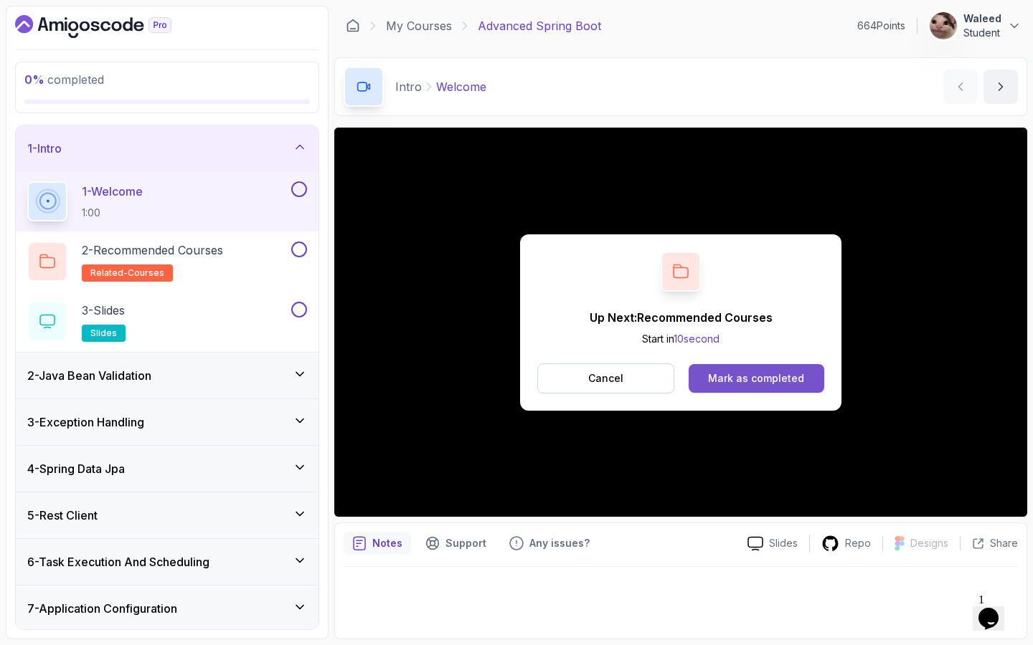
click at [758, 383] on div "Mark as completed" at bounding box center [756, 378] width 96 height 14
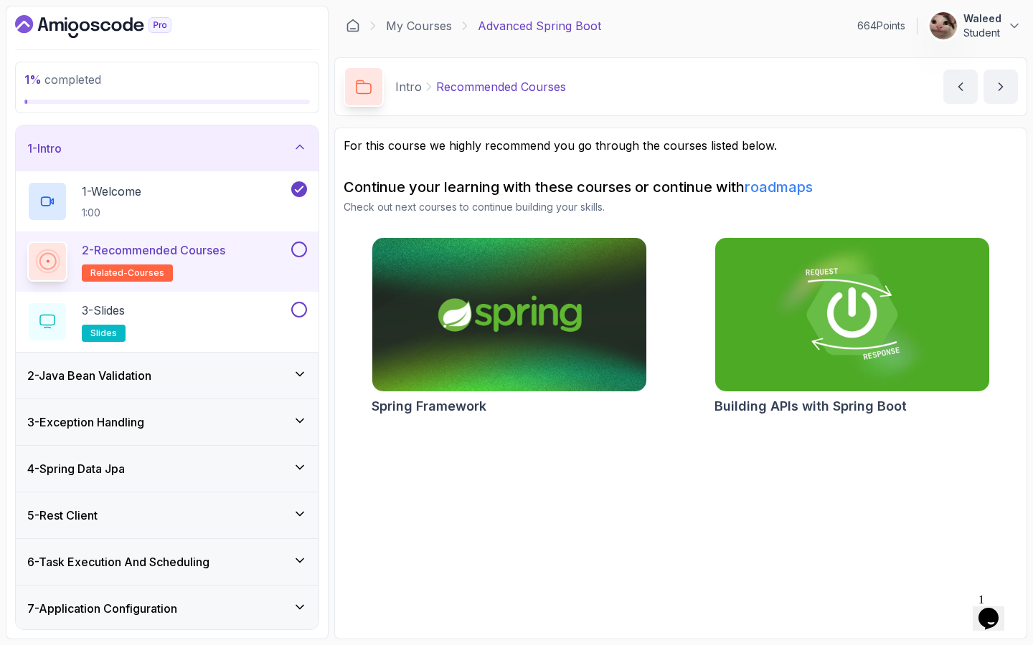
click at [299, 256] on button at bounding box center [299, 250] width 16 height 16
click at [238, 313] on div "3 - Slides slides" at bounding box center [157, 322] width 261 height 40
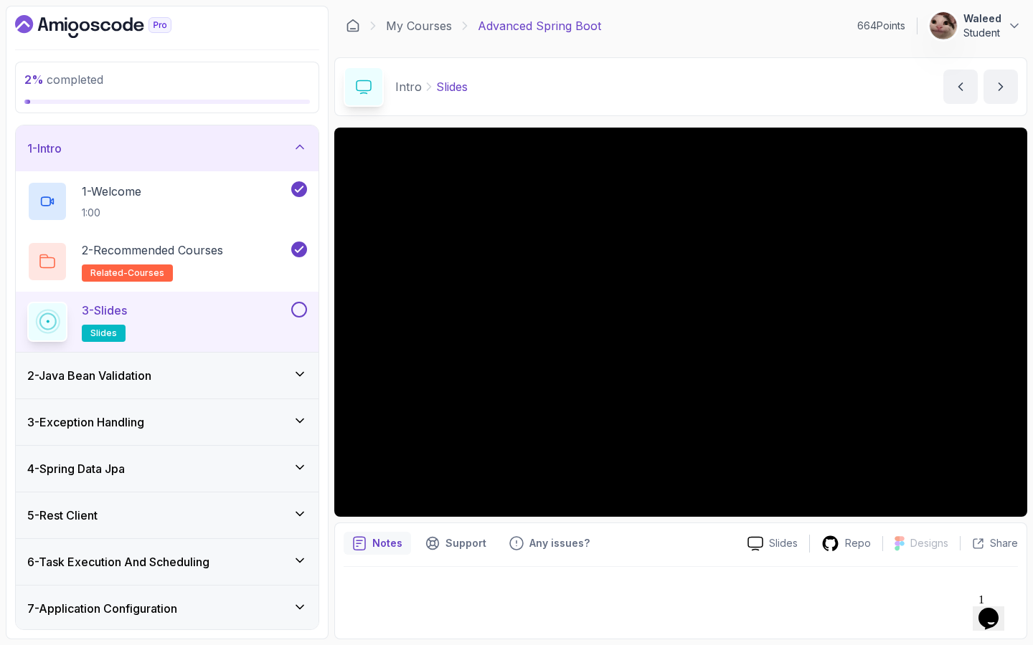
click at [300, 308] on button at bounding box center [299, 310] width 16 height 16
click at [308, 140] on div "1 - Intro" at bounding box center [167, 148] width 303 height 46
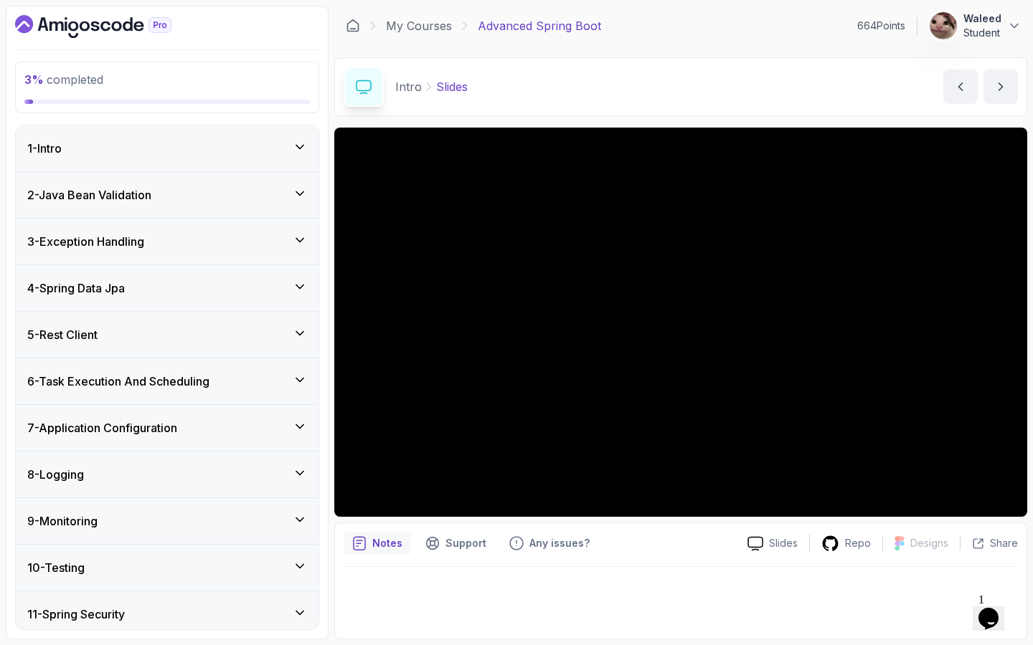
click at [291, 197] on div "2 - Java Bean Validation" at bounding box center [167, 194] width 280 height 17
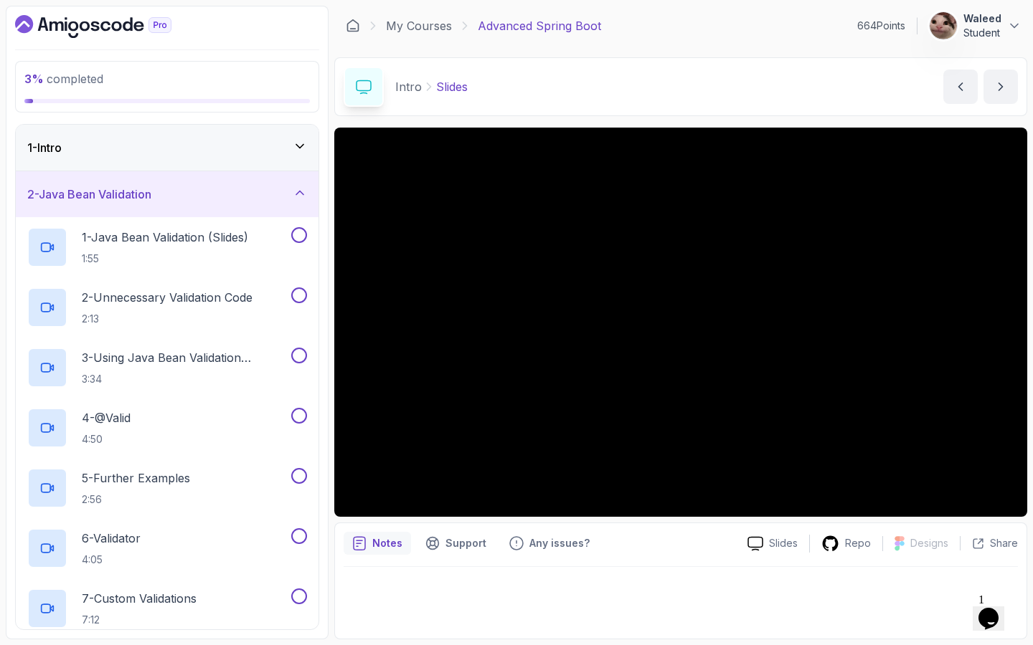
click at [207, 191] on div "2 - Java Bean Validation" at bounding box center [167, 194] width 280 height 17
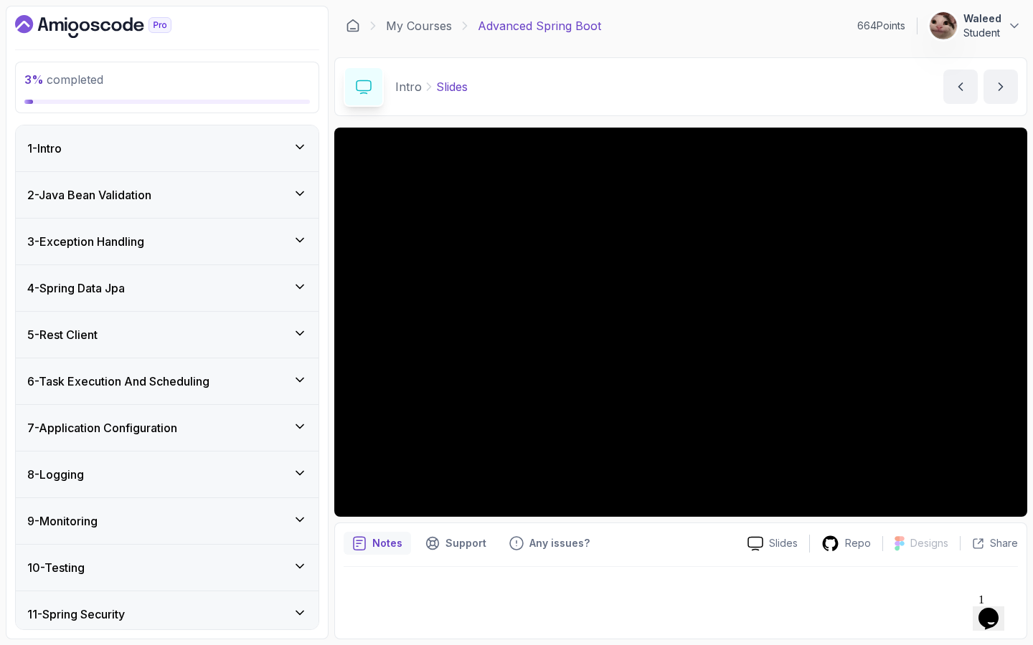
click at [246, 245] on div "3 - Exception Handling" at bounding box center [167, 241] width 280 height 17
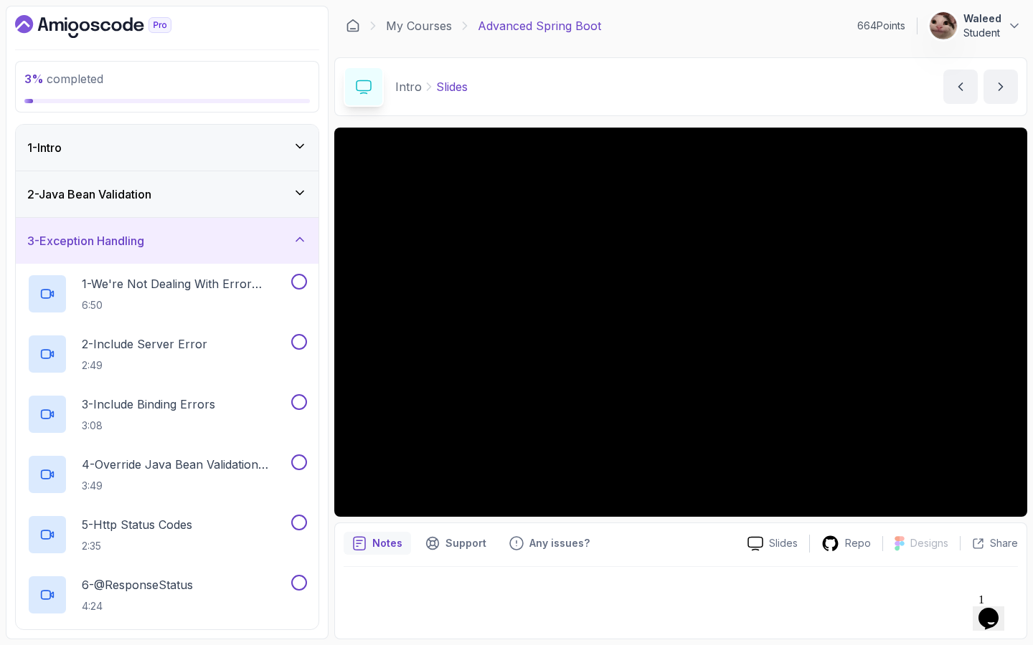
click at [247, 244] on div "3 - Exception Handling" at bounding box center [167, 240] width 280 height 17
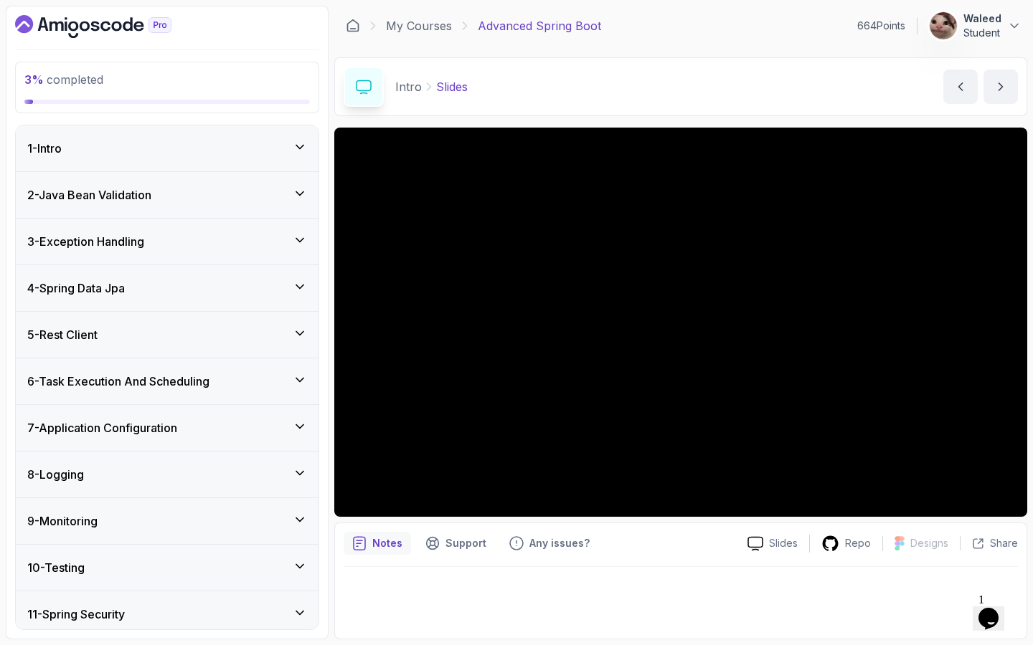
click at [255, 287] on div "4 - Spring Data Jpa" at bounding box center [167, 288] width 280 height 17
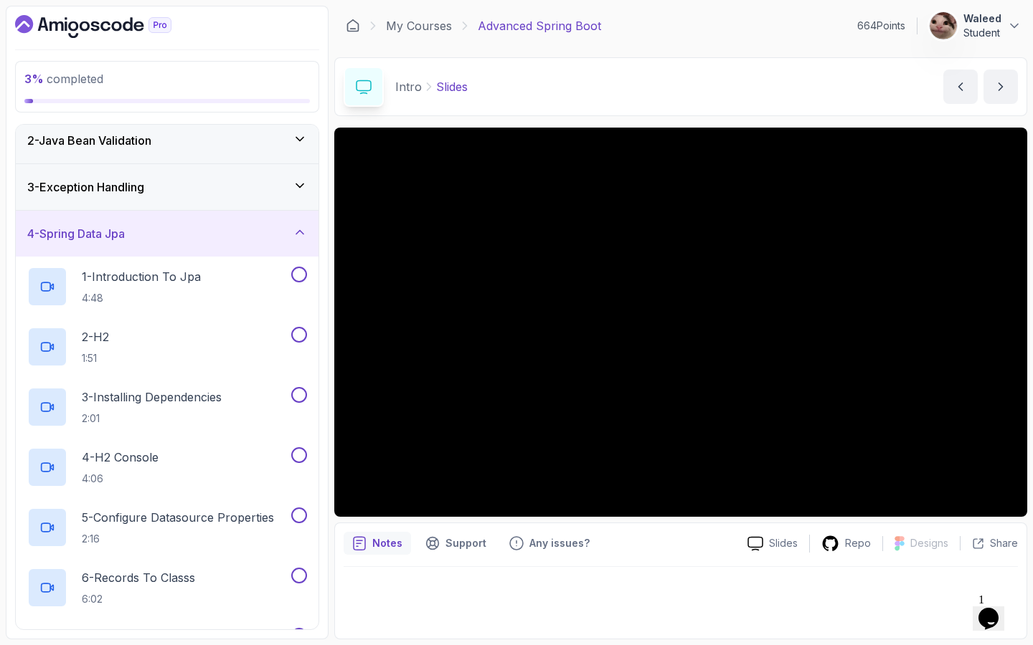
scroll to position [46, 0]
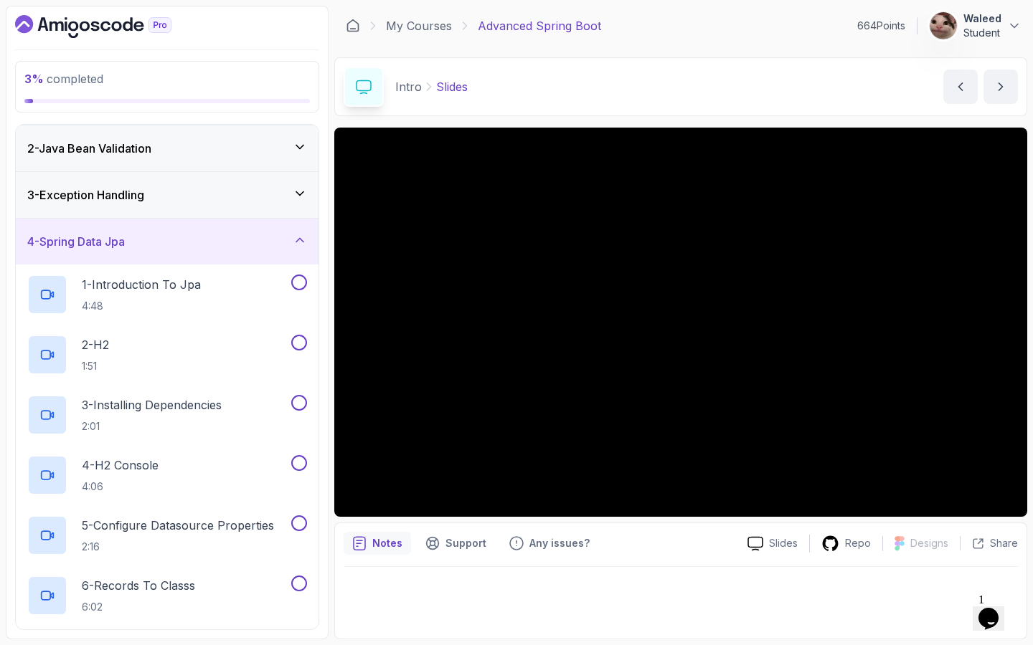
click at [276, 260] on div "4 - Spring Data Jpa" at bounding box center [167, 242] width 303 height 46
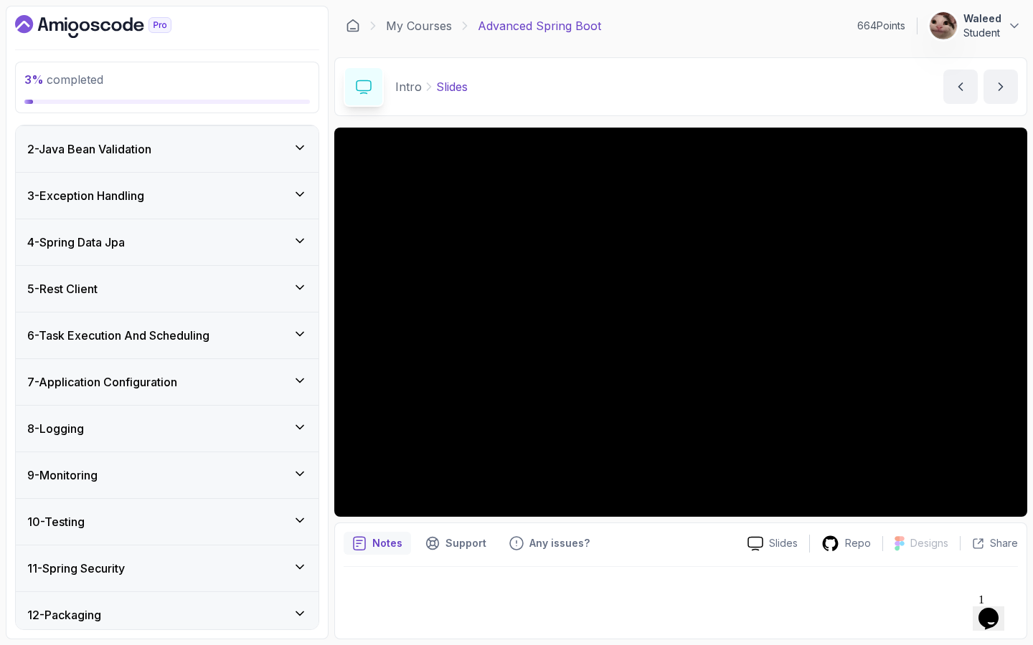
click at [271, 300] on div "5 - Rest Client" at bounding box center [167, 289] width 303 height 46
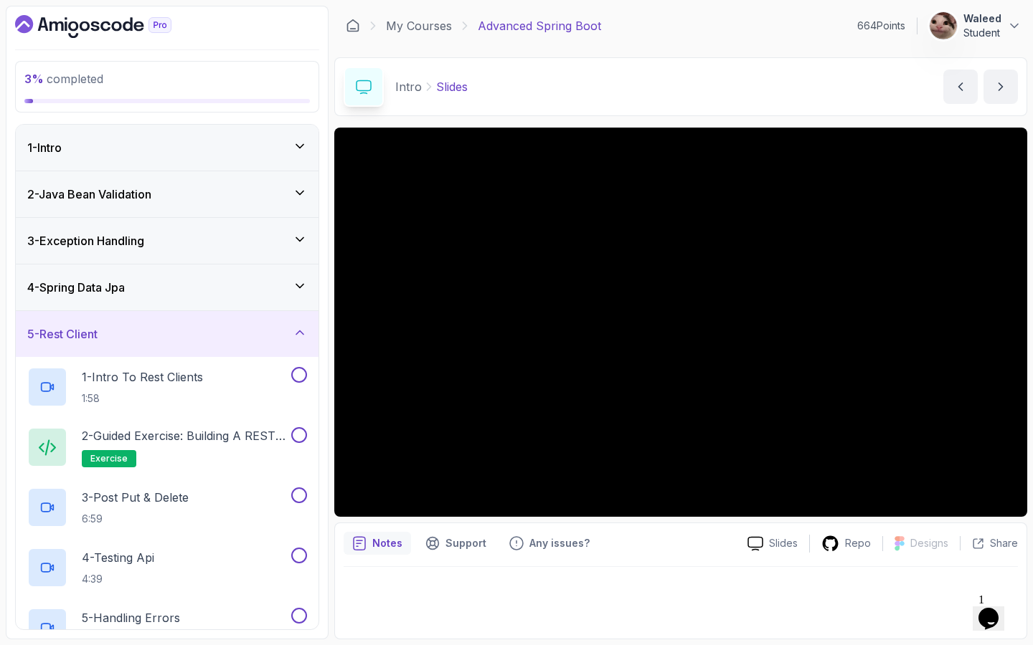
scroll to position [0, 0]
click at [283, 321] on div "5 - Rest Client" at bounding box center [167, 334] width 303 height 46
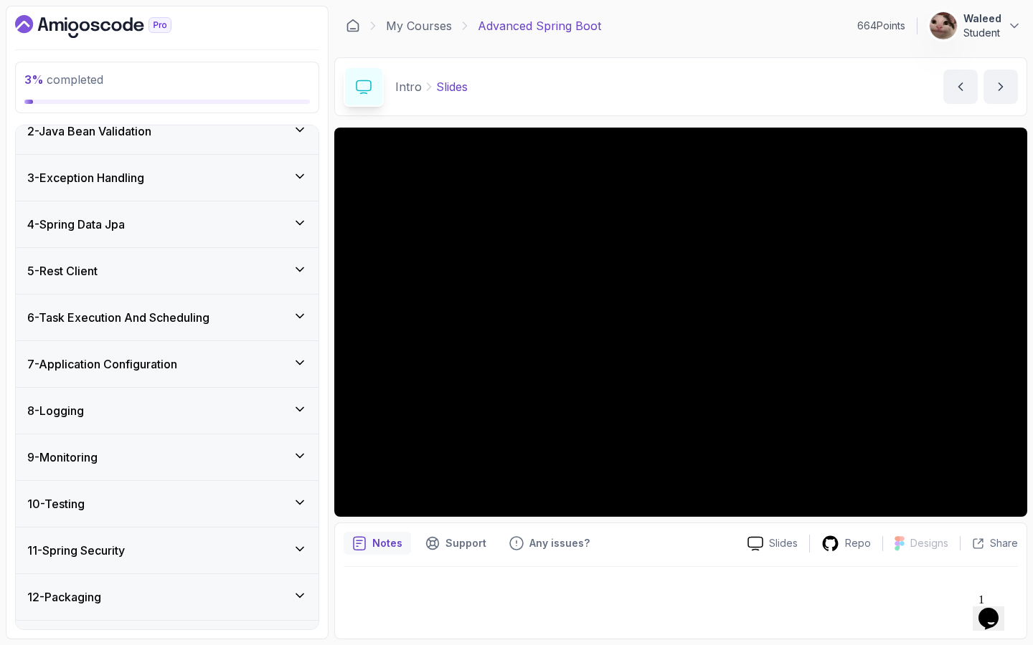
click at [284, 321] on div "6 - Task Execution And Scheduling" at bounding box center [167, 317] width 280 height 17
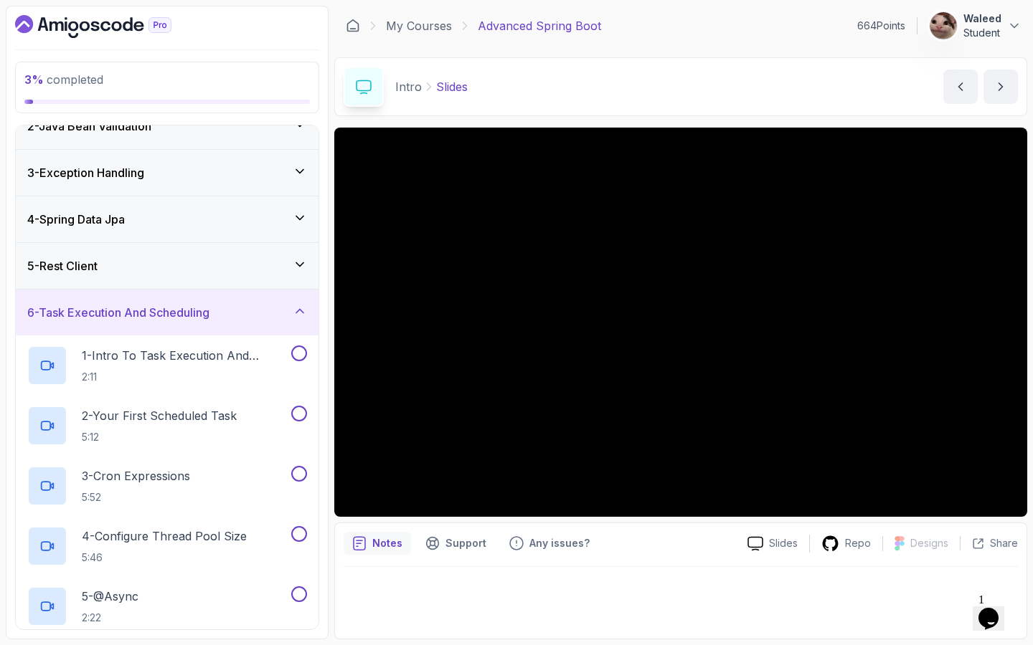
click at [288, 308] on div "6 - Task Execution And Scheduling" at bounding box center [167, 312] width 280 height 17
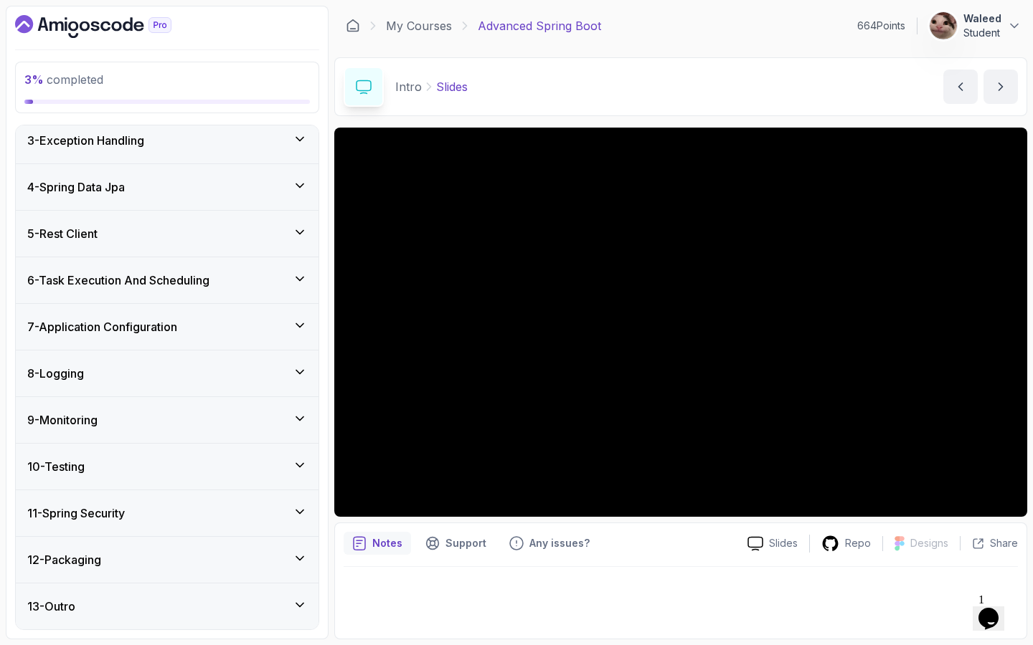
click at [285, 317] on div "7 - Application Configuration" at bounding box center [167, 327] width 303 height 46
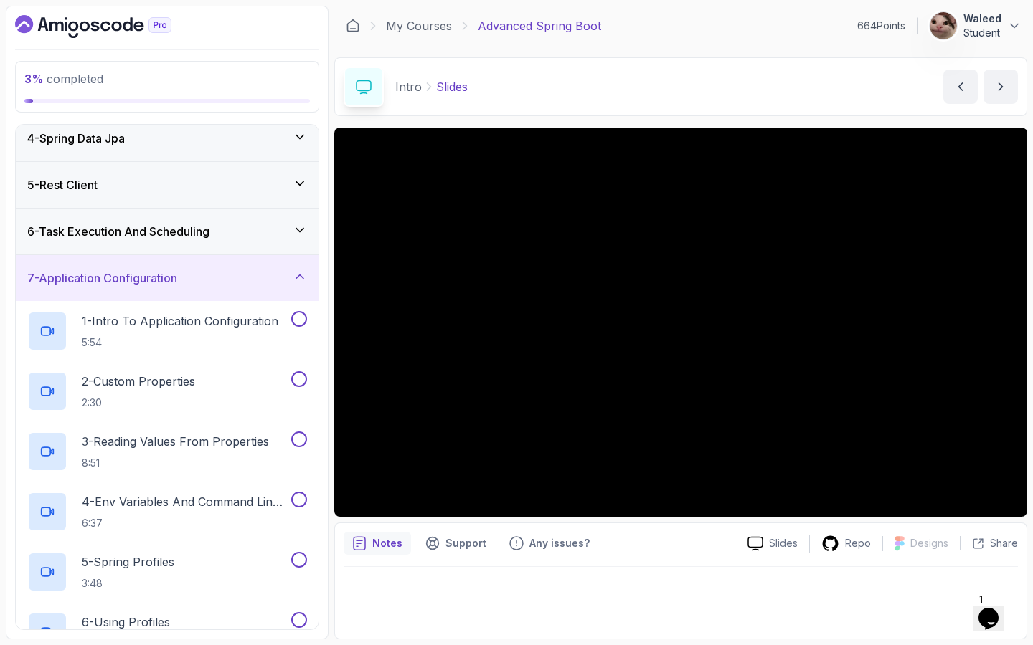
scroll to position [99, 0]
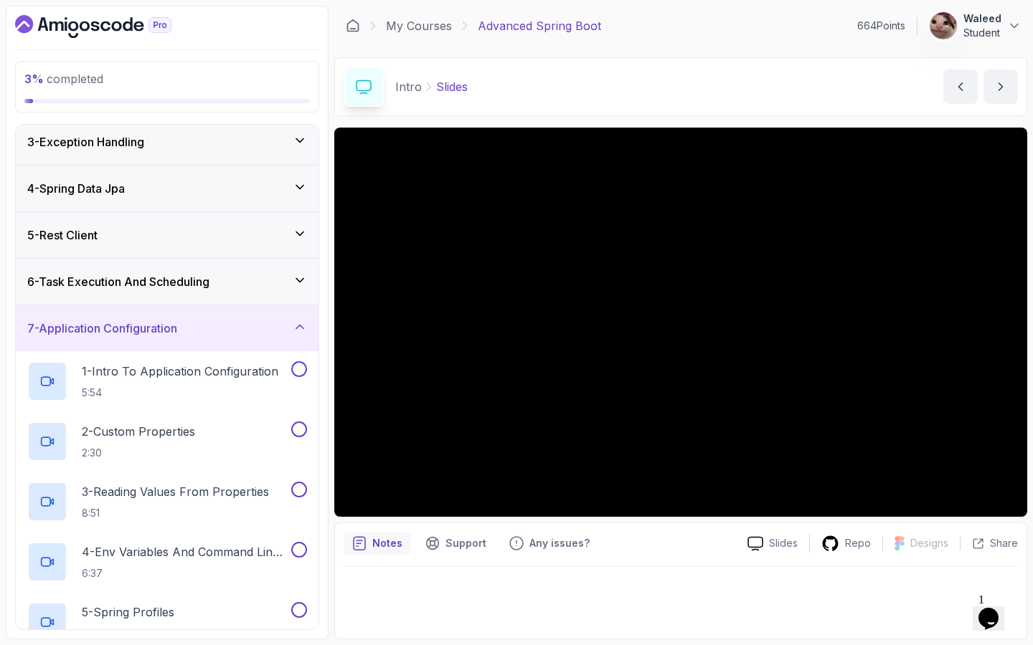
click at [285, 323] on div "7 - Application Configuration" at bounding box center [167, 328] width 280 height 17
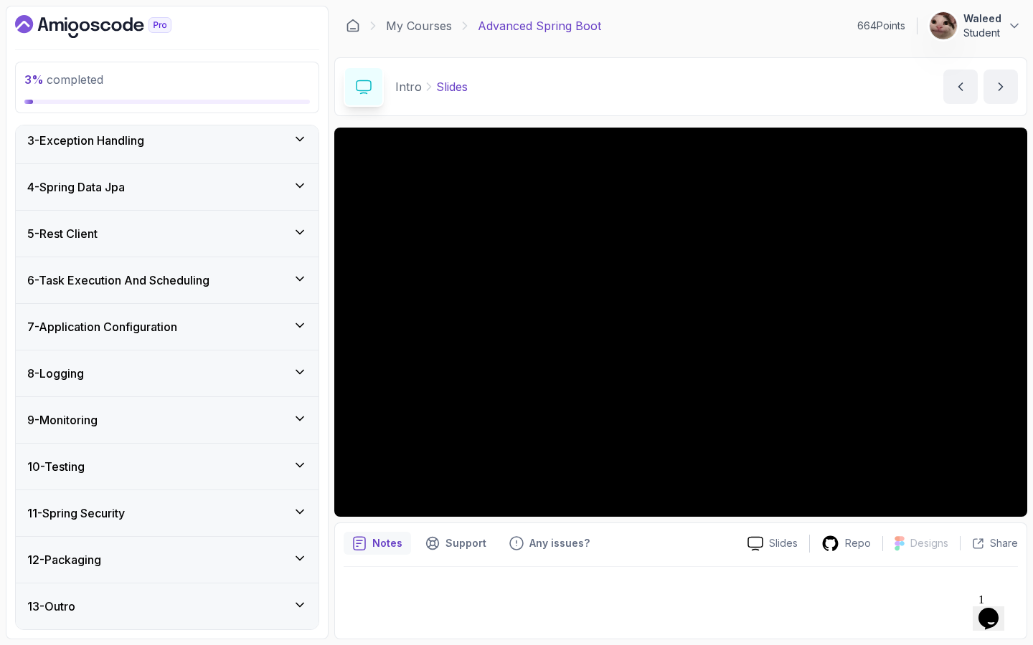
click at [285, 371] on div "8 - Logging" at bounding box center [167, 373] width 280 height 17
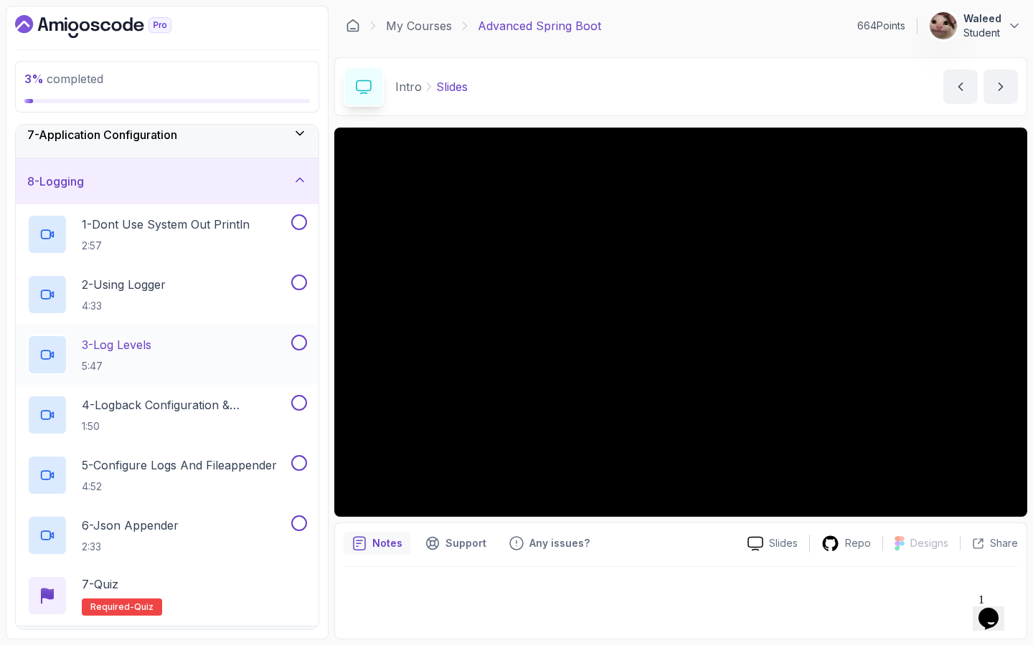
scroll to position [260, 0]
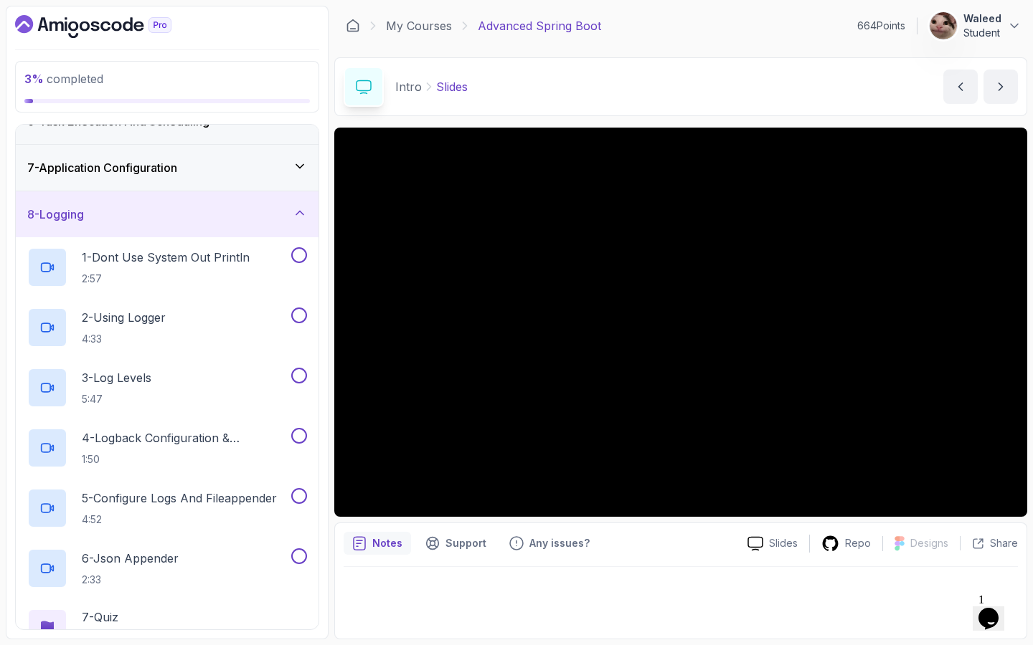
click at [302, 217] on icon at bounding box center [300, 213] width 14 height 14
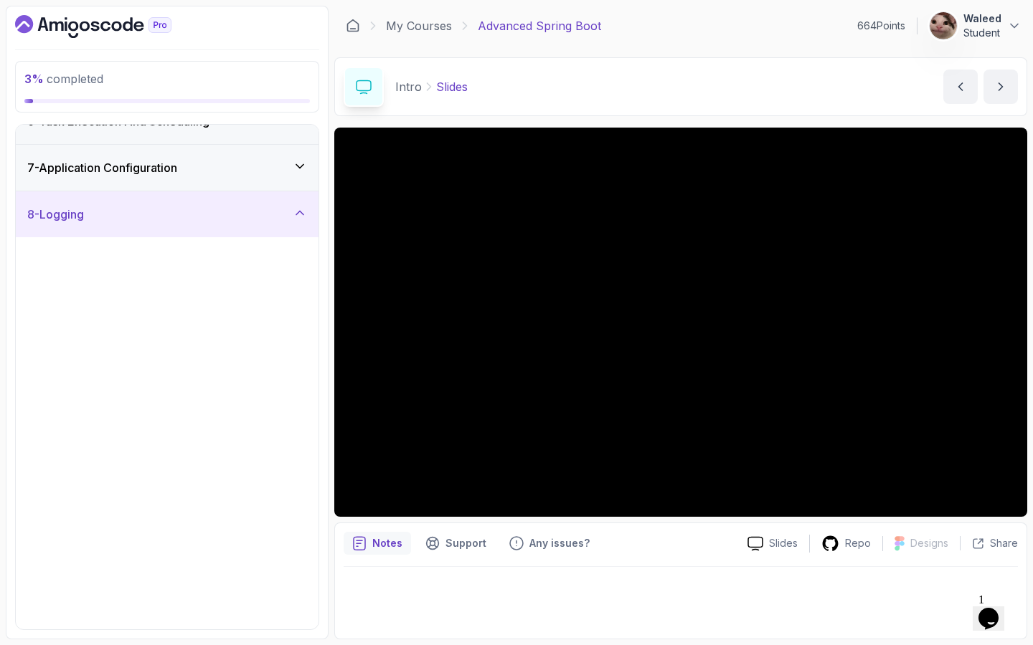
scroll to position [101, 0]
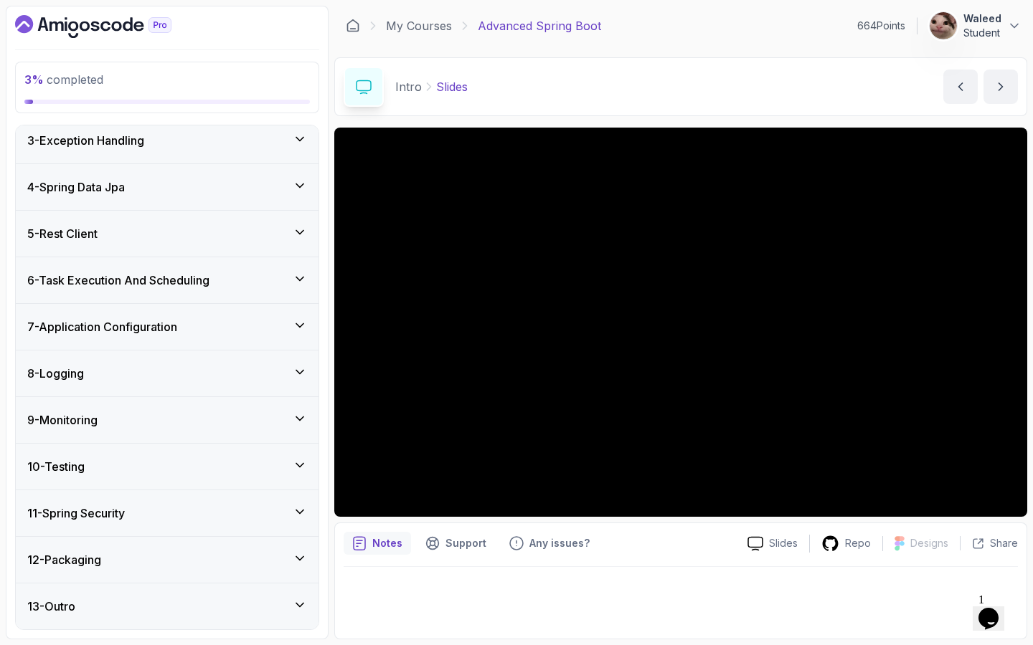
click at [285, 317] on div "7 - Application Configuration" at bounding box center [167, 327] width 303 height 46
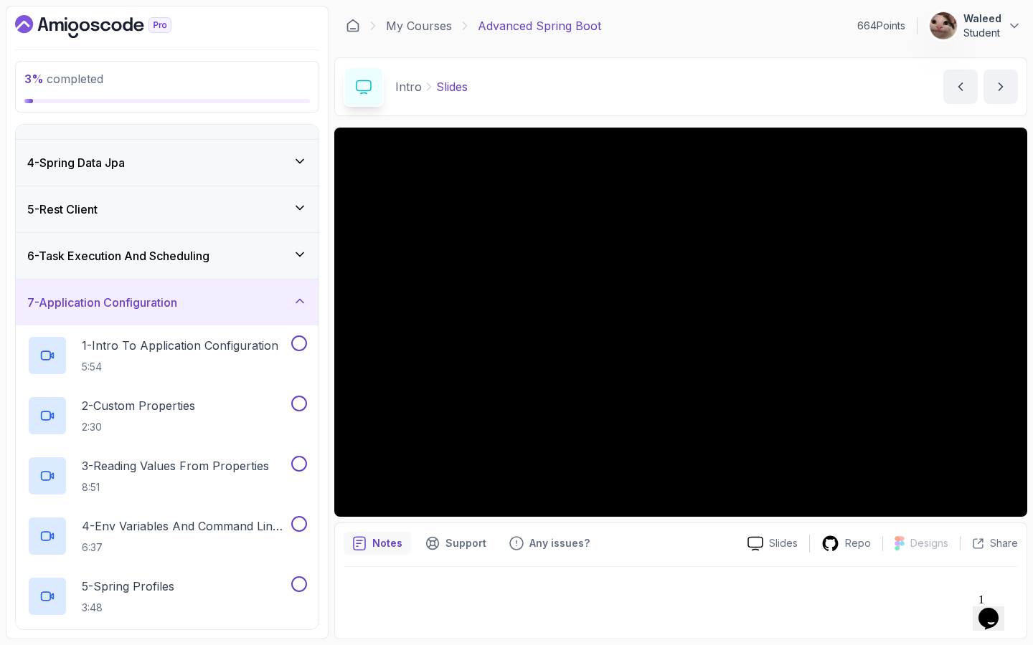
click at [291, 295] on div "7 - Application Configuration" at bounding box center [167, 302] width 280 height 17
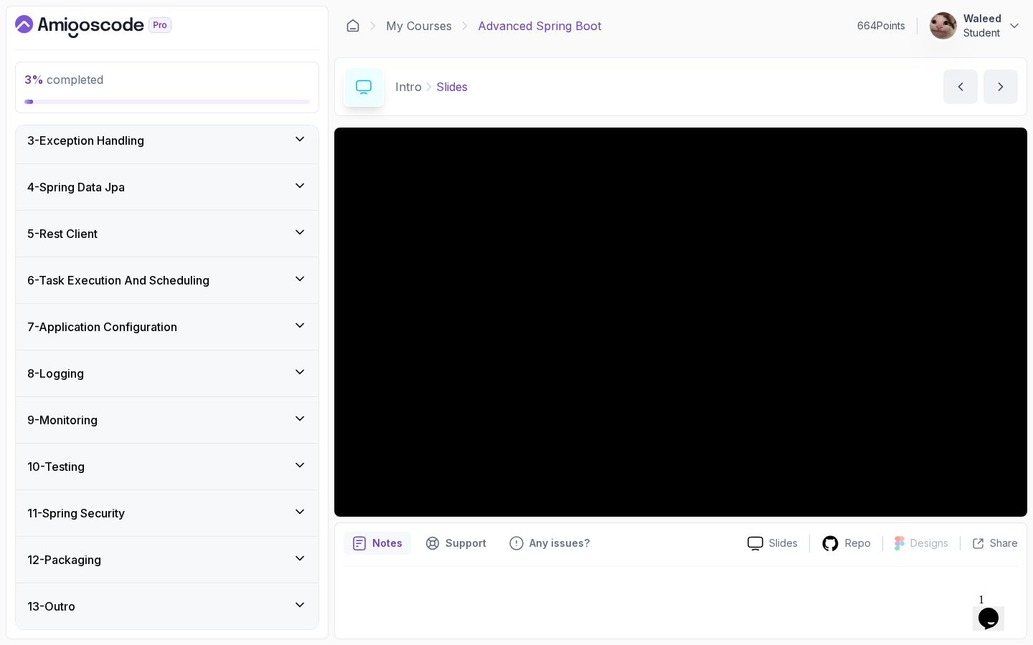
click at [288, 367] on div "8 - Logging" at bounding box center [167, 373] width 280 height 17
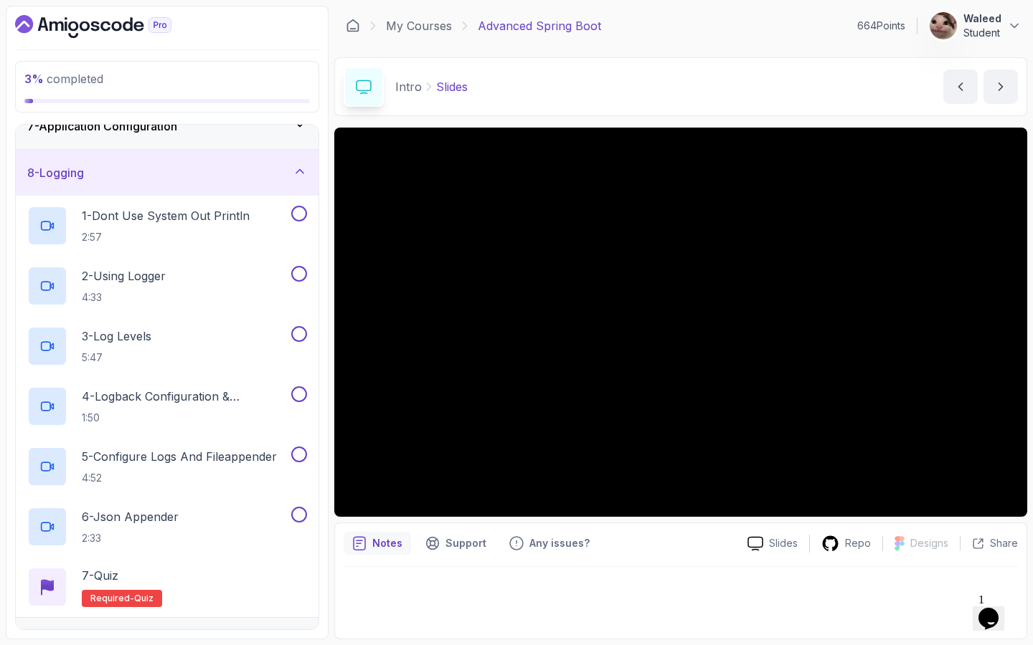
click at [294, 178] on icon at bounding box center [300, 171] width 14 height 14
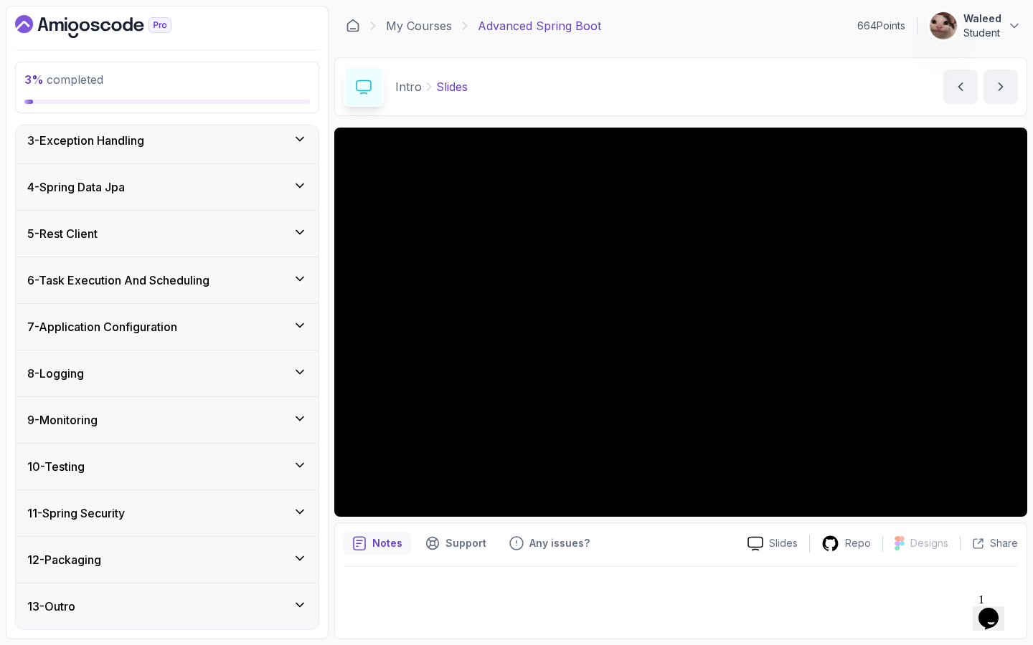
click at [271, 460] on div "10 - Testing" at bounding box center [167, 466] width 280 height 17
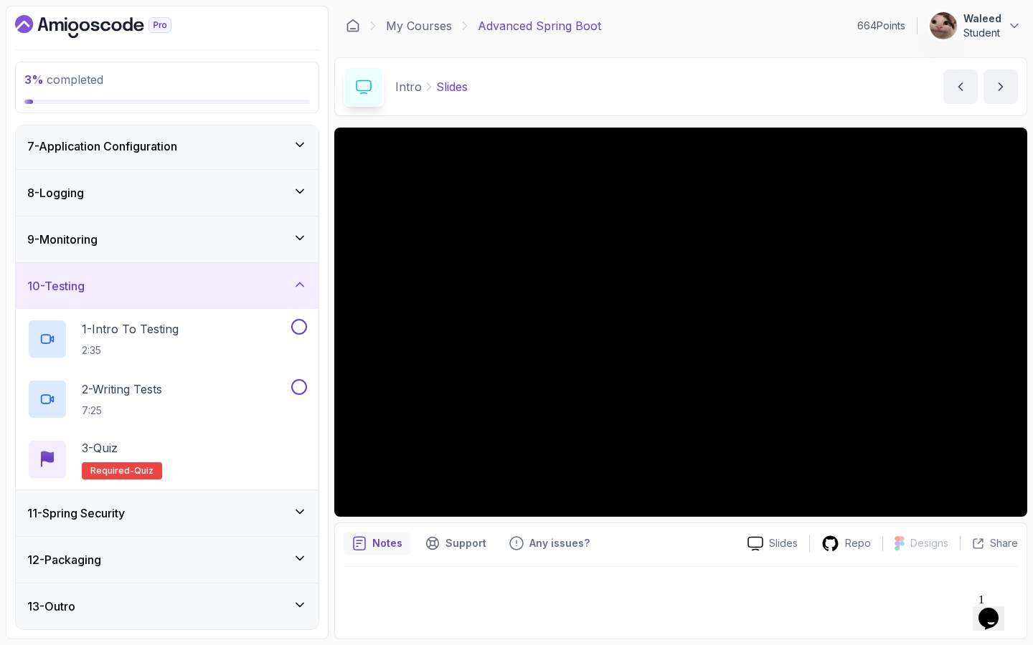
click at [301, 283] on icon at bounding box center [300, 284] width 14 height 14
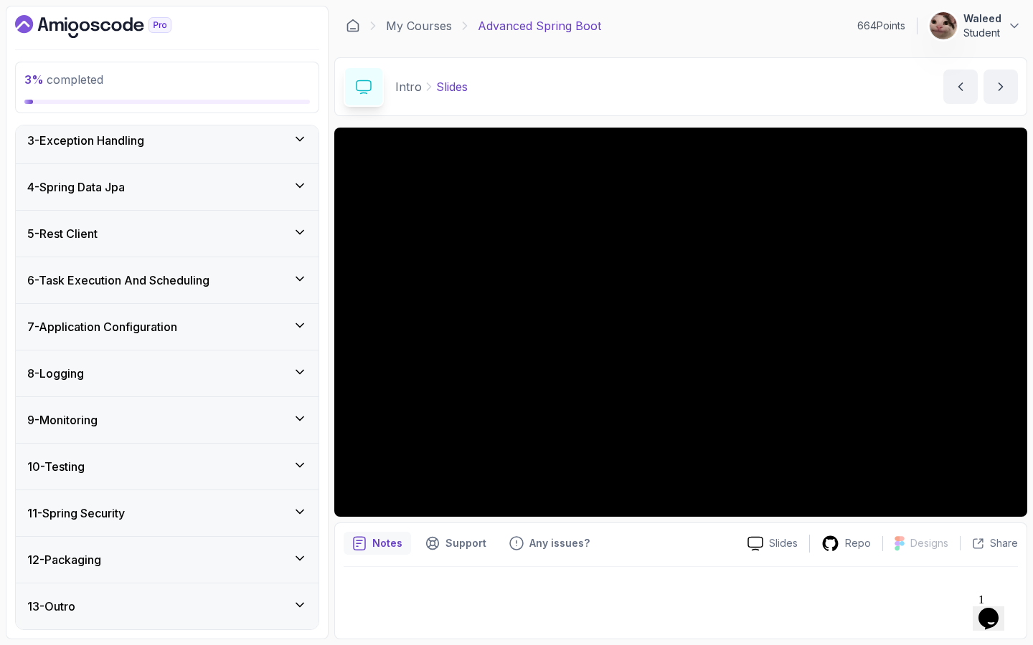
click at [295, 556] on icon at bounding box center [300, 558] width 14 height 14
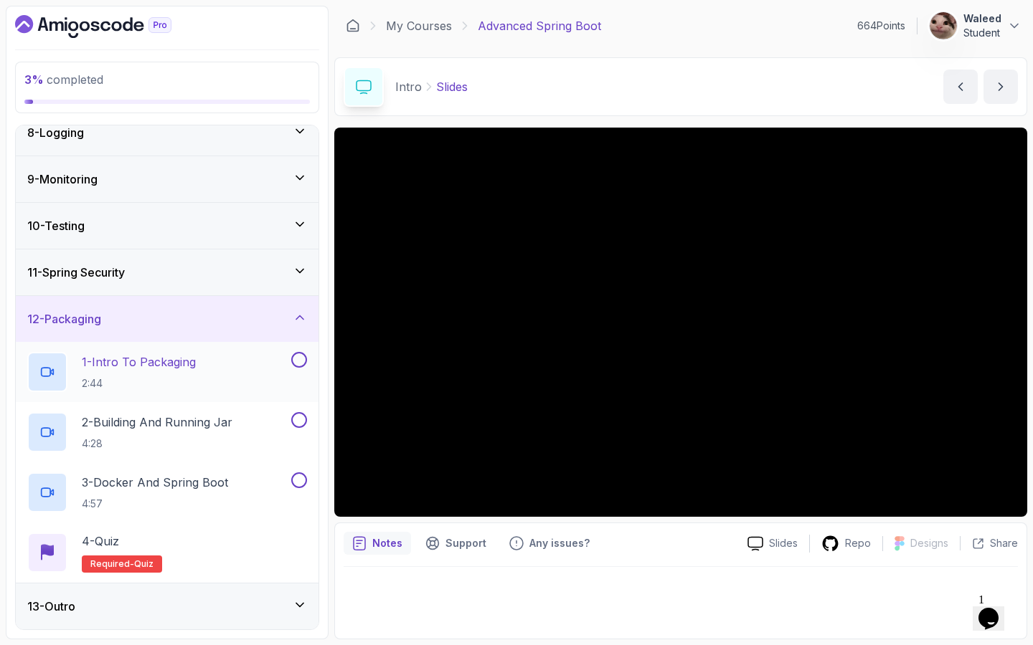
scroll to position [342, 0]
click at [297, 315] on icon at bounding box center [300, 317] width 14 height 14
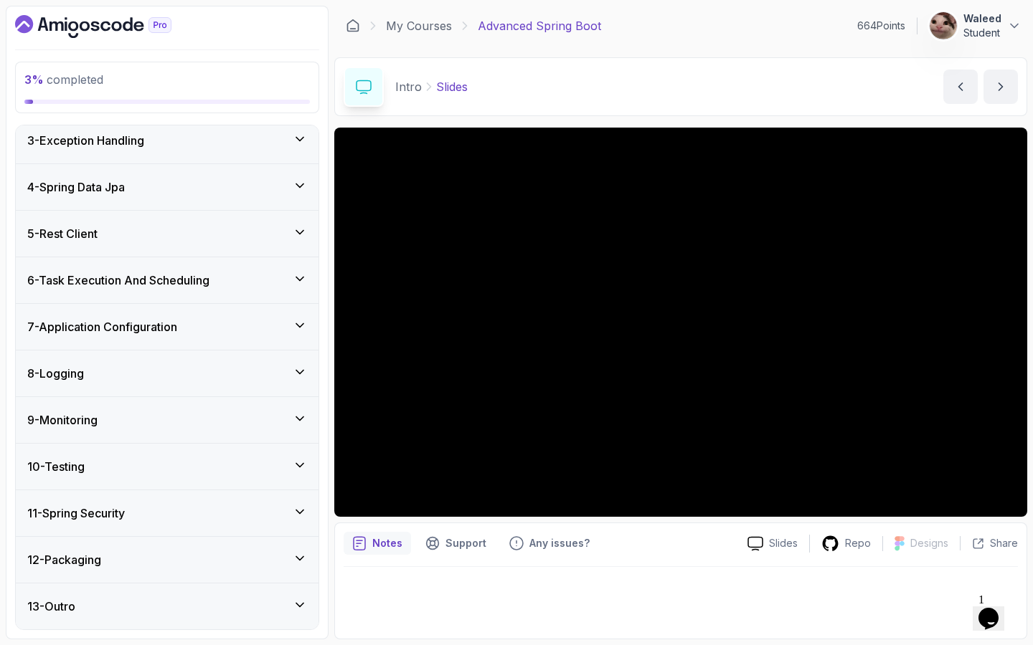
scroll to position [0, 0]
click at [288, 587] on div "13 - Outro" at bounding box center [167, 606] width 280 height 17
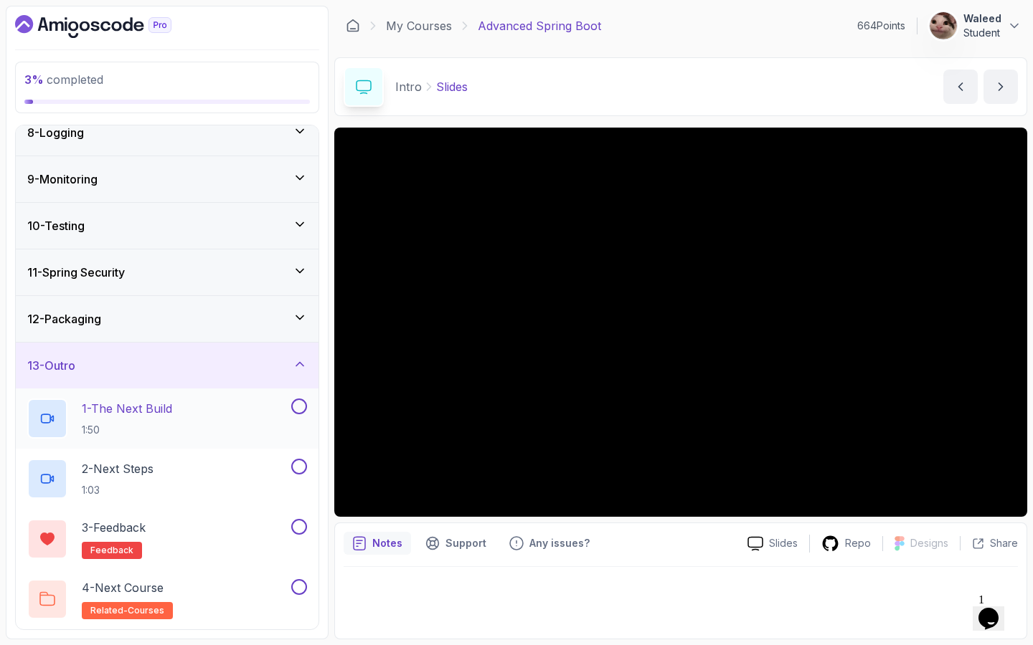
scroll to position [342, 0]
click at [222, 587] on div "4 - Next Course related-courses" at bounding box center [157, 599] width 261 height 40
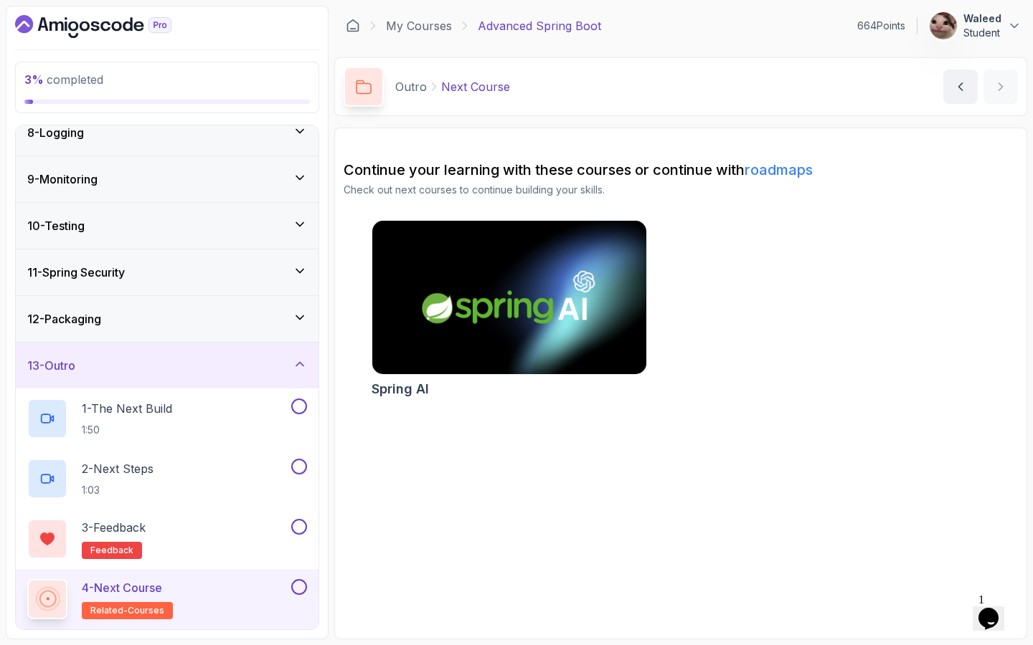
click at [301, 359] on icon at bounding box center [300, 364] width 14 height 14
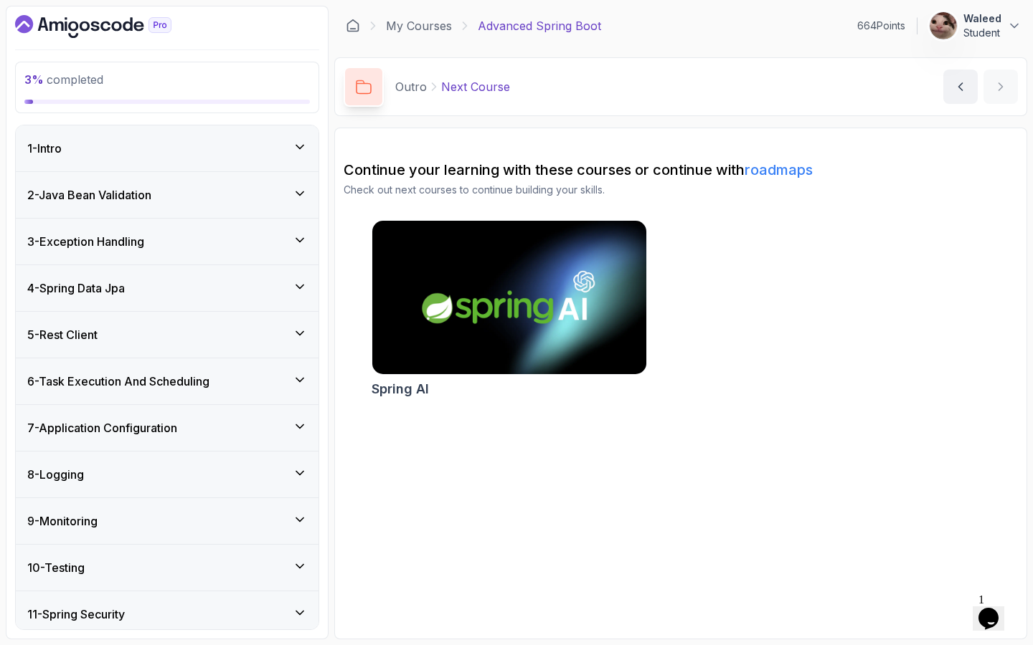
click at [278, 199] on div "2 - Java Bean Validation" at bounding box center [167, 194] width 280 height 17
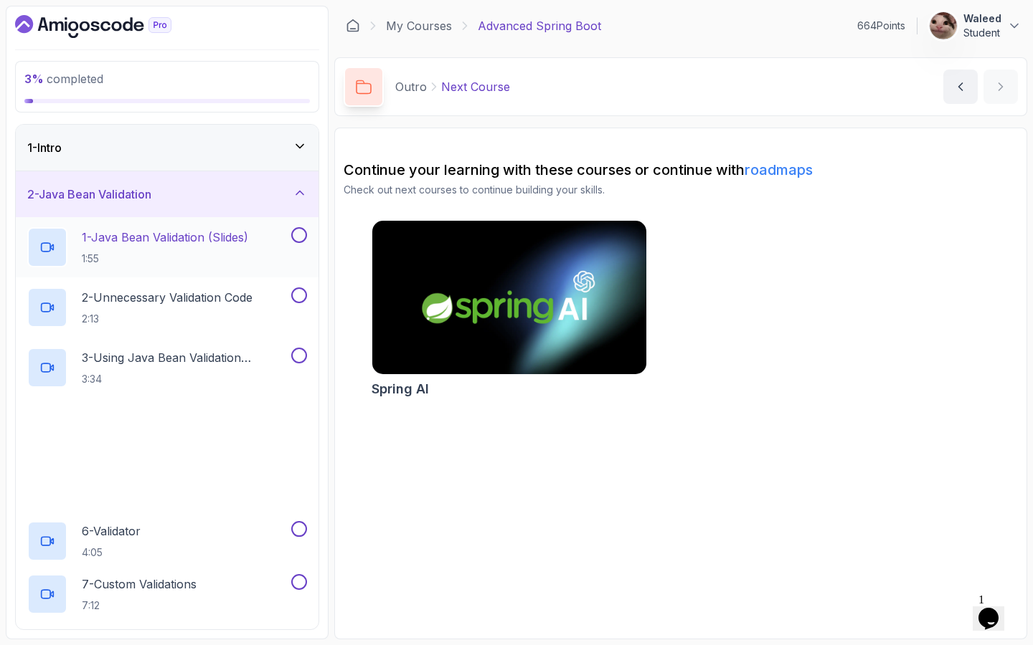
click at [293, 229] on div at bounding box center [297, 235] width 19 height 16
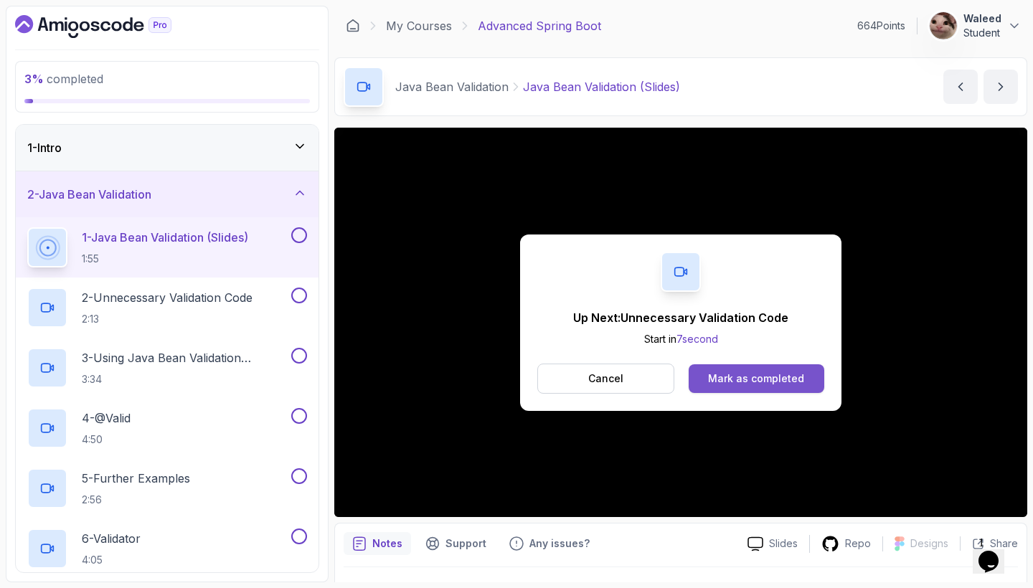
click at [754, 381] on div "Mark as completed" at bounding box center [756, 378] width 96 height 14
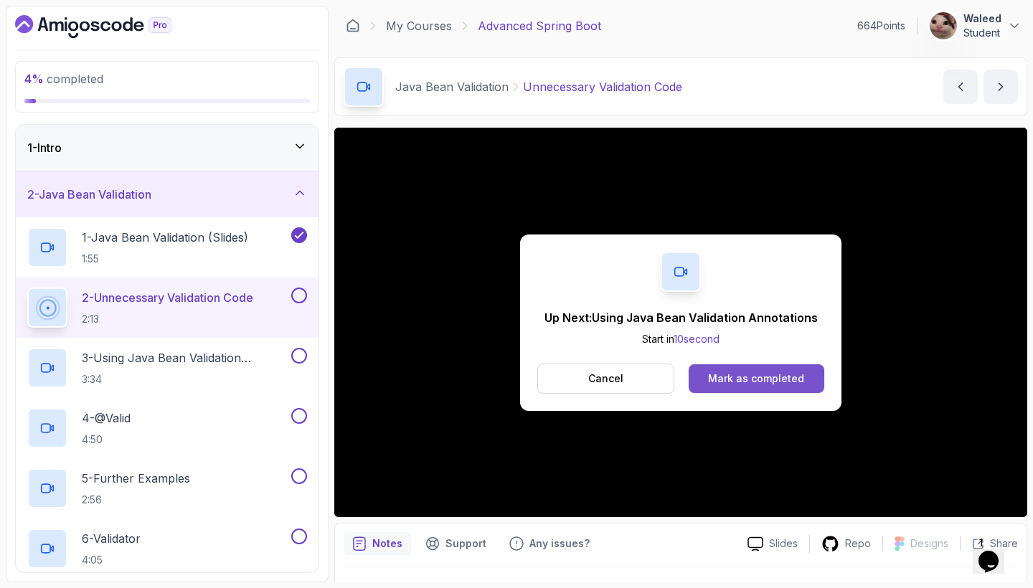
click at [777, 386] on button "Mark as completed" at bounding box center [756, 378] width 136 height 29
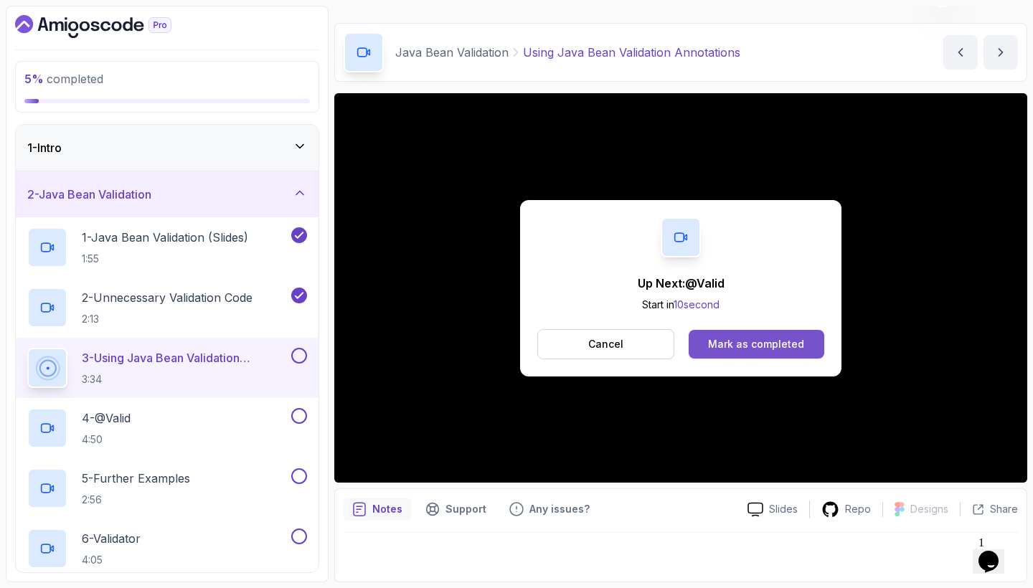
click at [710, 352] on button "Mark as completed" at bounding box center [756, 344] width 136 height 29
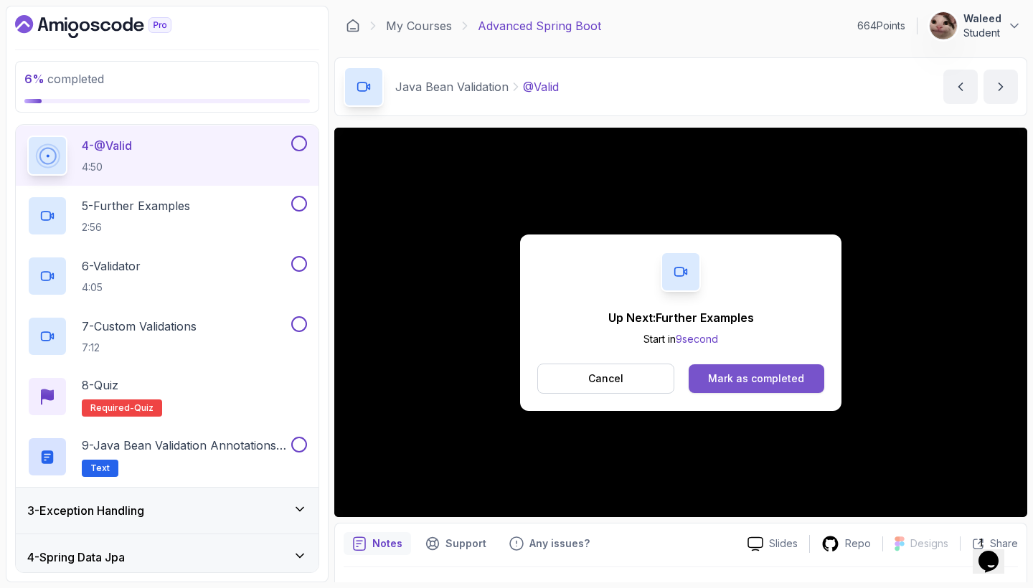
click at [783, 367] on button "Mark as completed" at bounding box center [756, 378] width 136 height 29
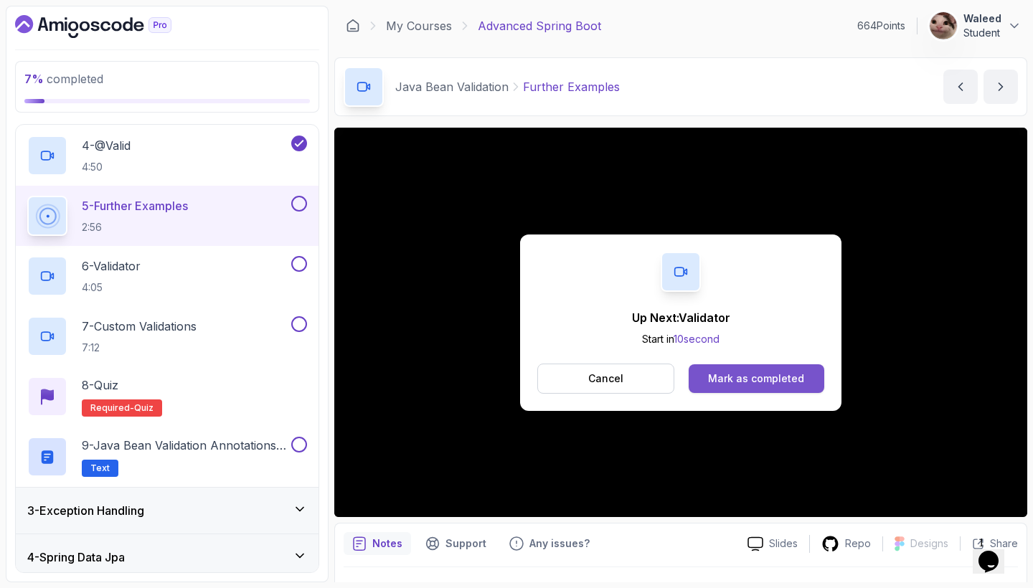
click at [743, 370] on button "Mark as completed" at bounding box center [756, 378] width 136 height 29
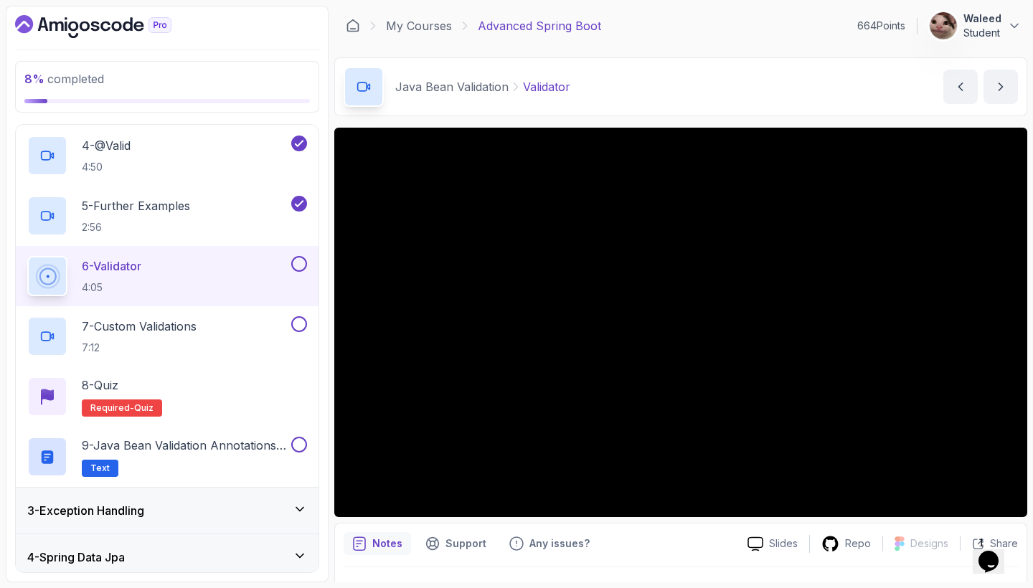
click at [305, 265] on button at bounding box center [299, 264] width 16 height 16
click at [200, 454] on p "9 - Java Bean Validation Annotations Cheat Sheet" at bounding box center [185, 445] width 207 height 17
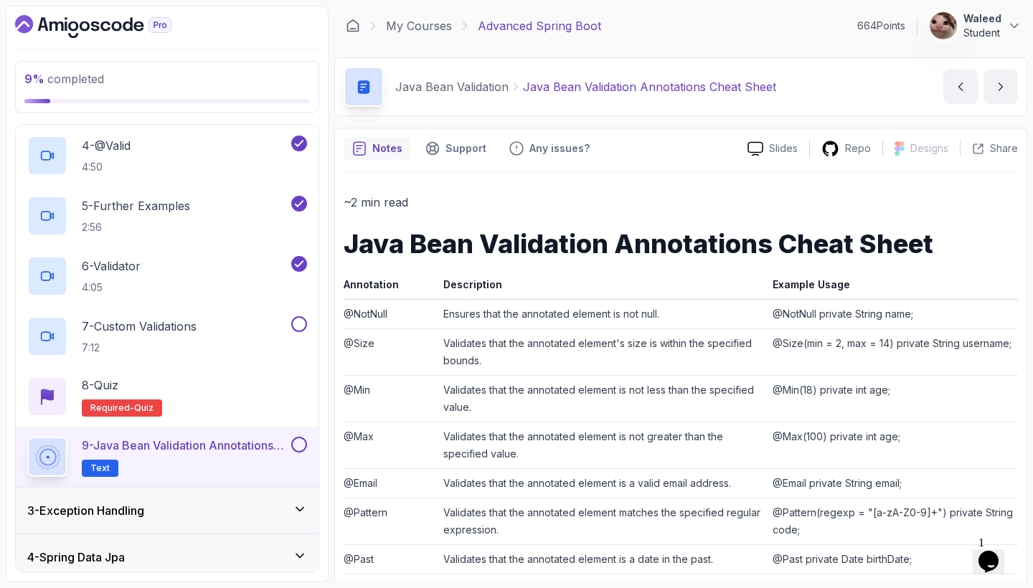
scroll to position [4, 0]
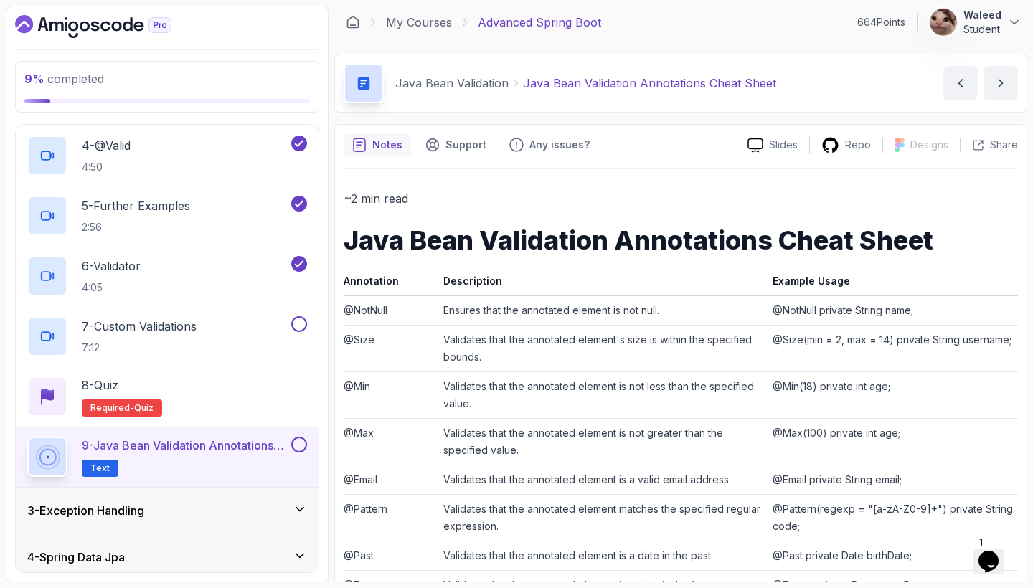
click at [302, 442] on button at bounding box center [299, 445] width 16 height 16
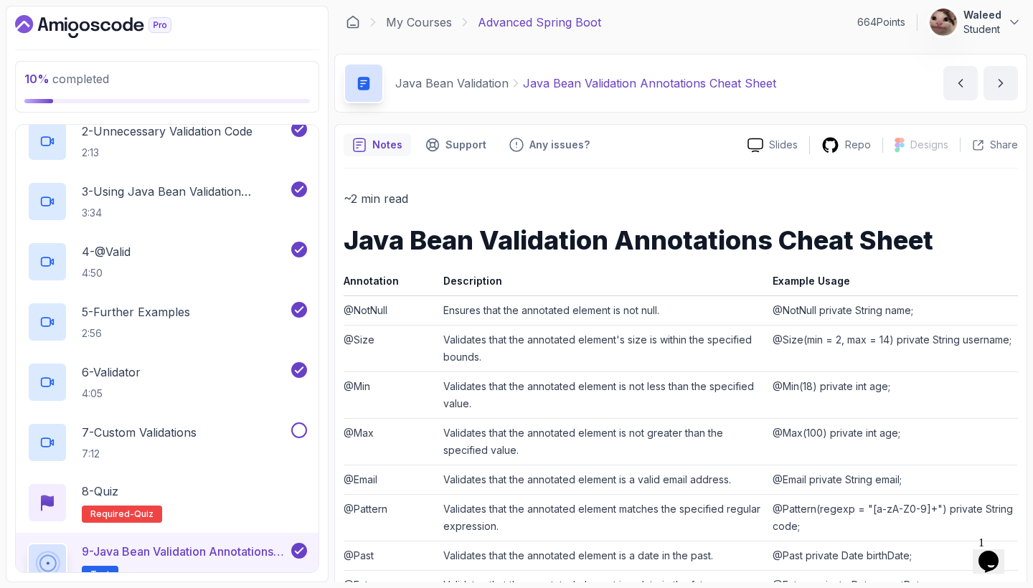
scroll to position [174, 0]
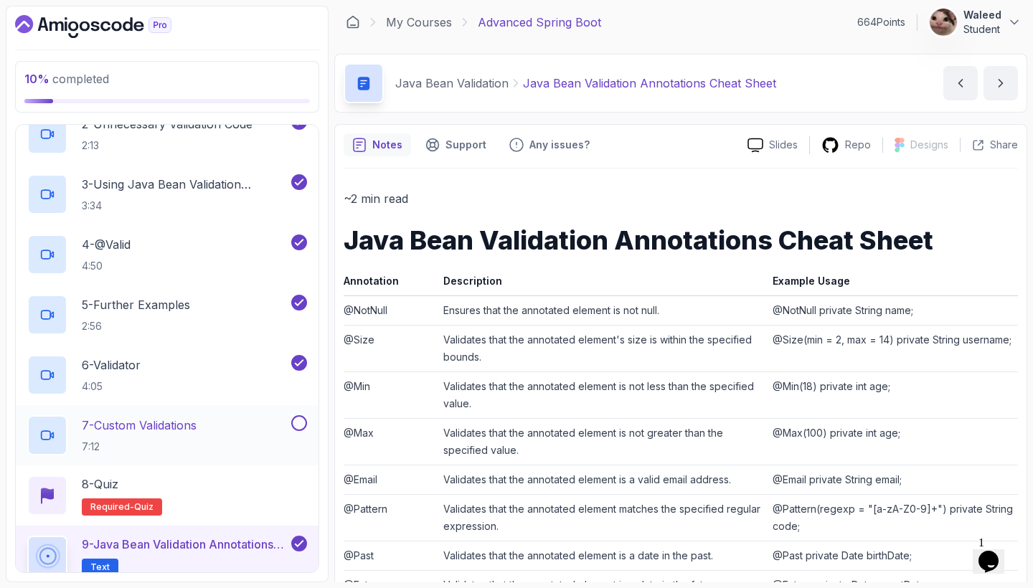
click at [220, 424] on div "7 - Custom Validations 7:12" at bounding box center [157, 435] width 261 height 40
